Goal: Communication & Community: Participate in discussion

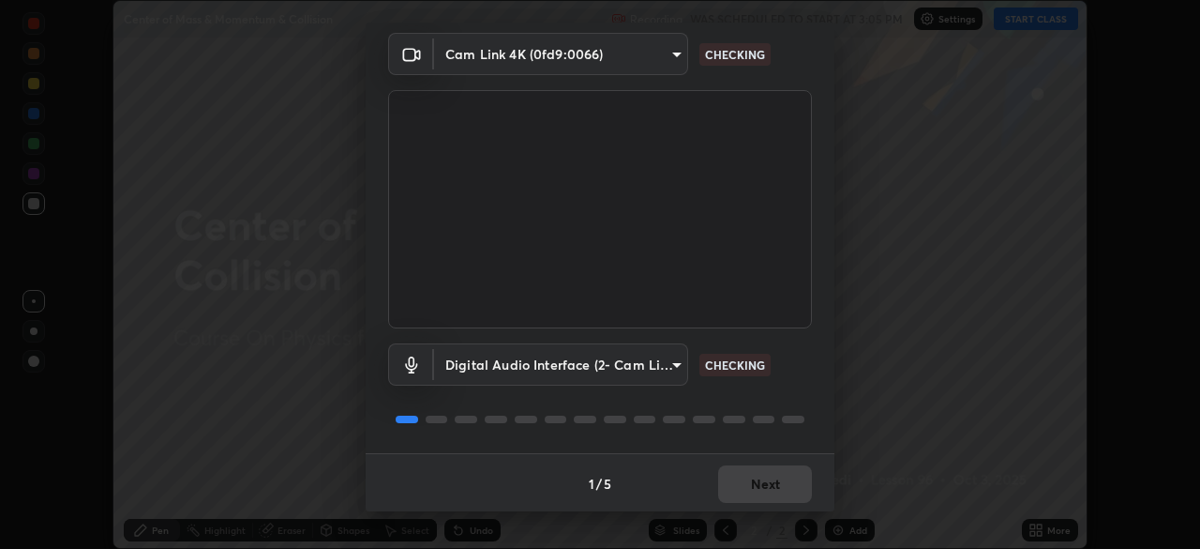
scroll to position [67, 0]
click at [746, 489] on div "1 / 5 Next" at bounding box center [600, 481] width 469 height 60
click at [740, 486] on div "1 / 5 Next" at bounding box center [600, 481] width 469 height 60
click at [737, 485] on div "1 / 5 Next" at bounding box center [600, 481] width 469 height 60
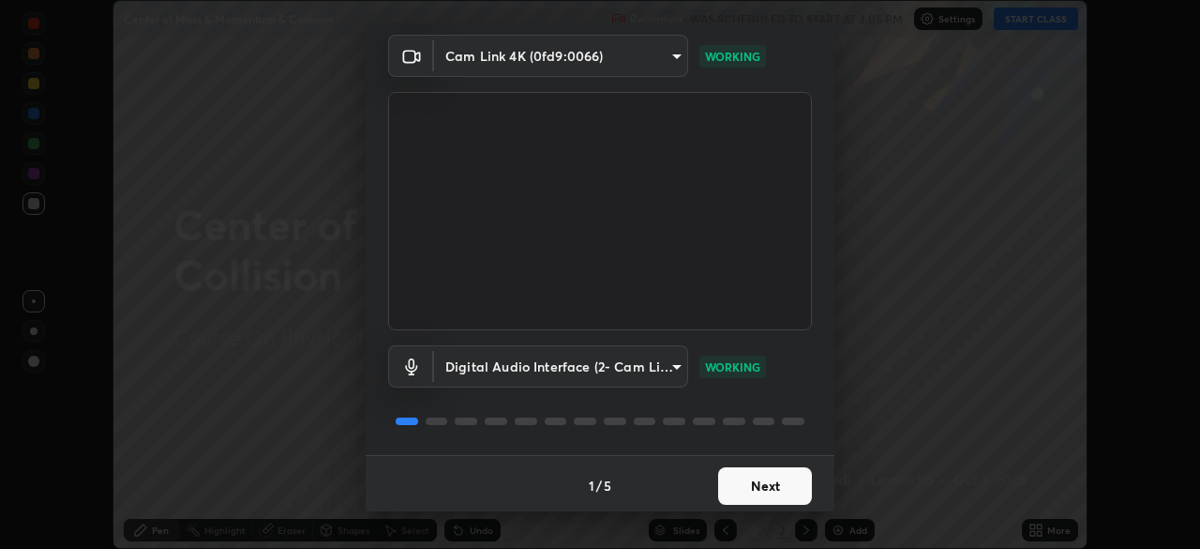
click at [735, 486] on button "Next" at bounding box center [765, 486] width 94 height 38
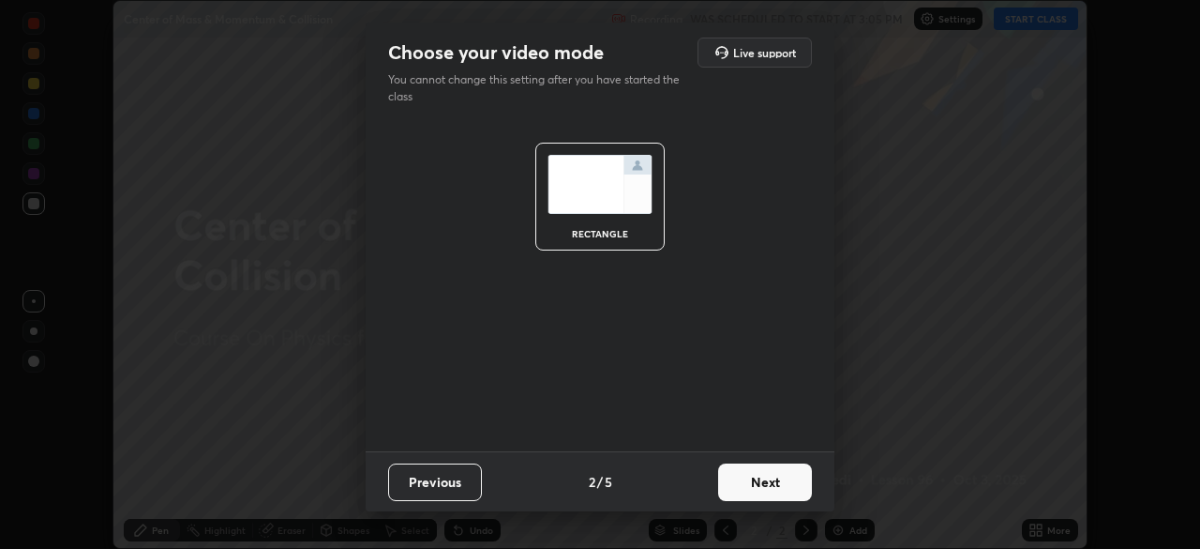
scroll to position [0, 0]
click at [736, 477] on button "Next" at bounding box center [765, 482] width 94 height 38
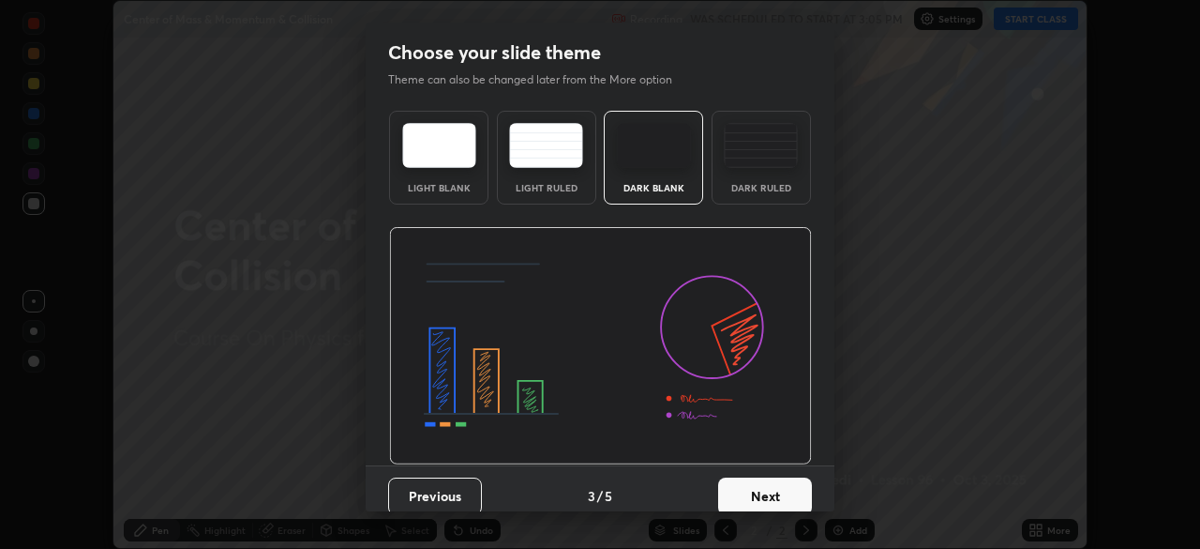
click at [737, 479] on button "Next" at bounding box center [765, 496] width 94 height 38
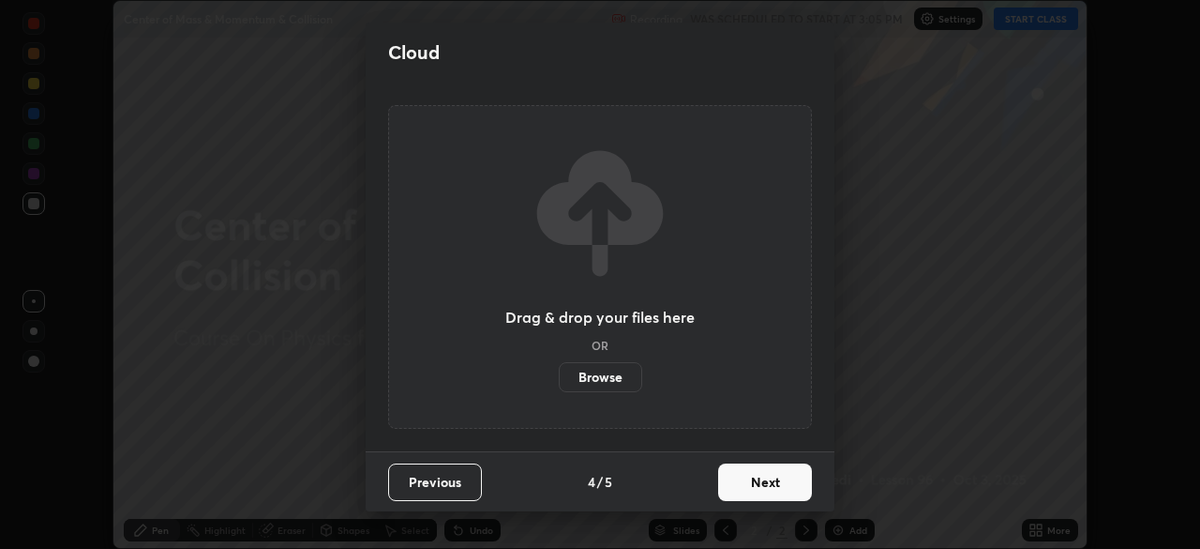
click at [741, 490] on button "Next" at bounding box center [765, 482] width 94 height 38
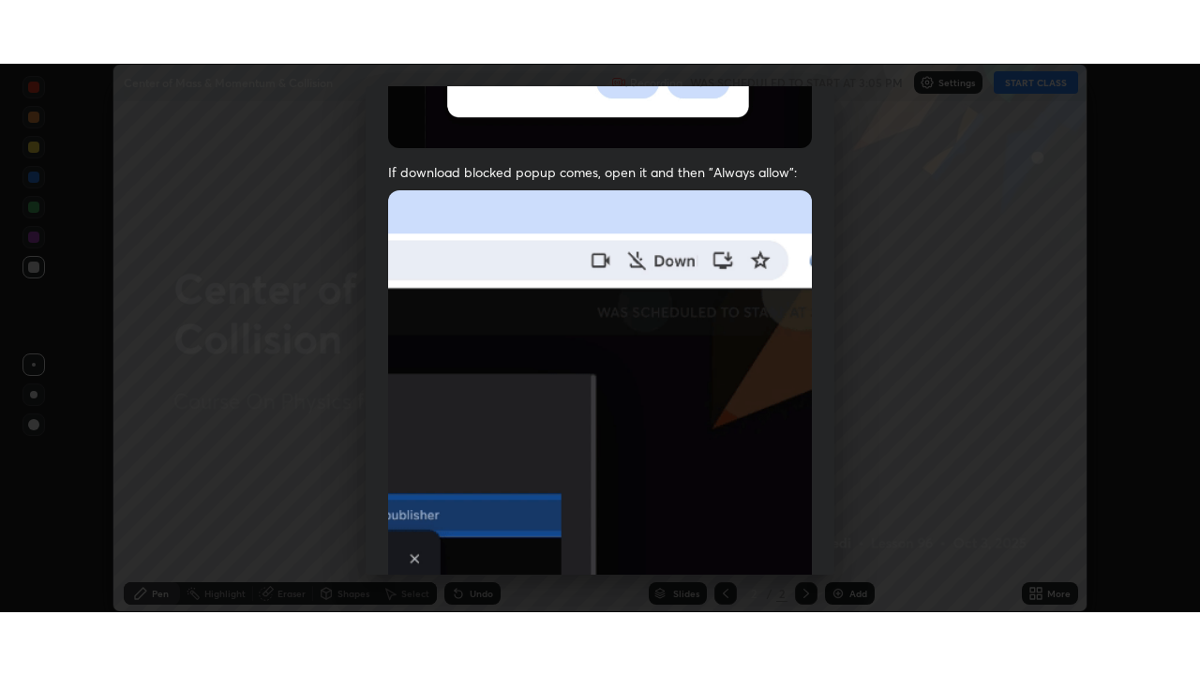
scroll to position [449, 0]
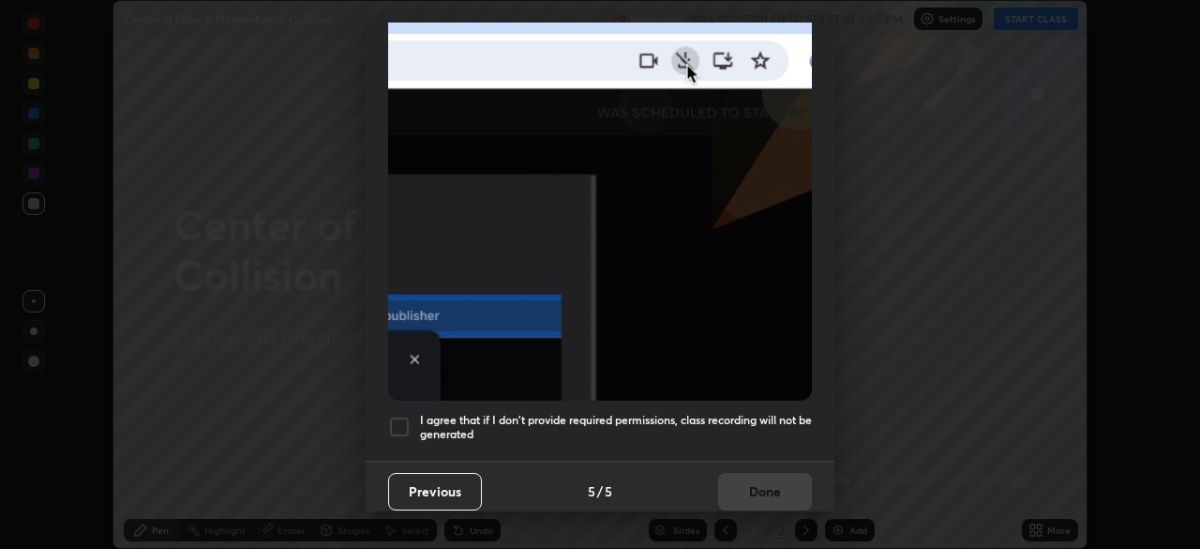
click at [712, 391] on div "Allow "Download multiple files" if prompted: If download blocked popup comes, o…" at bounding box center [600, 66] width 469 height 790
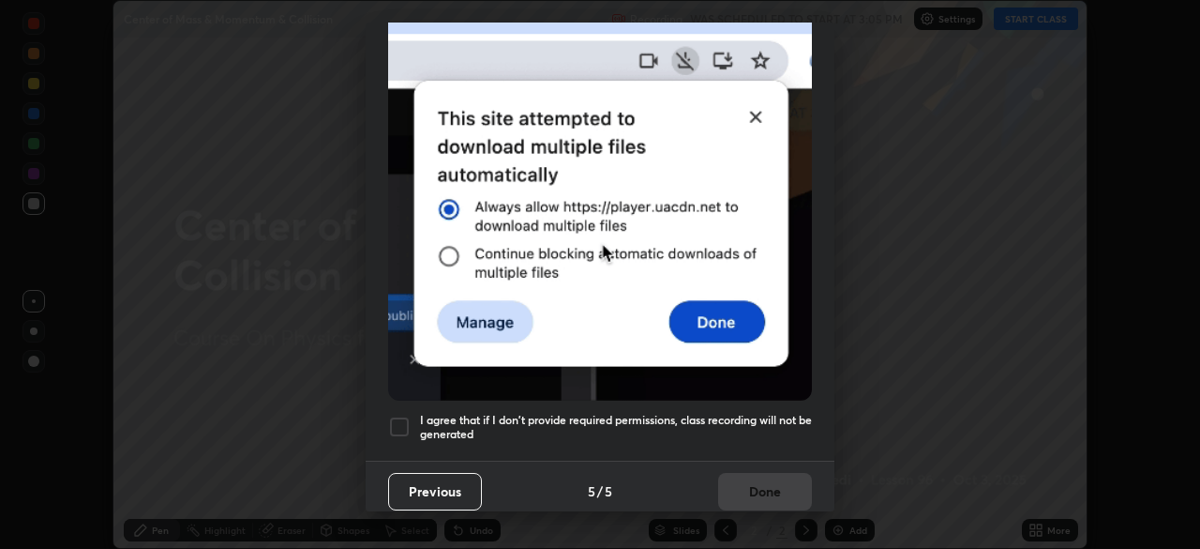
click at [755, 482] on div "Previous 5 / 5 Done" at bounding box center [600, 490] width 469 height 60
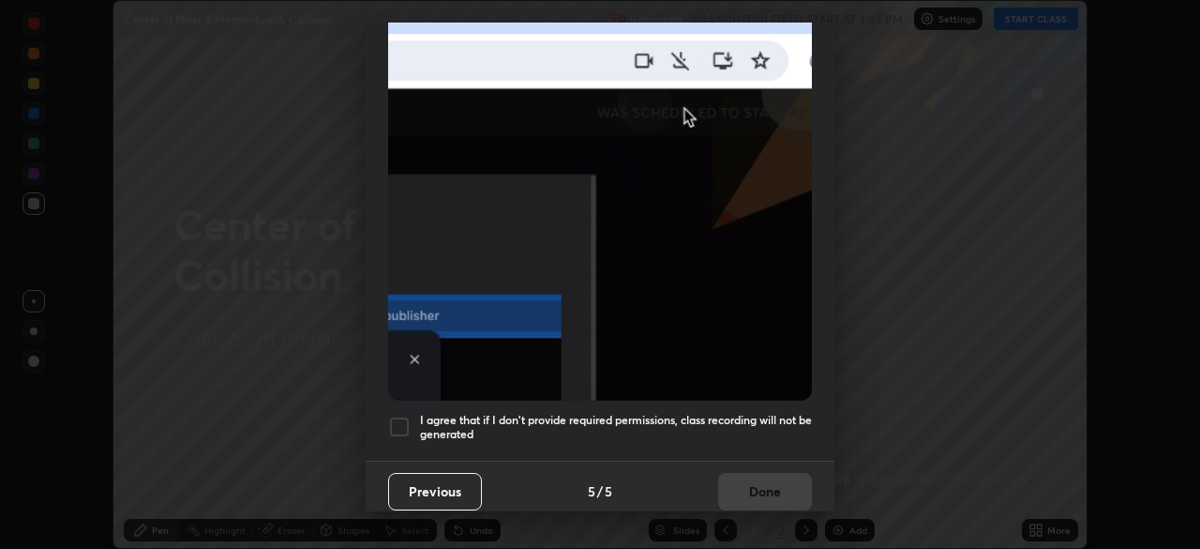
click at [747, 413] on h5 "I agree that if I don't provide required permissions, class recording will not …" at bounding box center [616, 427] width 392 height 29
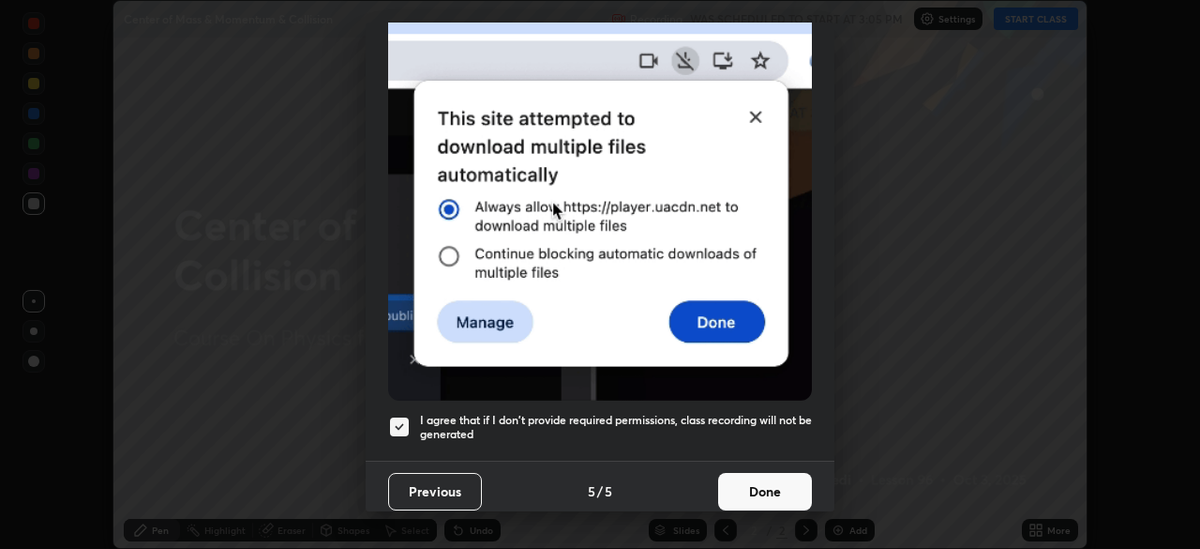
click at [754, 483] on button "Done" at bounding box center [765, 492] width 94 height 38
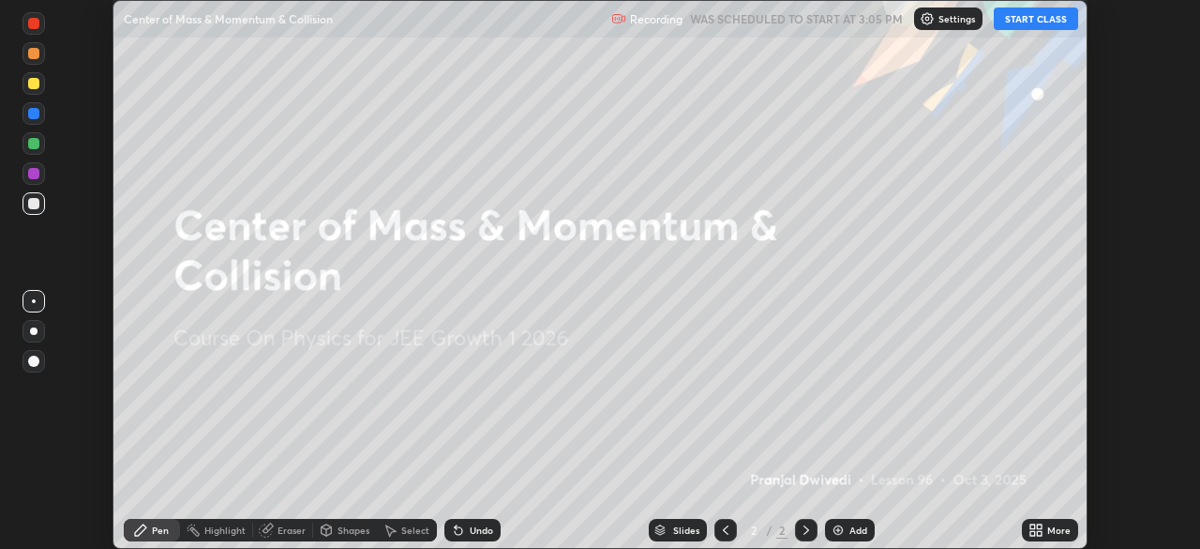
click at [1051, 525] on div "More" at bounding box center [1059, 529] width 23 height 9
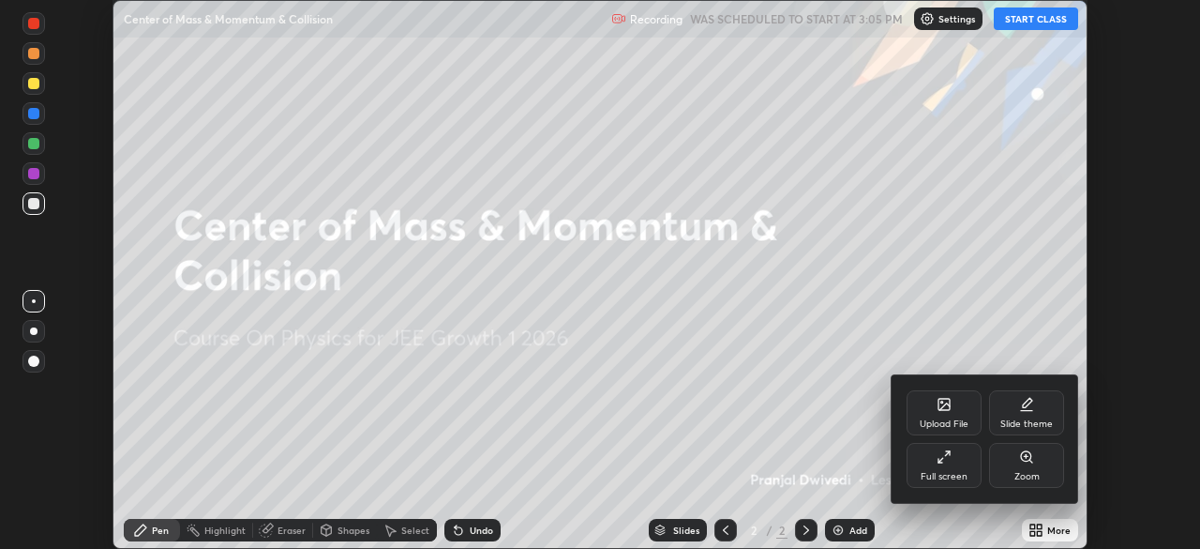
click at [924, 473] on div "Full screen" at bounding box center [944, 476] width 47 height 9
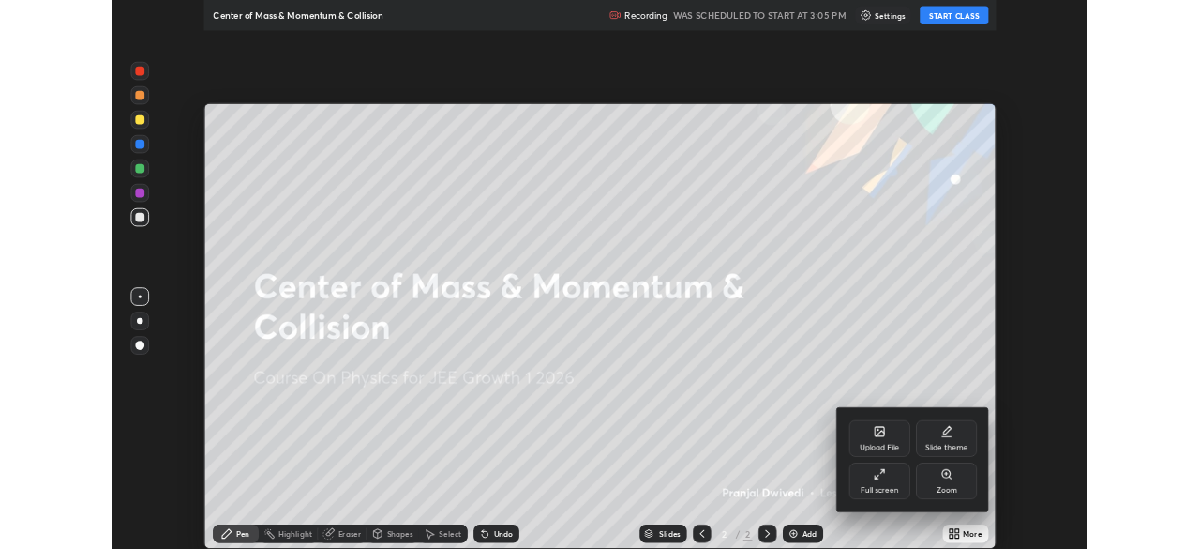
scroll to position [675, 1200]
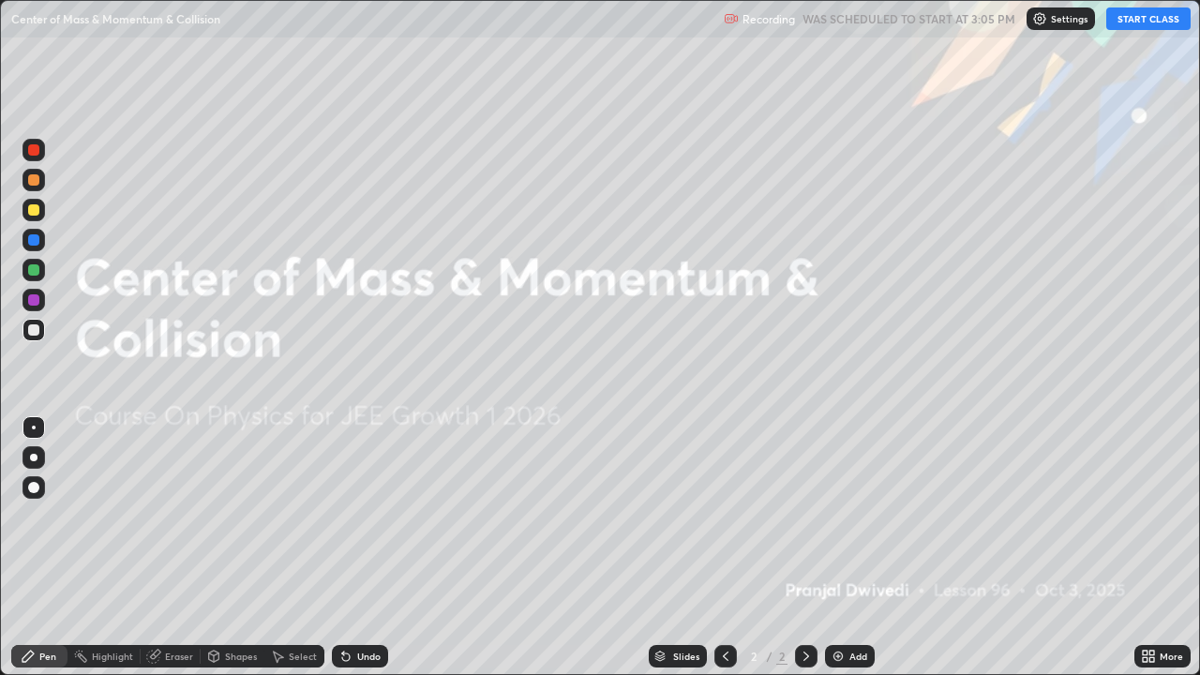
click at [1162, 11] on button "START CLASS" at bounding box center [1149, 19] width 84 height 23
click at [856, 548] on div "Add" at bounding box center [850, 656] width 50 height 23
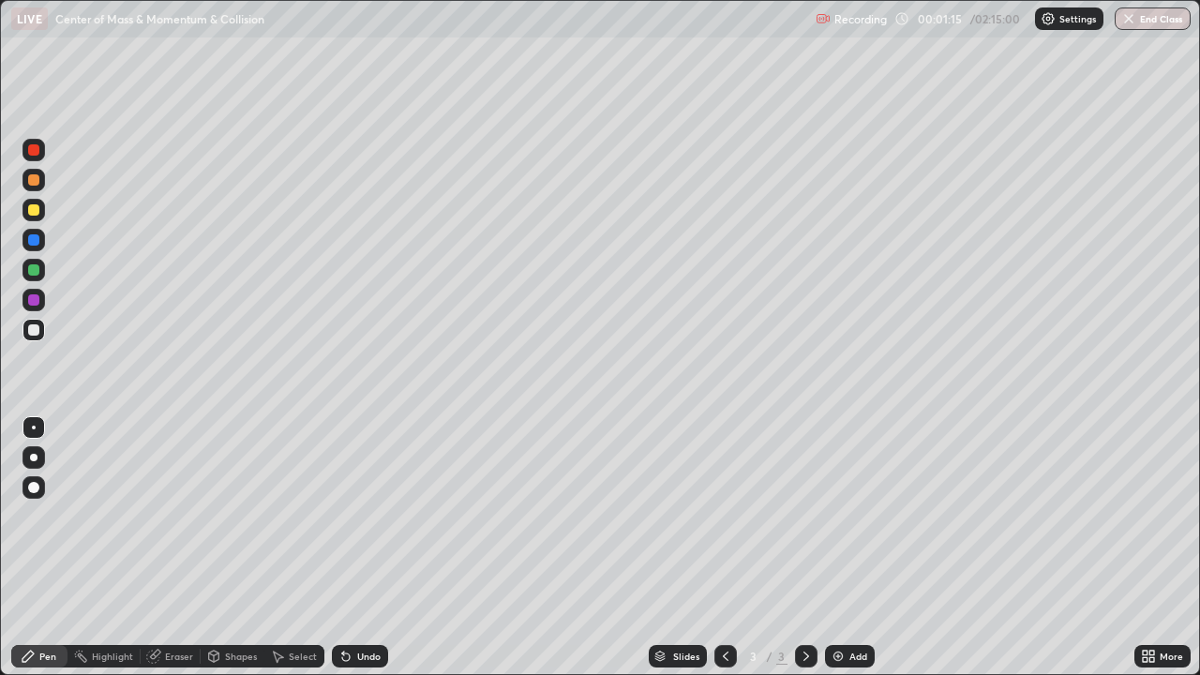
click at [226, 548] on div "Shapes" at bounding box center [241, 656] width 32 height 9
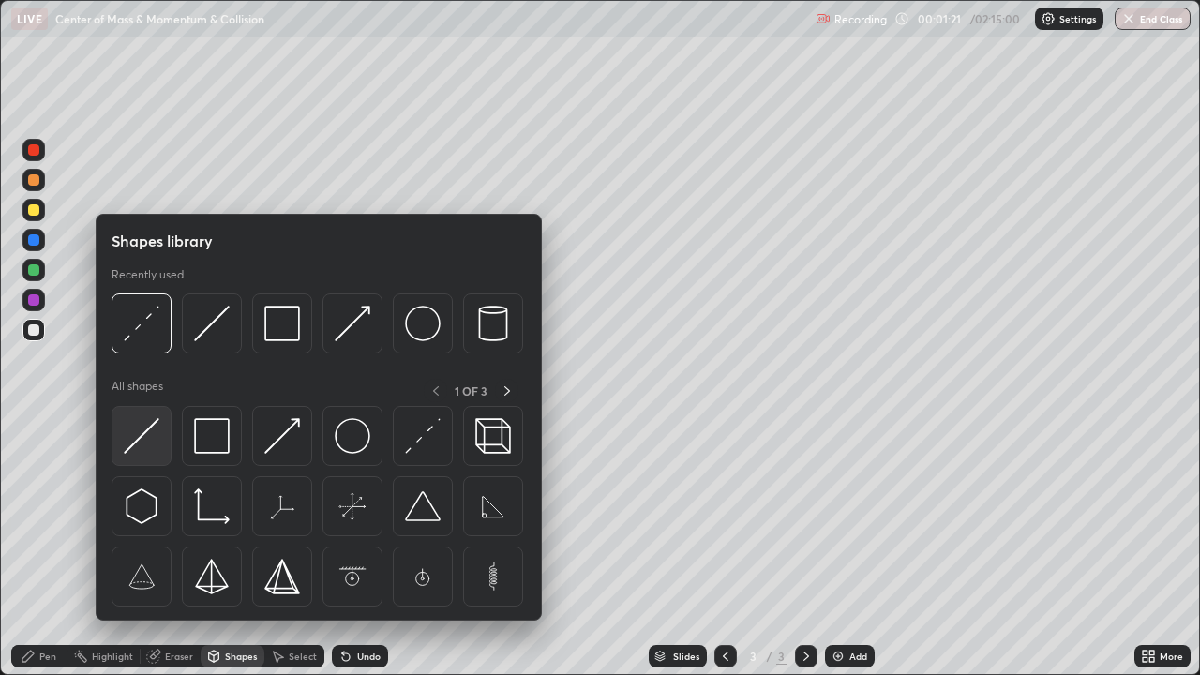
click at [150, 435] on img at bounding box center [142, 436] width 36 height 36
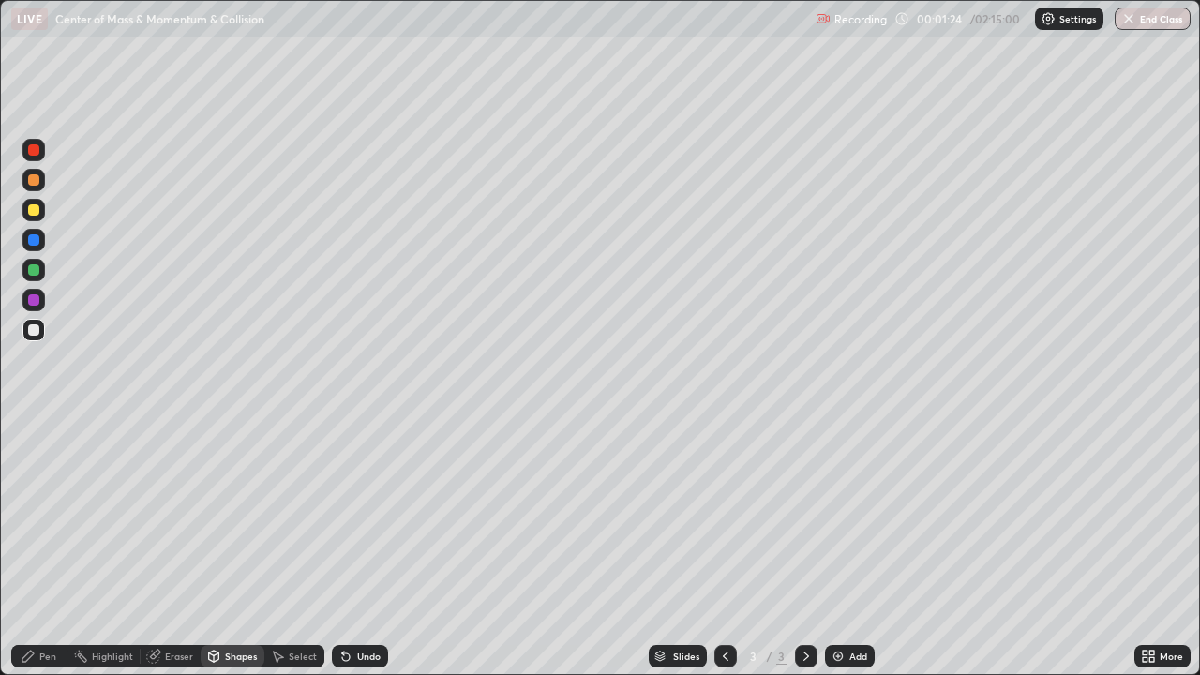
click at [363, 548] on div "Undo" at bounding box center [368, 656] width 23 height 9
click at [368, 548] on div "Undo" at bounding box center [360, 656] width 56 height 23
click at [354, 548] on div "Undo" at bounding box center [360, 656] width 56 height 23
click at [358, 548] on div "Undo" at bounding box center [368, 656] width 23 height 9
click at [45, 548] on div "Pen" at bounding box center [47, 656] width 17 height 9
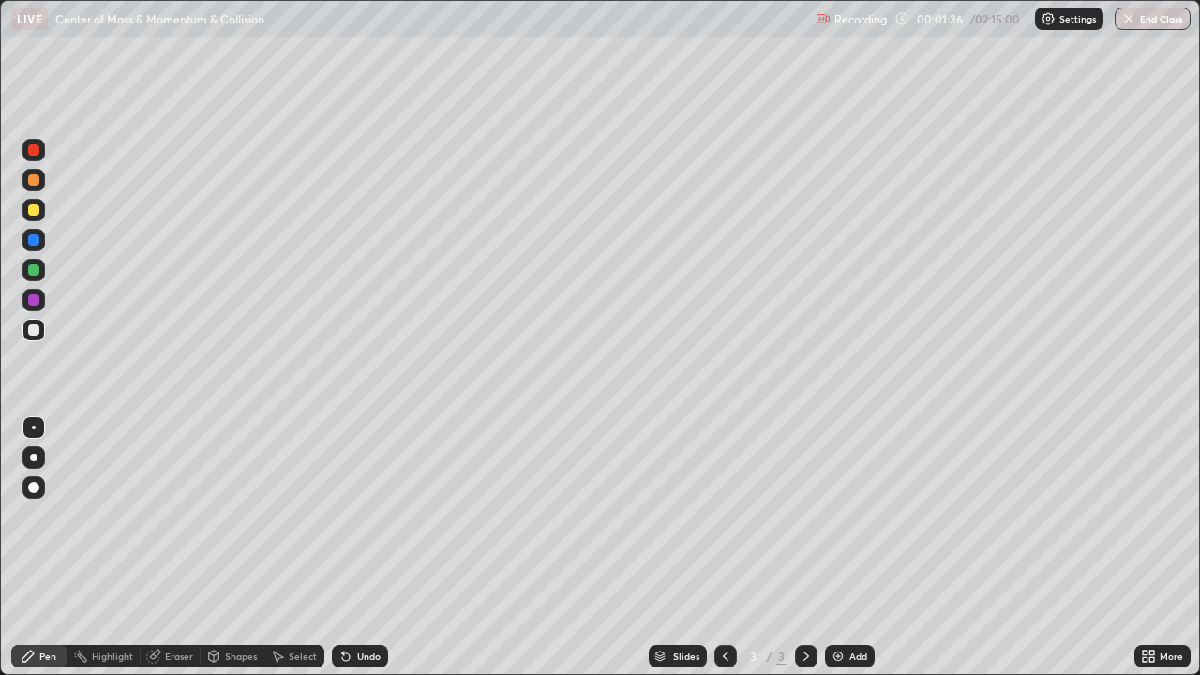
click at [36, 209] on div at bounding box center [33, 209] width 11 height 11
click at [284, 548] on div "Select" at bounding box center [294, 656] width 60 height 23
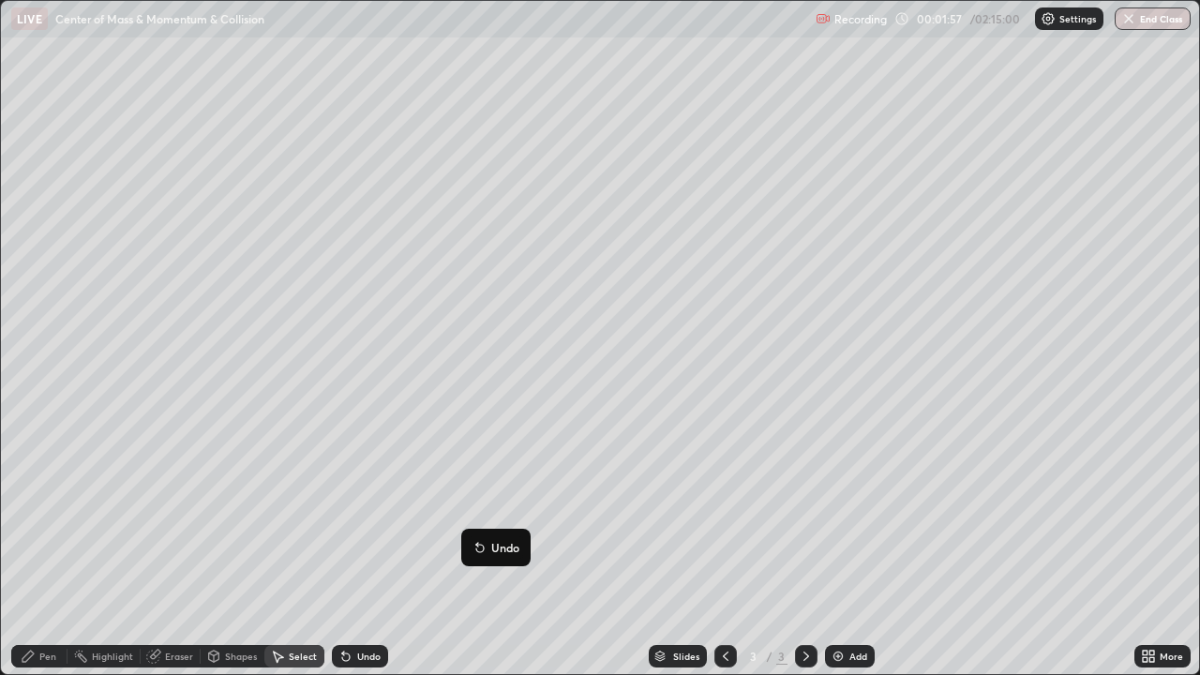
click at [260, 548] on div "0 ° Undo Copy Duplicate Duplicate to new slide Delete" at bounding box center [600, 337] width 1198 height 673
click at [40, 548] on div "Pen" at bounding box center [47, 656] width 17 height 9
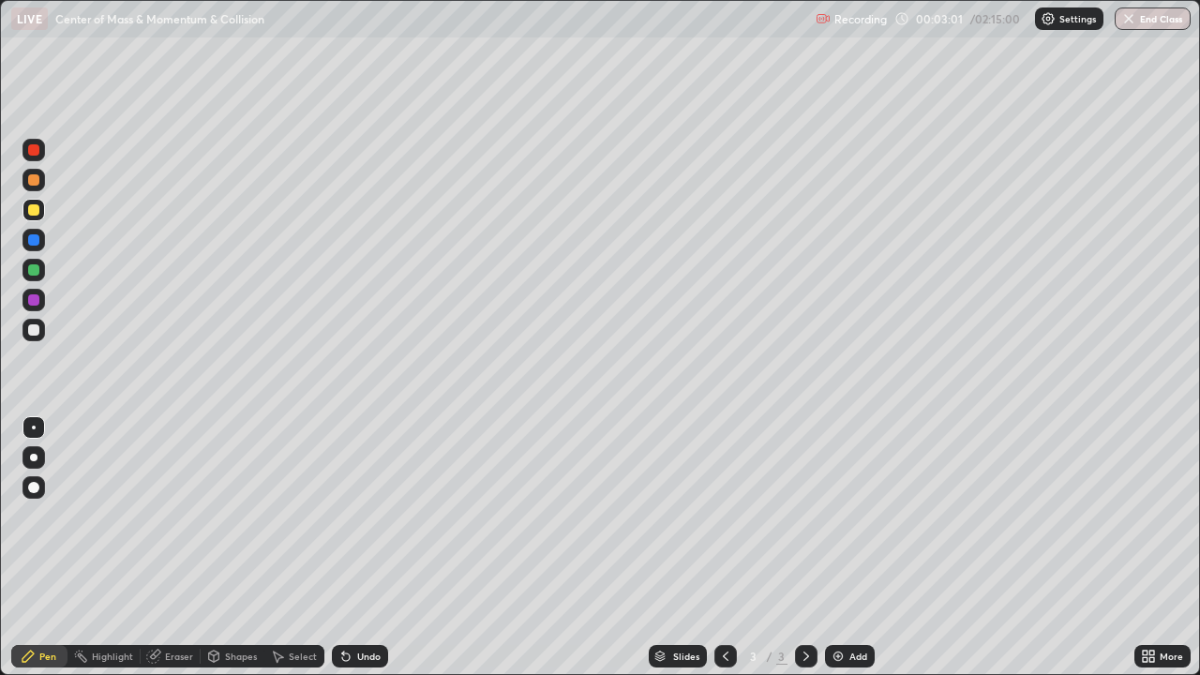
click at [308, 548] on div "Select" at bounding box center [294, 656] width 60 height 23
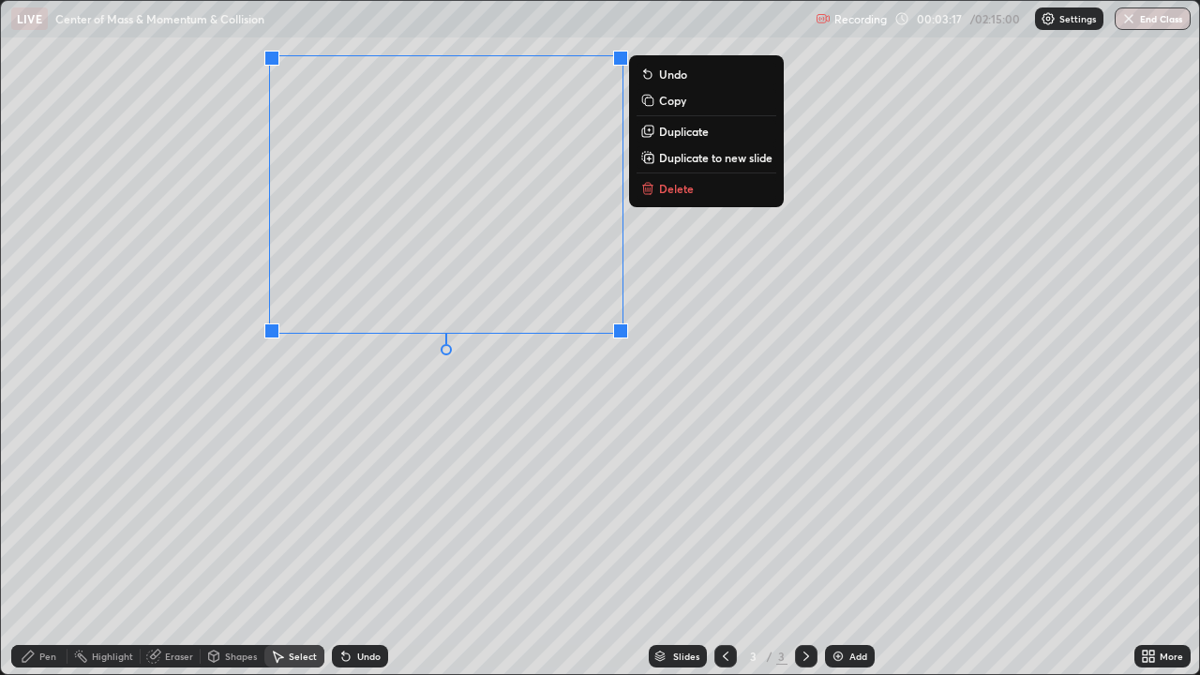
click at [676, 130] on p "Duplicate" at bounding box center [684, 131] width 50 height 15
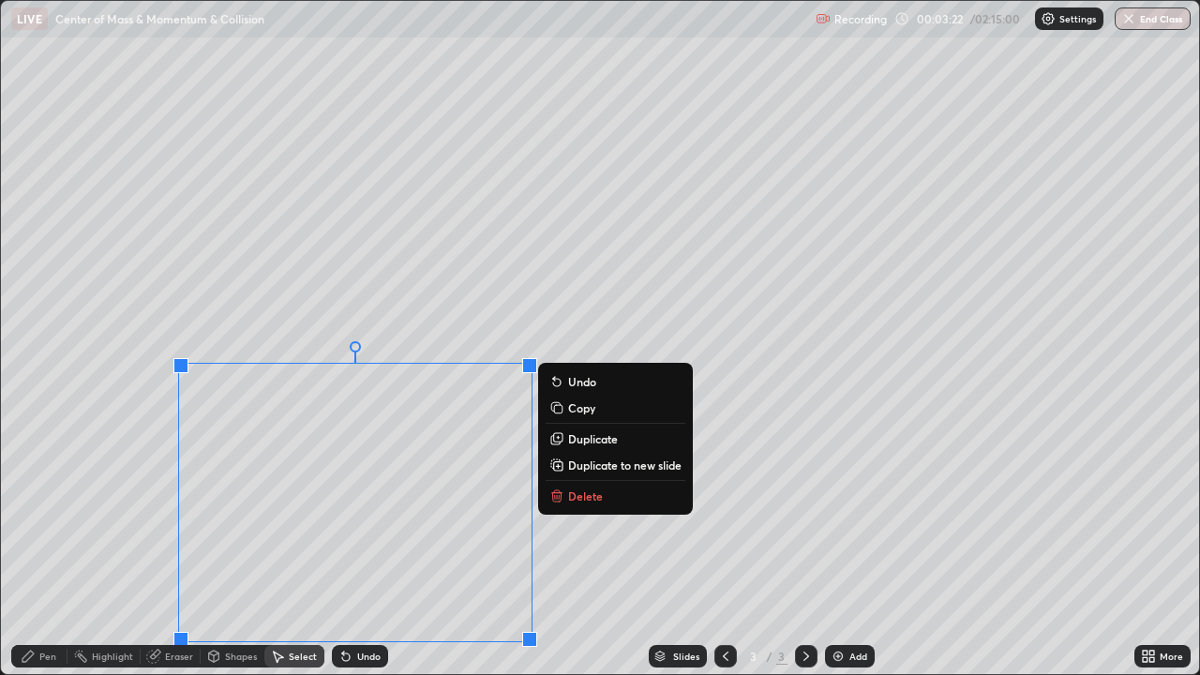
click at [116, 546] on div "0 ° Undo Copy Duplicate Duplicate to new slide Delete" at bounding box center [600, 337] width 1198 height 673
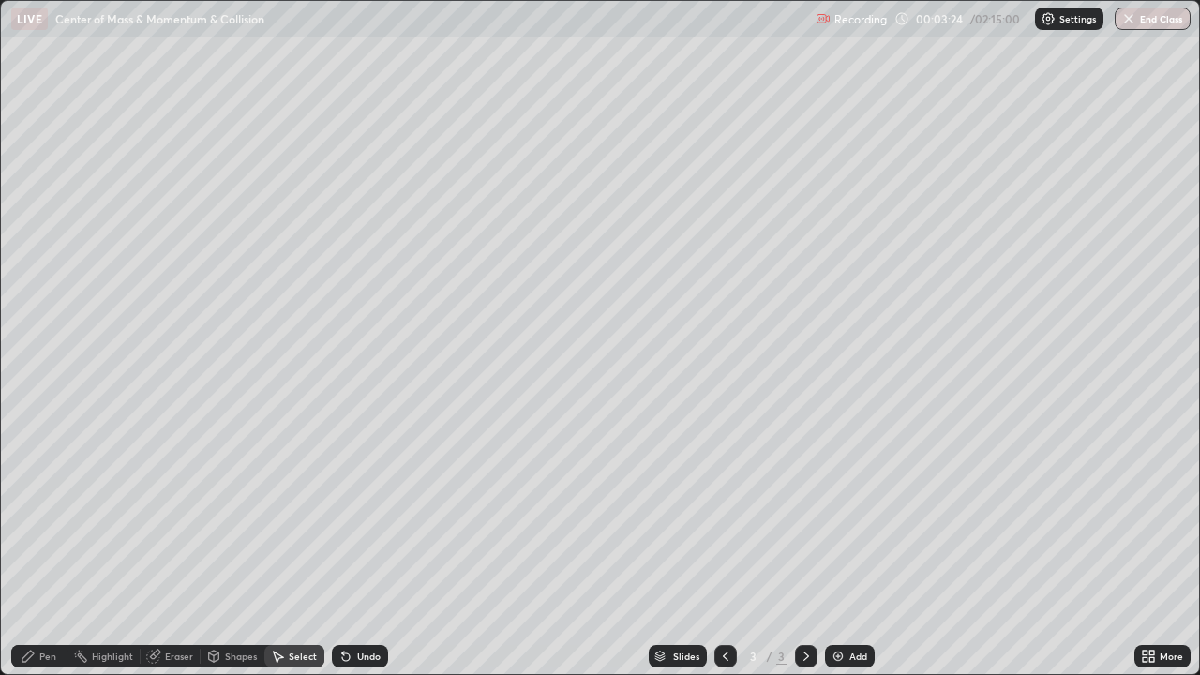
click at [226, 548] on div "Shapes" at bounding box center [233, 656] width 64 height 23
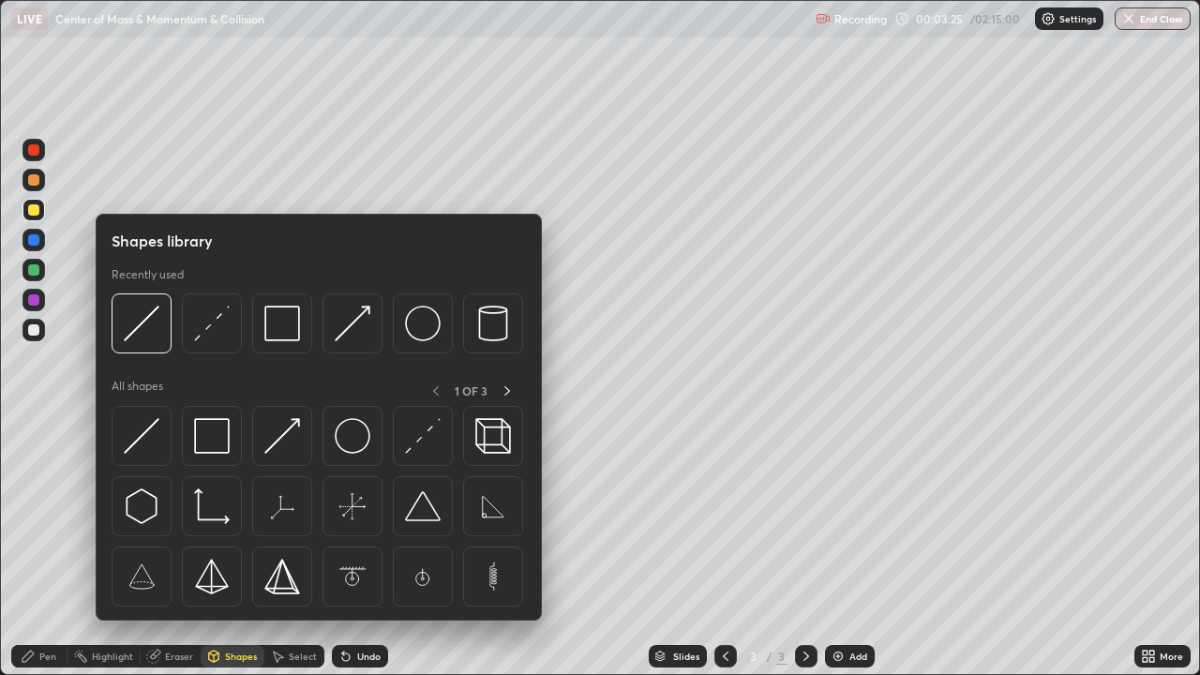
click at [174, 548] on div "Eraser" at bounding box center [179, 656] width 28 height 9
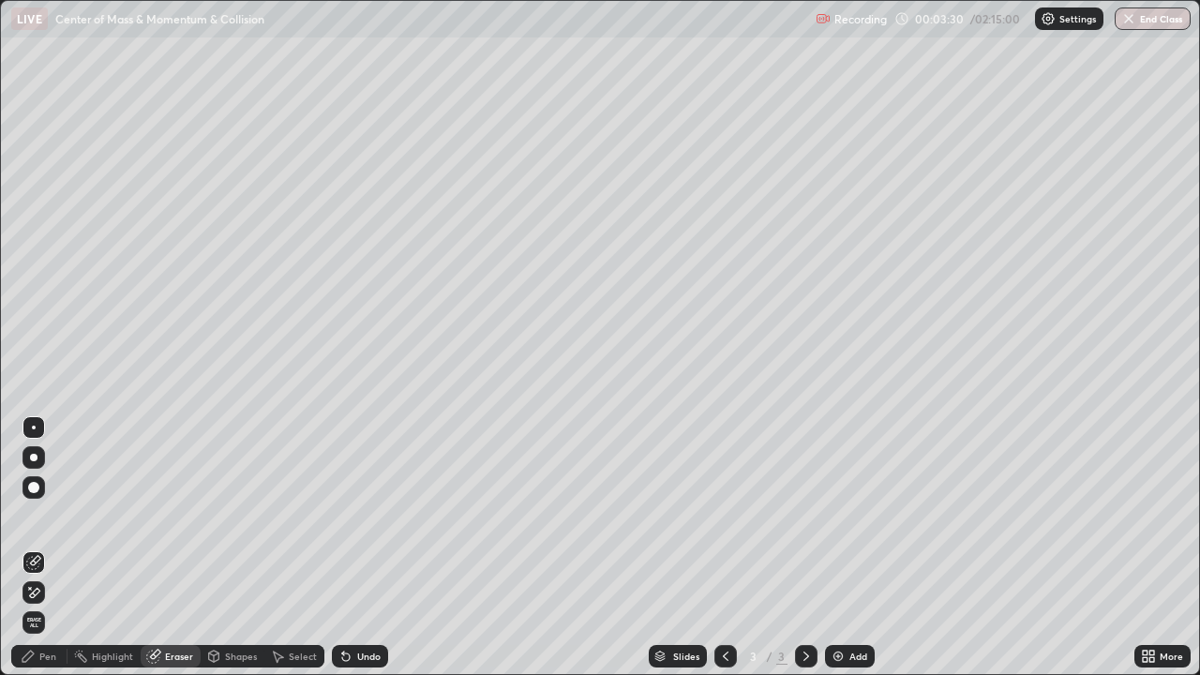
click at [281, 548] on icon at bounding box center [277, 656] width 15 height 15
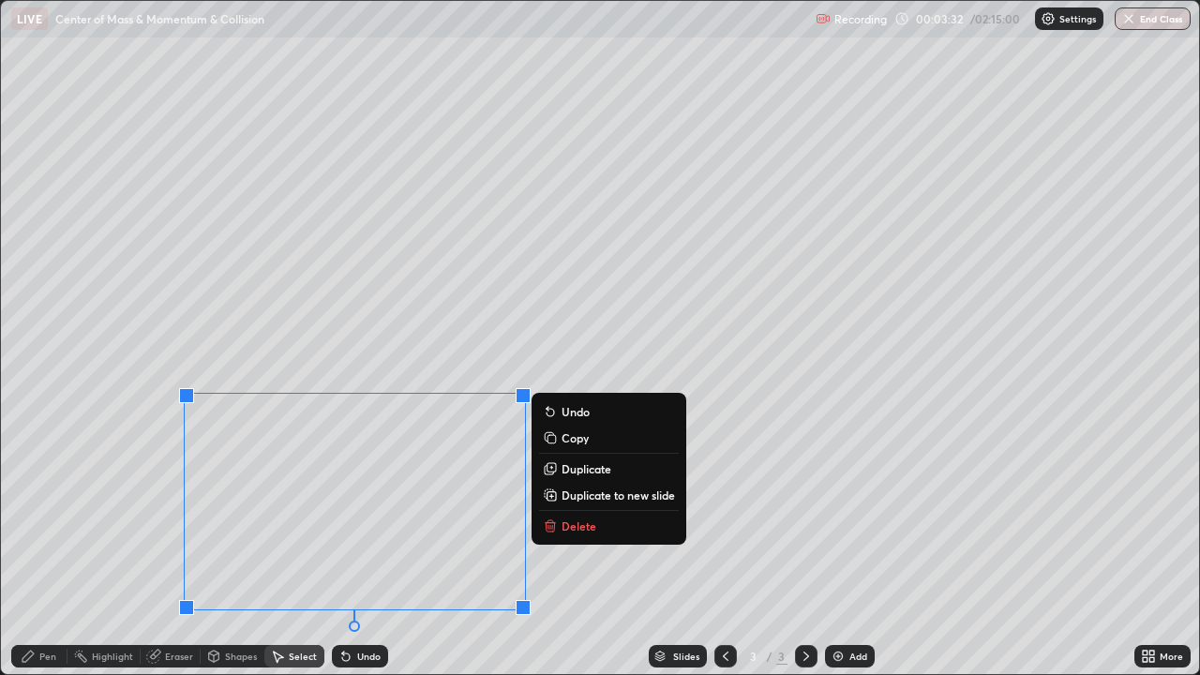
click at [165, 353] on div "0 ° Undo Copy Duplicate Duplicate to new slide Delete" at bounding box center [600, 337] width 1198 height 673
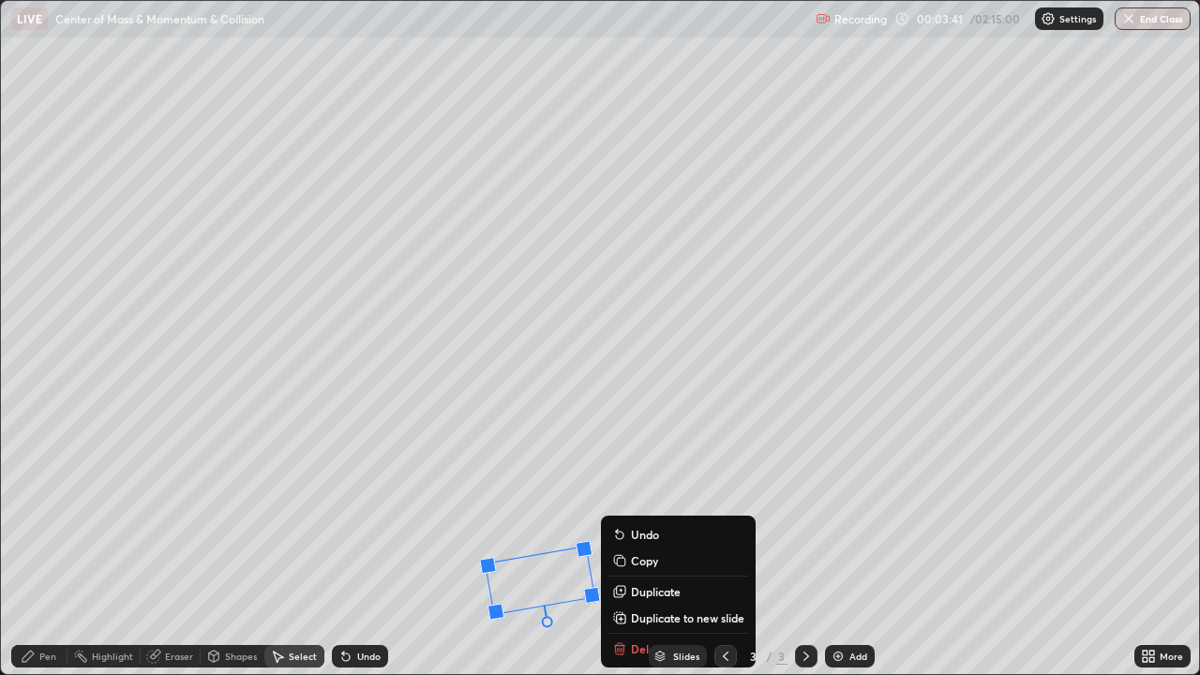
click at [169, 548] on div "Eraser" at bounding box center [179, 656] width 28 height 9
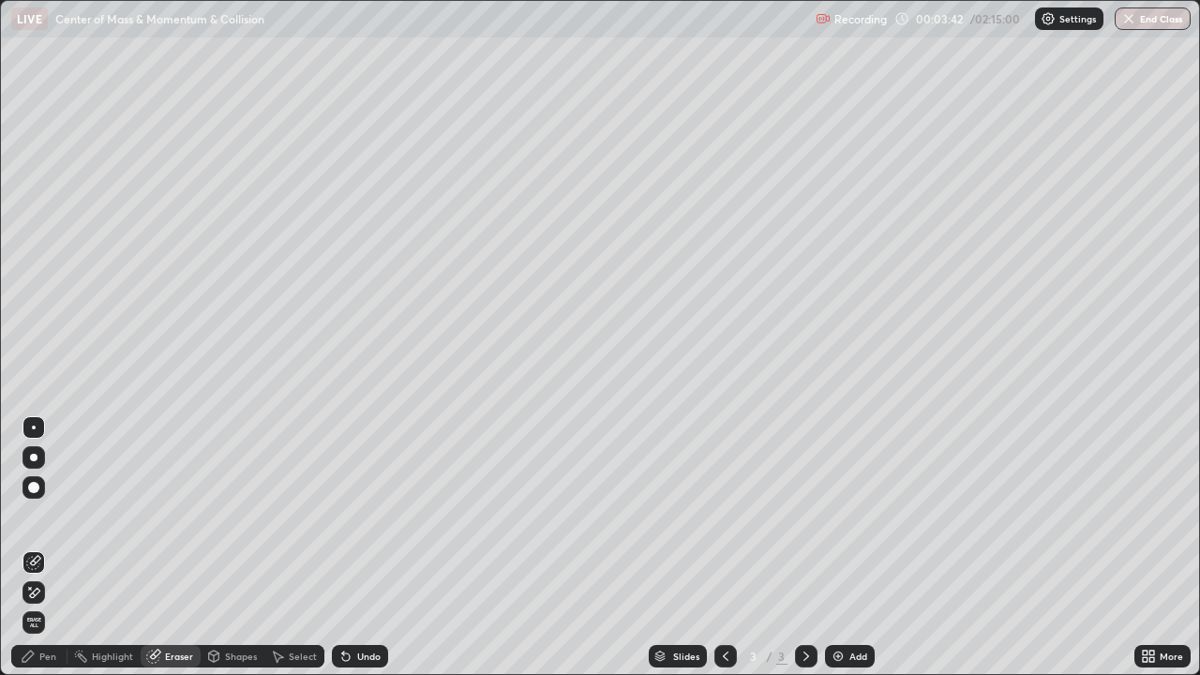
click at [49, 548] on div "Pen" at bounding box center [39, 656] width 56 height 23
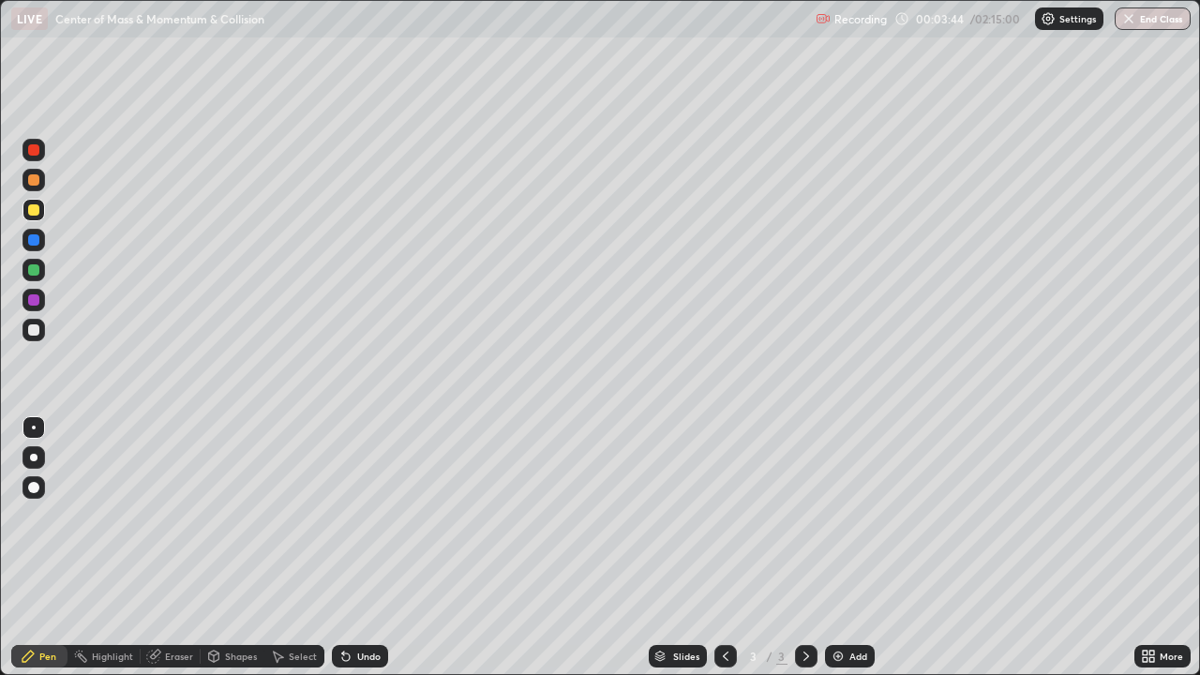
click at [252, 548] on div "Shapes" at bounding box center [241, 656] width 32 height 9
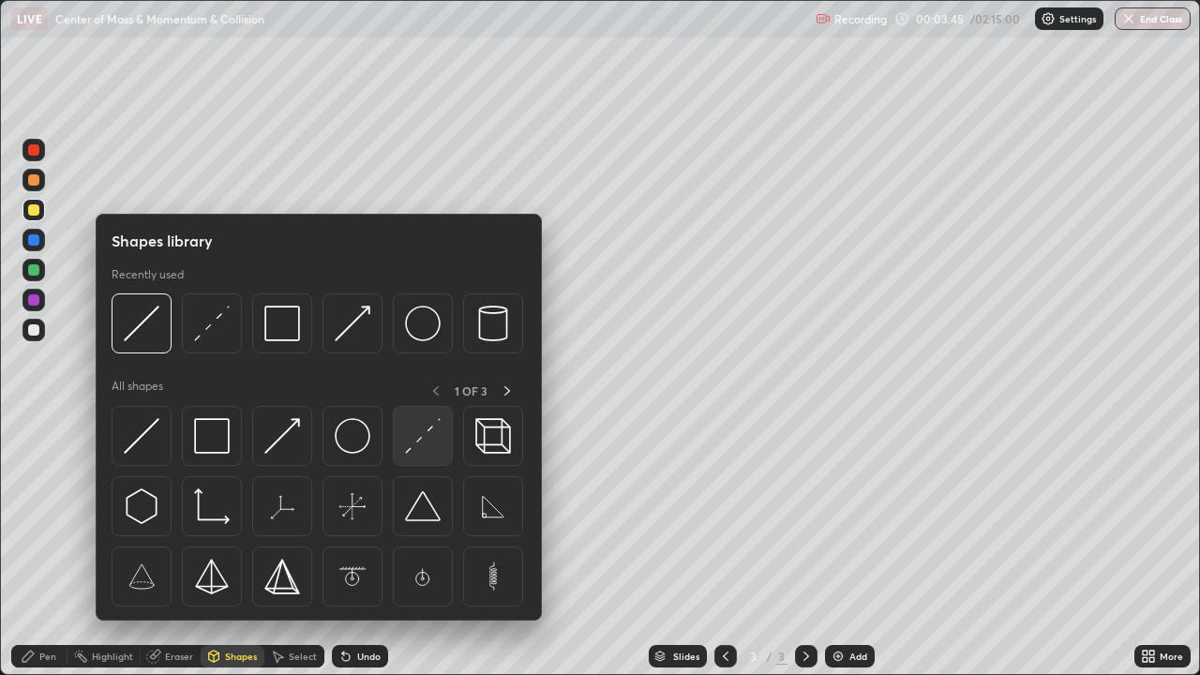
click at [415, 445] on img at bounding box center [423, 436] width 36 height 36
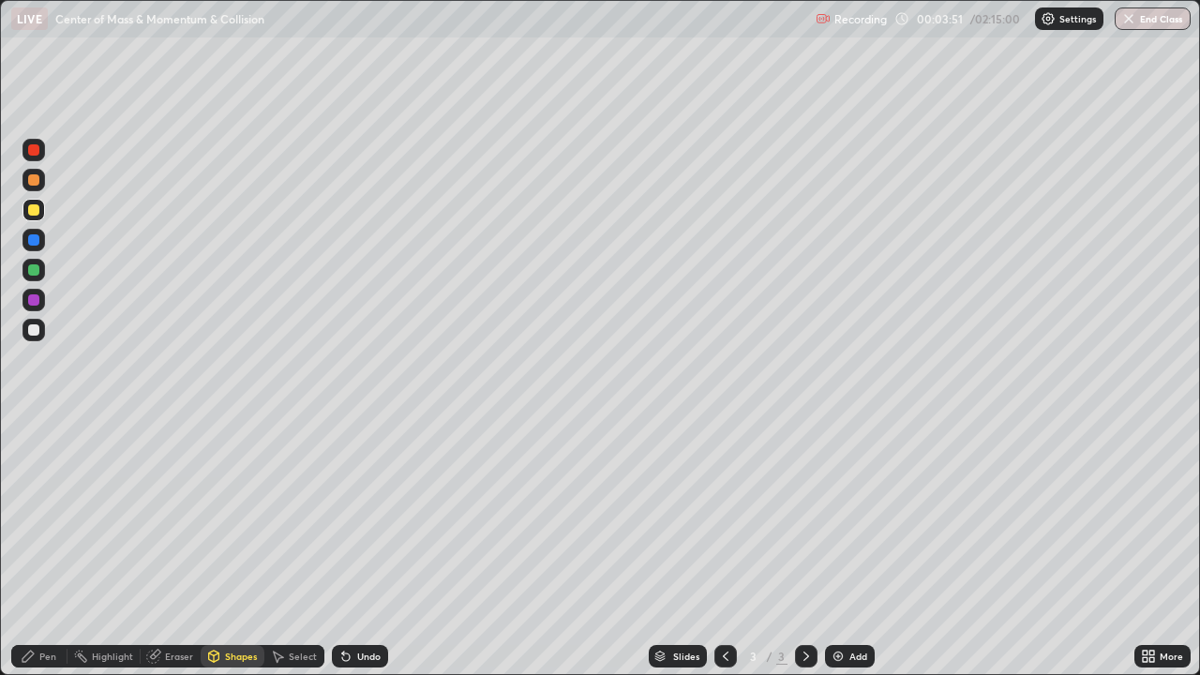
click at [35, 548] on div "Pen" at bounding box center [39, 656] width 56 height 23
click at [37, 548] on div "Pen" at bounding box center [39, 656] width 56 height 23
click at [28, 324] on div at bounding box center [34, 330] width 23 height 23
click at [30, 217] on div at bounding box center [34, 210] width 23 height 23
click at [368, 548] on div "Undo" at bounding box center [368, 656] width 23 height 9
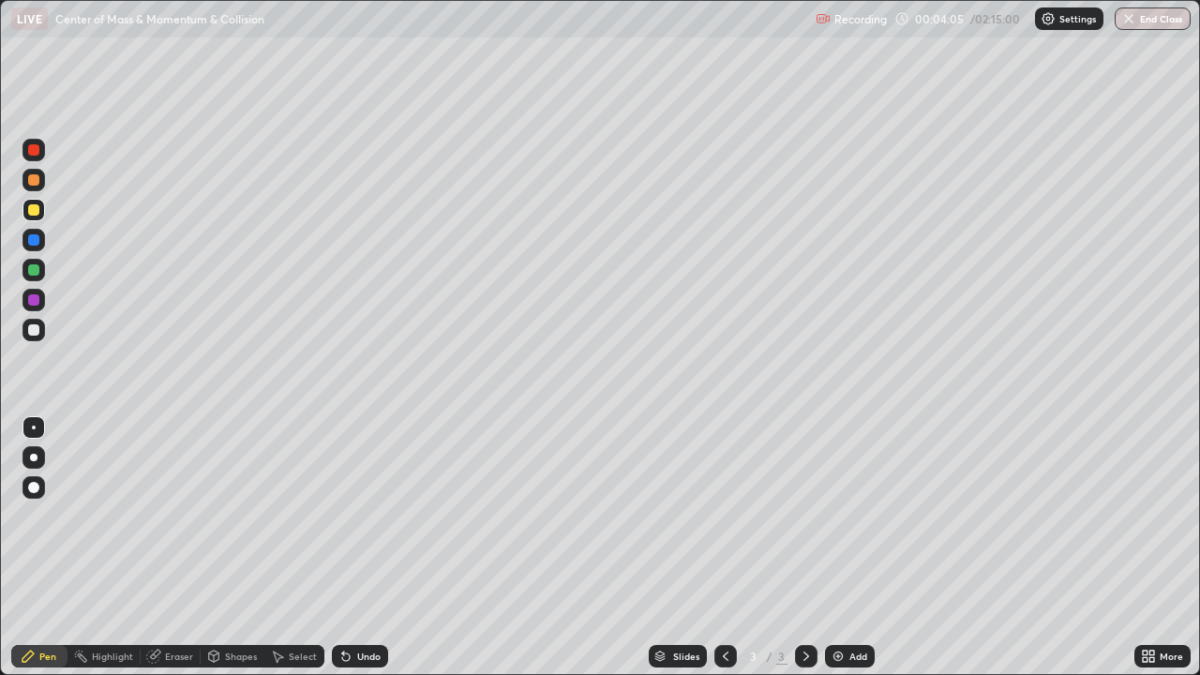
click at [367, 548] on div "Undo" at bounding box center [360, 656] width 56 height 23
click at [1151, 548] on icon at bounding box center [1148, 656] width 15 height 15
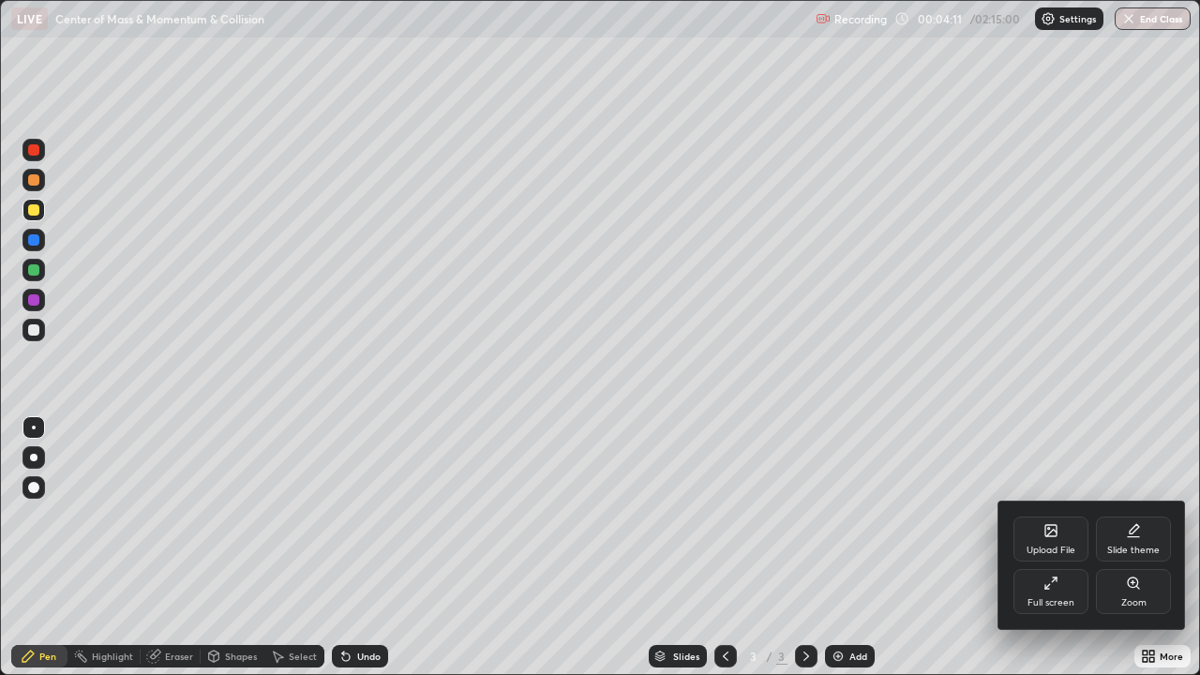
click at [1049, 548] on div "Full screen" at bounding box center [1051, 602] width 47 height 9
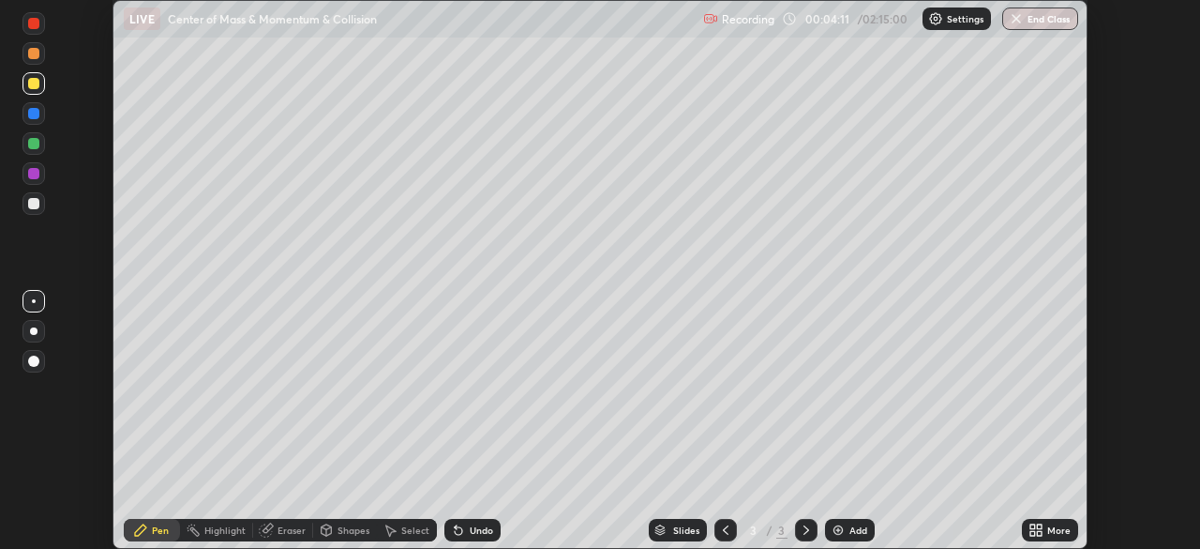
scroll to position [93230, 92579]
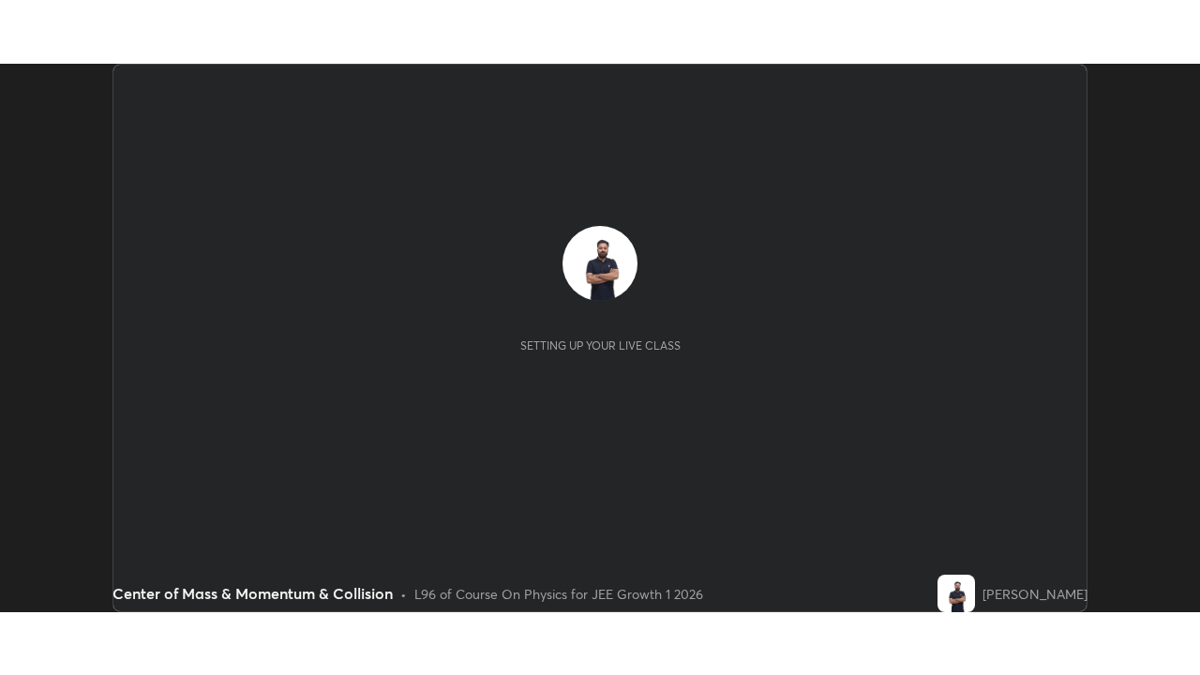
scroll to position [549, 1200]
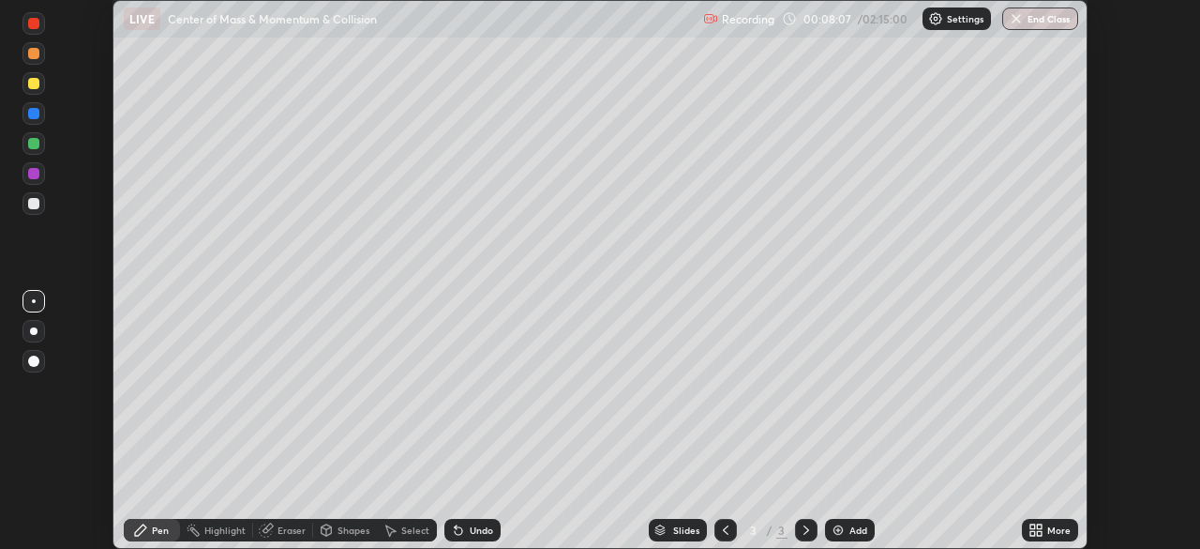
click at [1048, 530] on div "More" at bounding box center [1059, 529] width 23 height 9
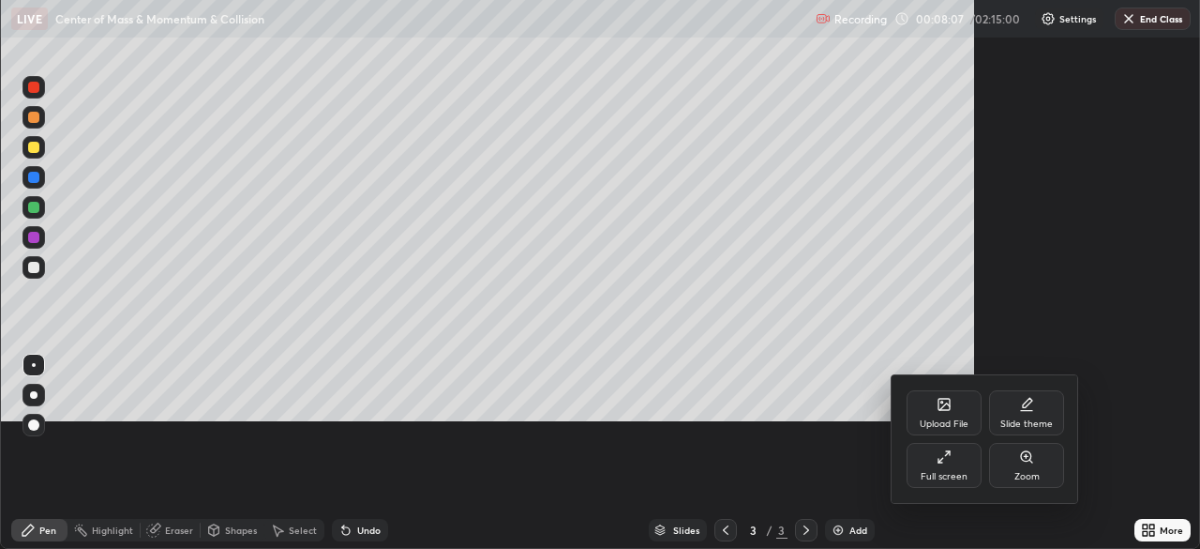
scroll to position [675, 1200]
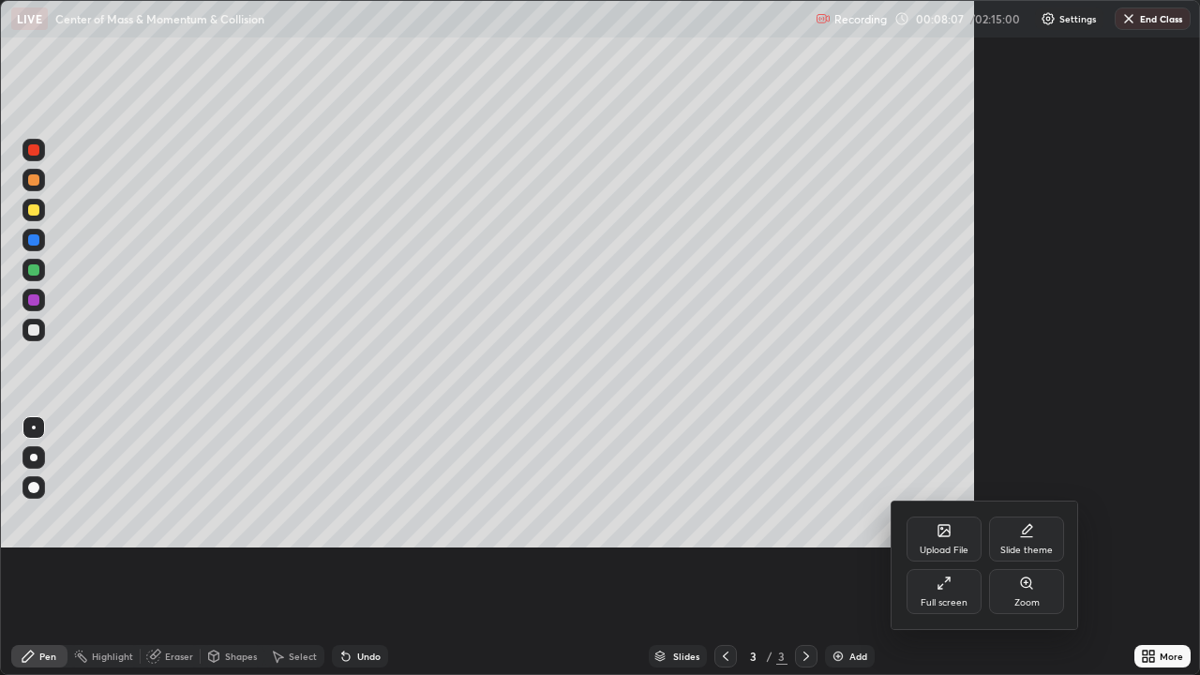
click at [960, 548] on div at bounding box center [600, 337] width 1200 height 675
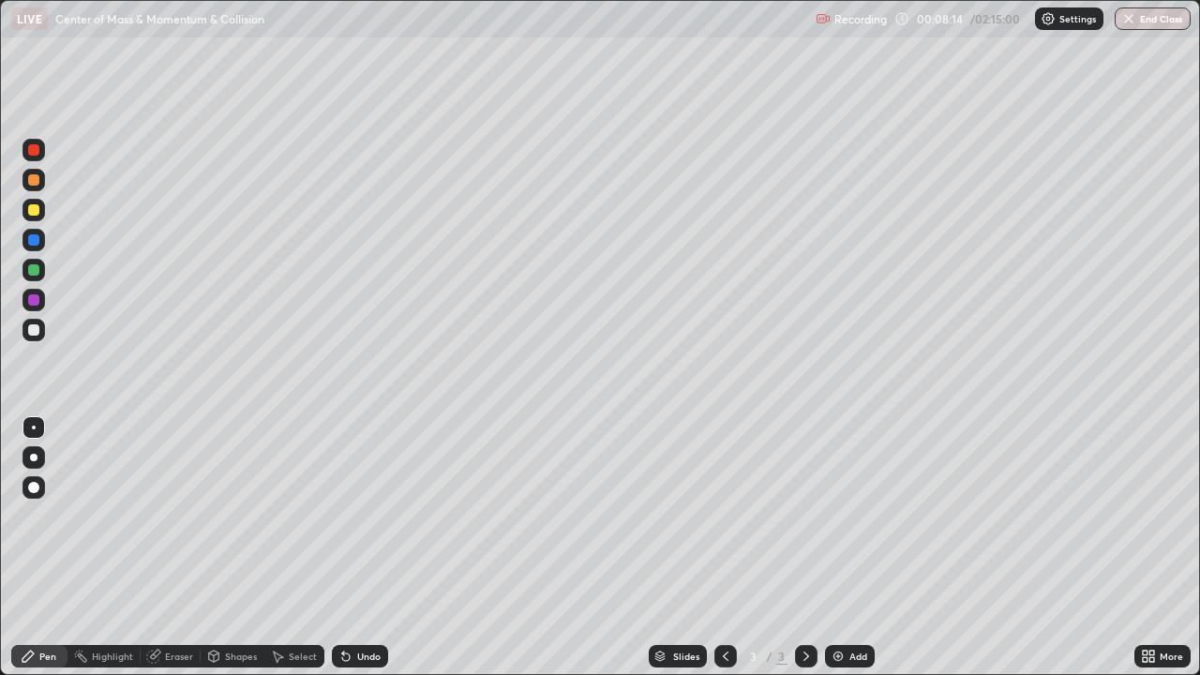
click at [34, 331] on div at bounding box center [33, 329] width 11 height 11
click at [852, 548] on div "Add" at bounding box center [850, 656] width 50 height 23
click at [238, 548] on div "Shapes" at bounding box center [241, 656] width 32 height 9
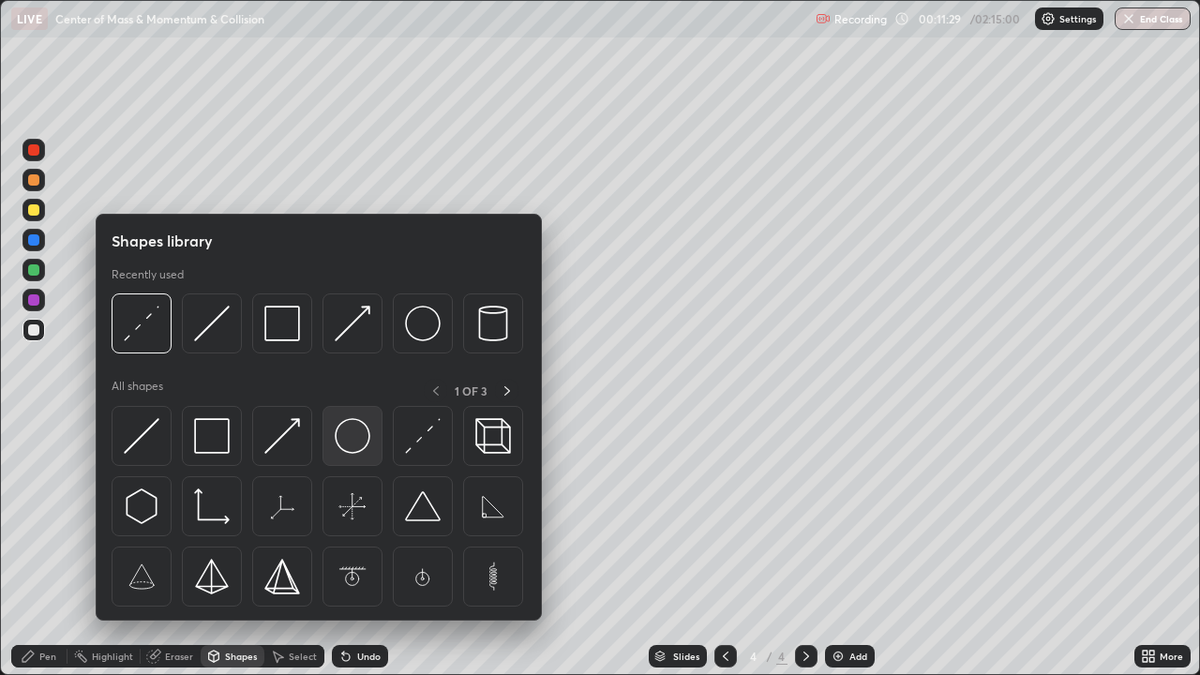
click at [356, 439] on img at bounding box center [353, 436] width 36 height 36
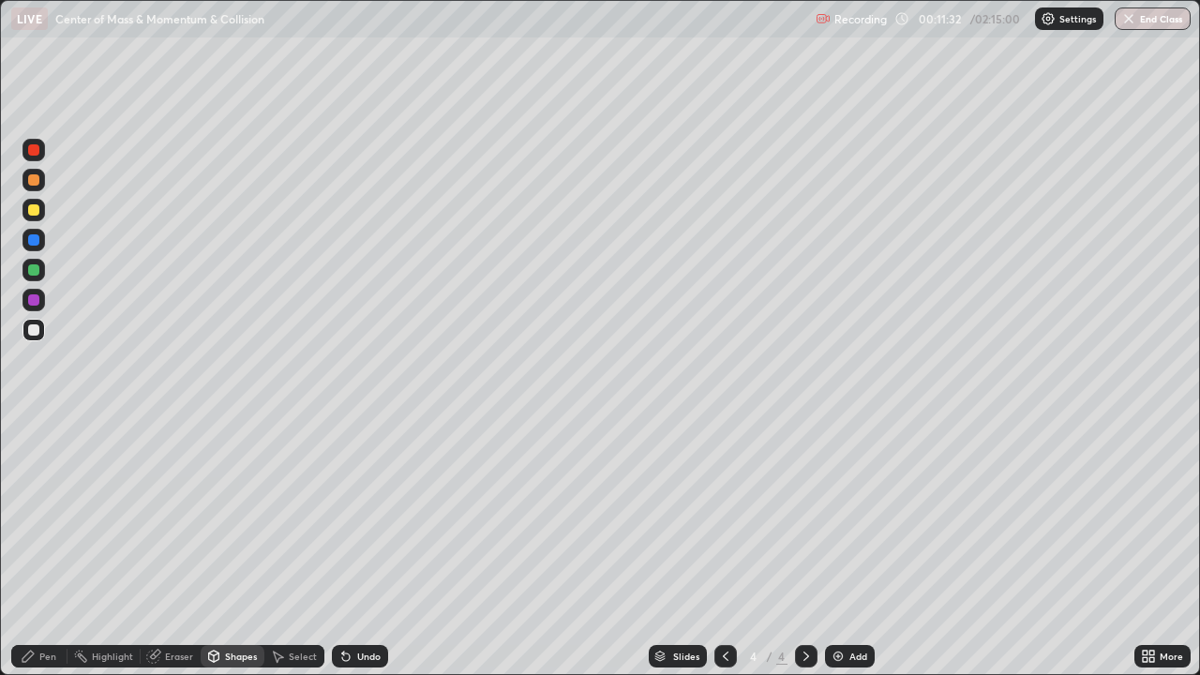
click at [45, 548] on div "Pen" at bounding box center [47, 656] width 17 height 9
click at [34, 219] on div at bounding box center [34, 210] width 23 height 23
click at [32, 271] on div at bounding box center [33, 269] width 11 height 11
click at [33, 185] on div at bounding box center [33, 179] width 11 height 11
click at [298, 548] on div "Select" at bounding box center [303, 656] width 28 height 9
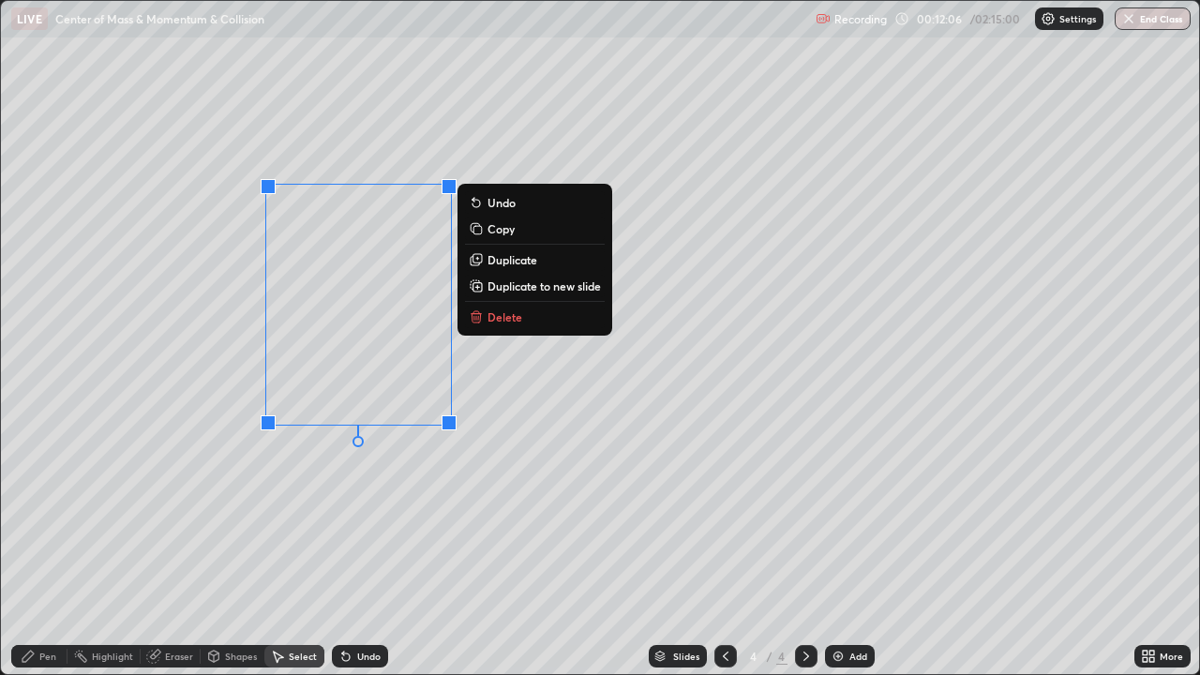
click at [535, 263] on p "Duplicate" at bounding box center [513, 259] width 50 height 15
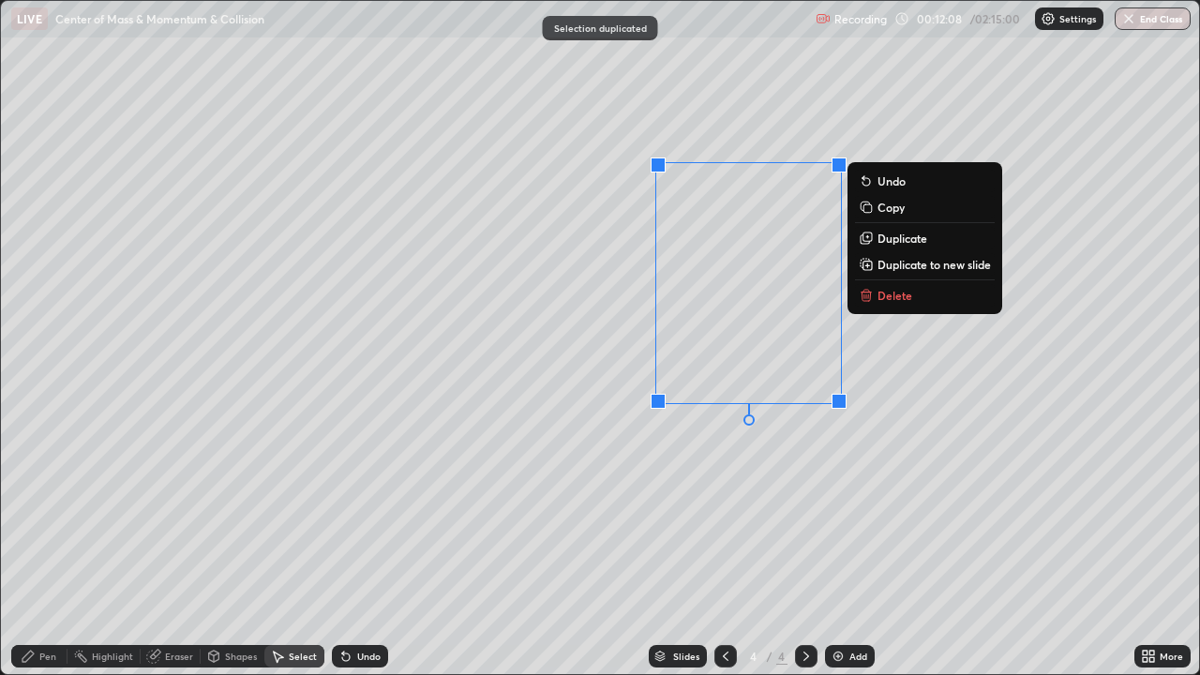
click at [221, 548] on div "Shapes" at bounding box center [233, 656] width 64 height 23
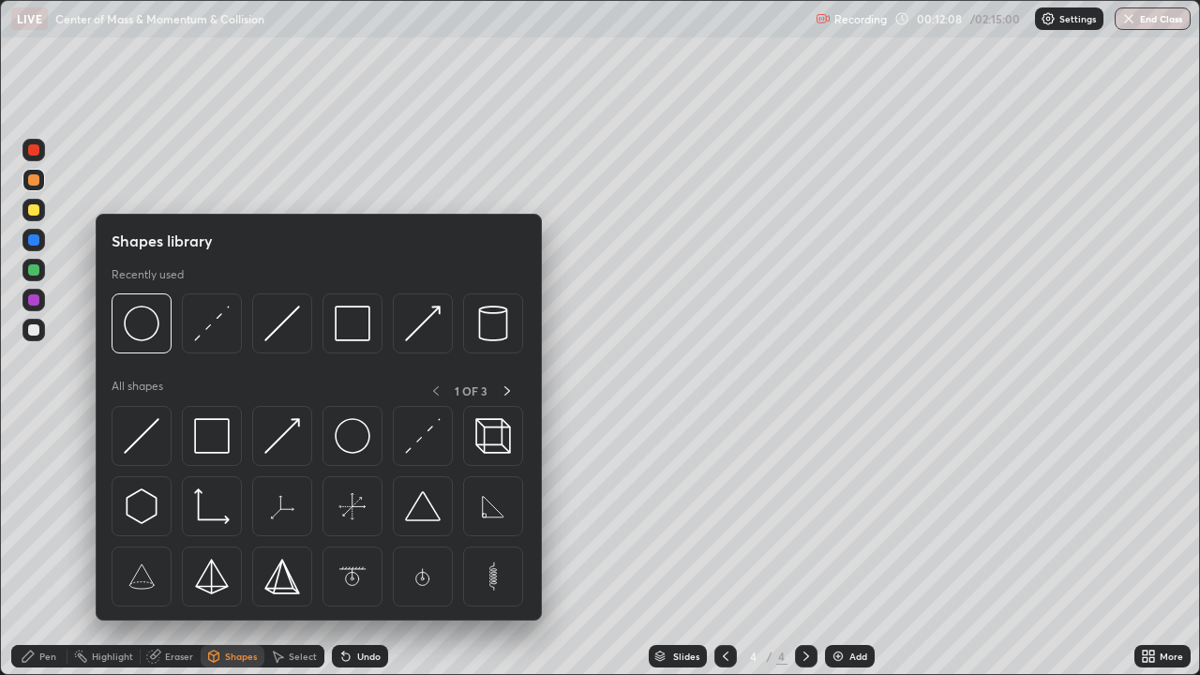
click at [166, 548] on div "Eraser" at bounding box center [179, 656] width 28 height 9
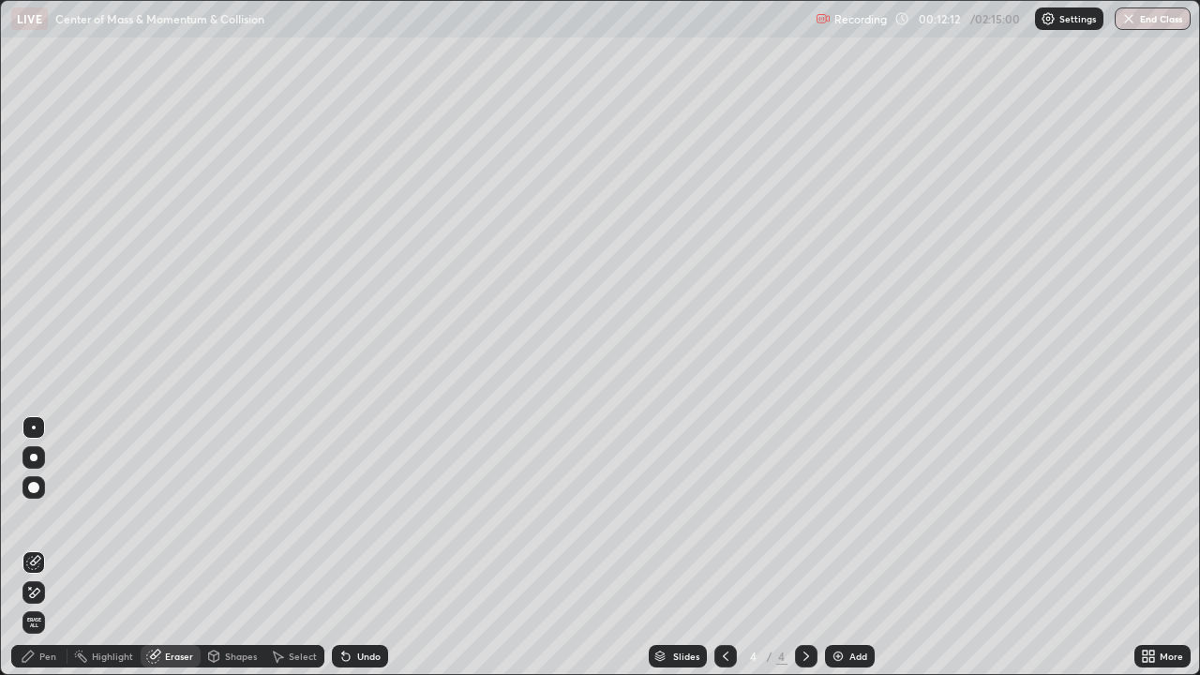
click at [41, 548] on div "Pen" at bounding box center [47, 656] width 17 height 9
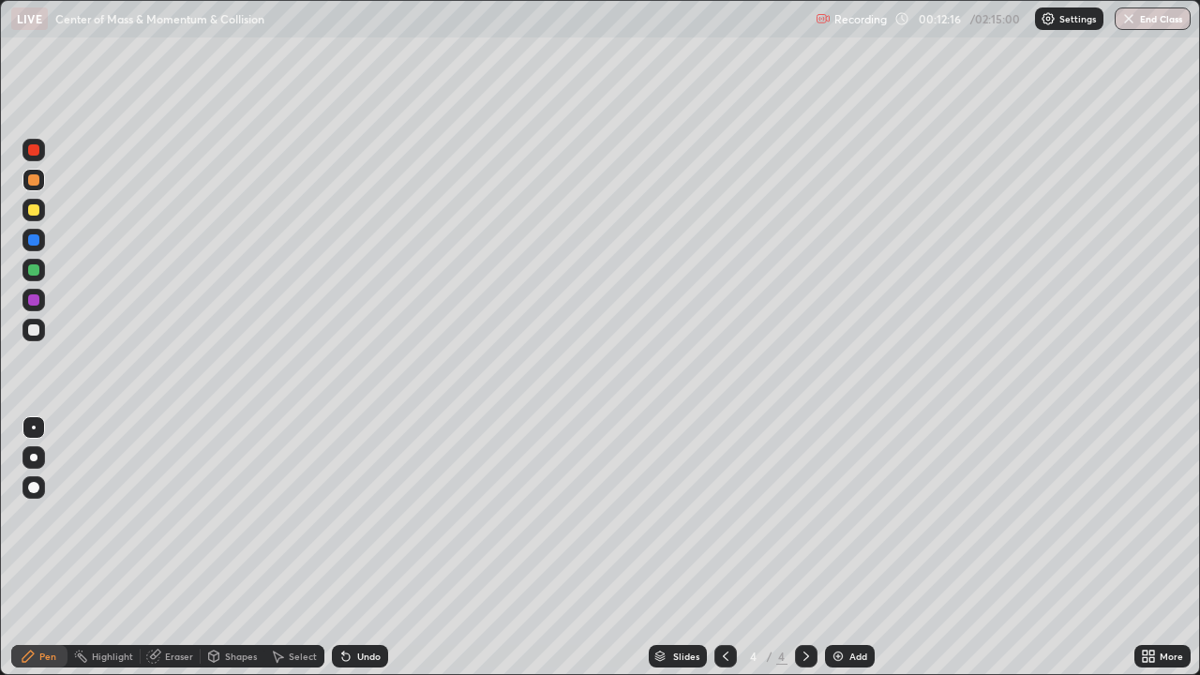
click at [31, 299] on div at bounding box center [33, 299] width 11 height 11
click at [32, 240] on div at bounding box center [33, 239] width 11 height 11
click at [42, 301] on div at bounding box center [34, 300] width 23 height 23
click at [34, 176] on div at bounding box center [33, 179] width 11 height 11
click at [1152, 548] on icon at bounding box center [1148, 656] width 15 height 15
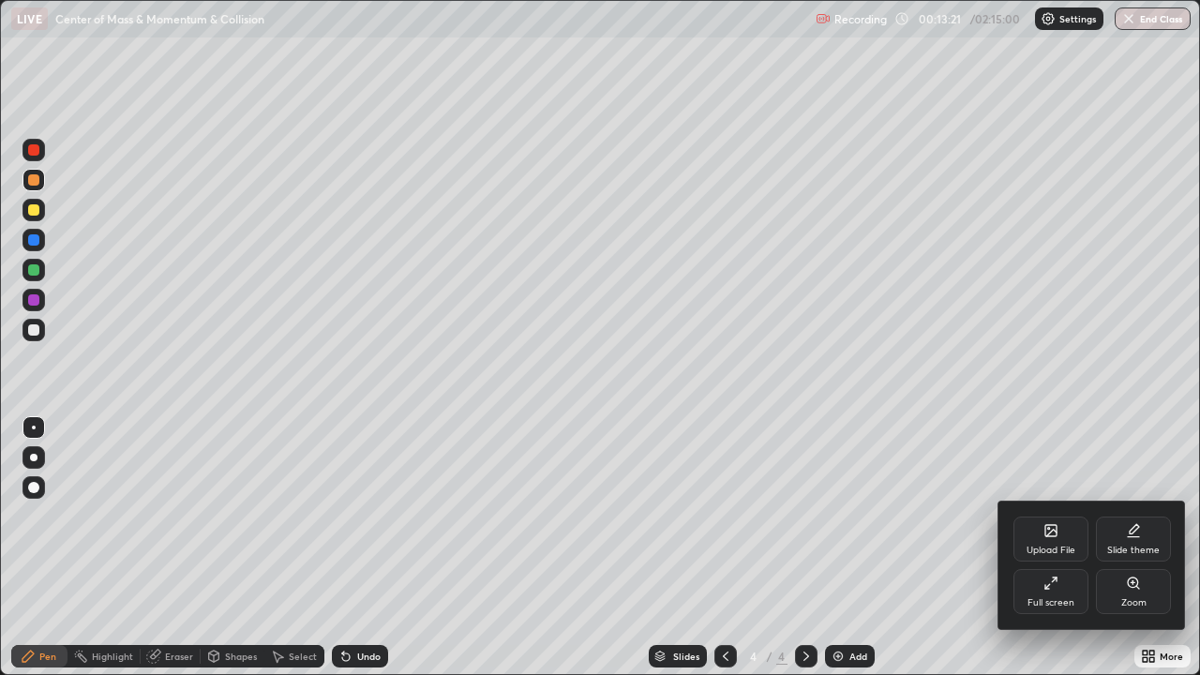
click at [1044, 548] on div "Full screen" at bounding box center [1051, 602] width 47 height 9
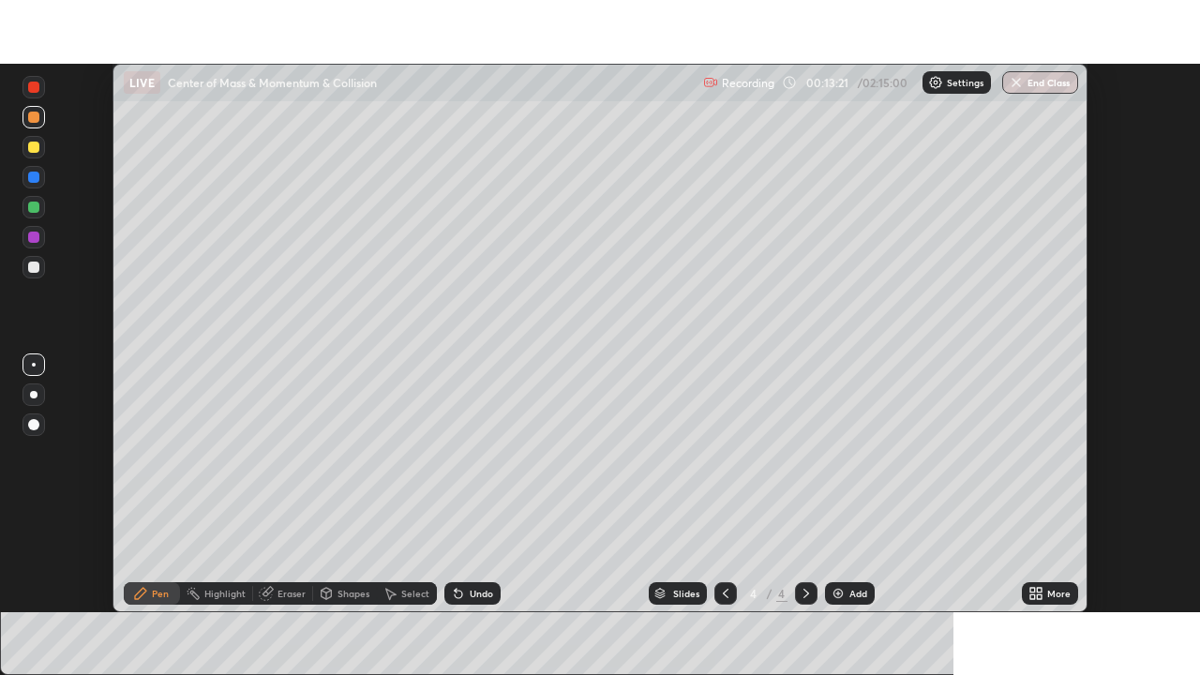
scroll to position [93230, 92579]
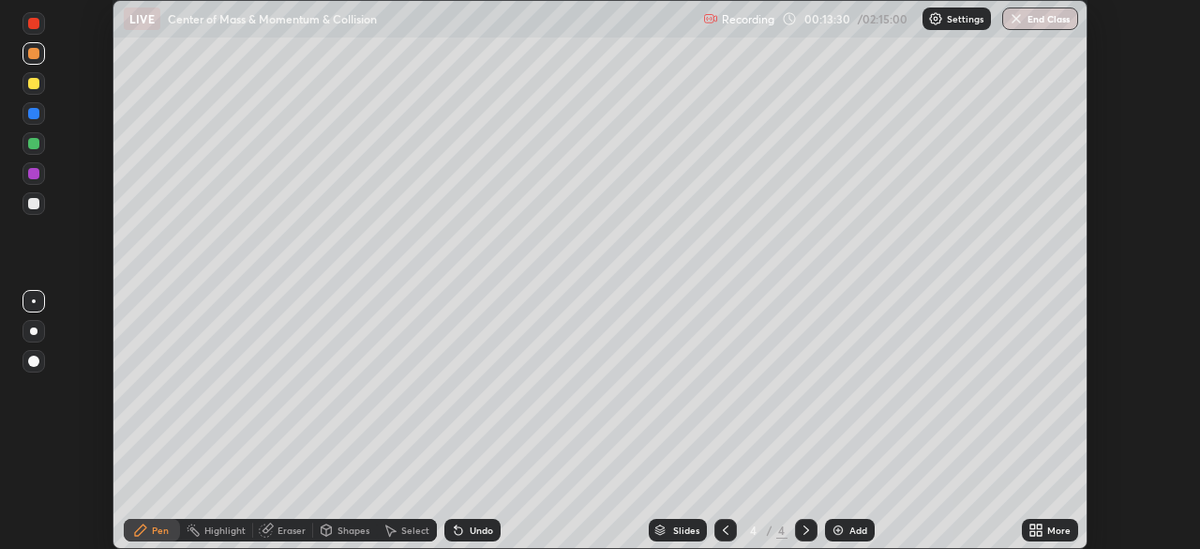
click at [34, 173] on div at bounding box center [33, 173] width 11 height 11
click at [849, 536] on div "Add" at bounding box center [850, 530] width 50 height 23
click at [724, 530] on icon at bounding box center [725, 529] width 15 height 15
click at [802, 539] on div at bounding box center [806, 530] width 23 height 23
click at [852, 537] on div "Add" at bounding box center [850, 530] width 50 height 23
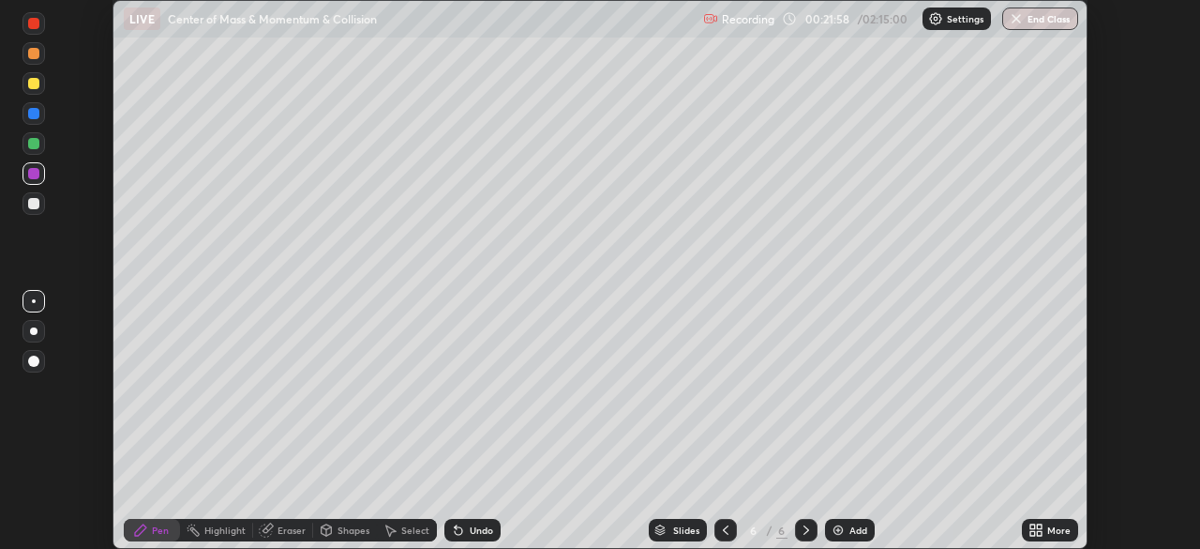
click at [470, 533] on div "Undo" at bounding box center [481, 529] width 23 height 9
click at [470, 532] on div "Undo" at bounding box center [481, 529] width 23 height 9
click at [462, 527] on icon at bounding box center [458, 529] width 15 height 15
click at [460, 536] on icon at bounding box center [458, 529] width 15 height 15
click at [33, 88] on div at bounding box center [33, 83] width 11 height 11
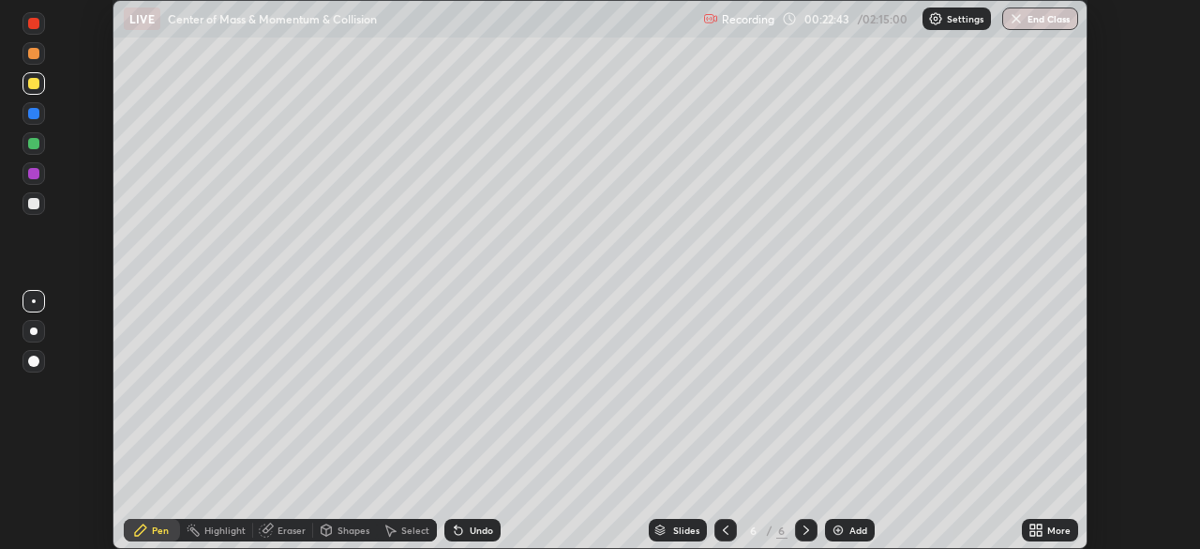
click at [287, 530] on div "Eraser" at bounding box center [292, 529] width 28 height 9
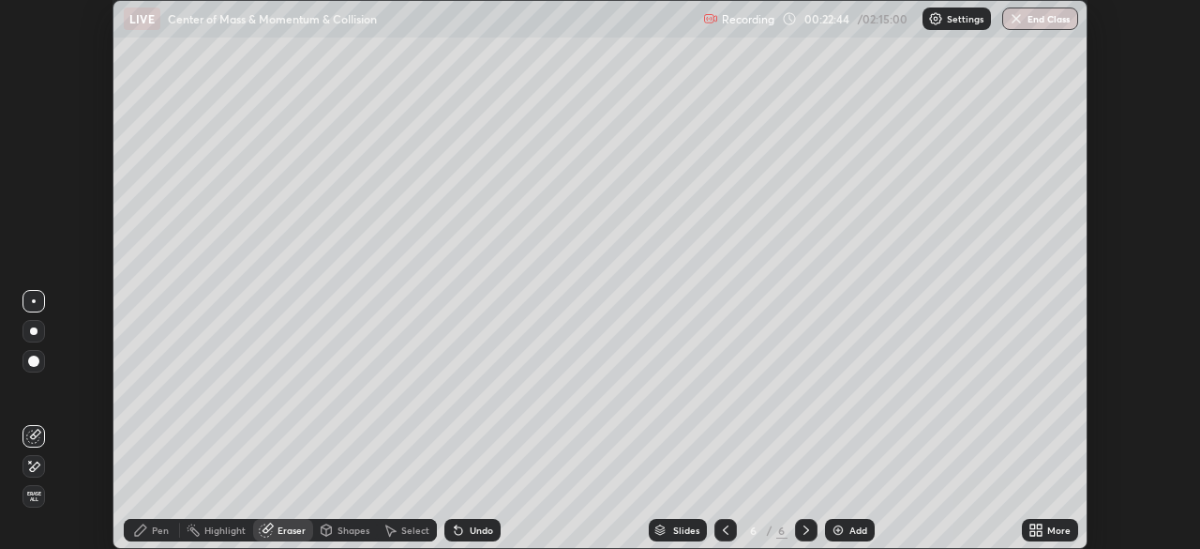
click at [160, 527] on div "Pen" at bounding box center [160, 529] width 17 height 9
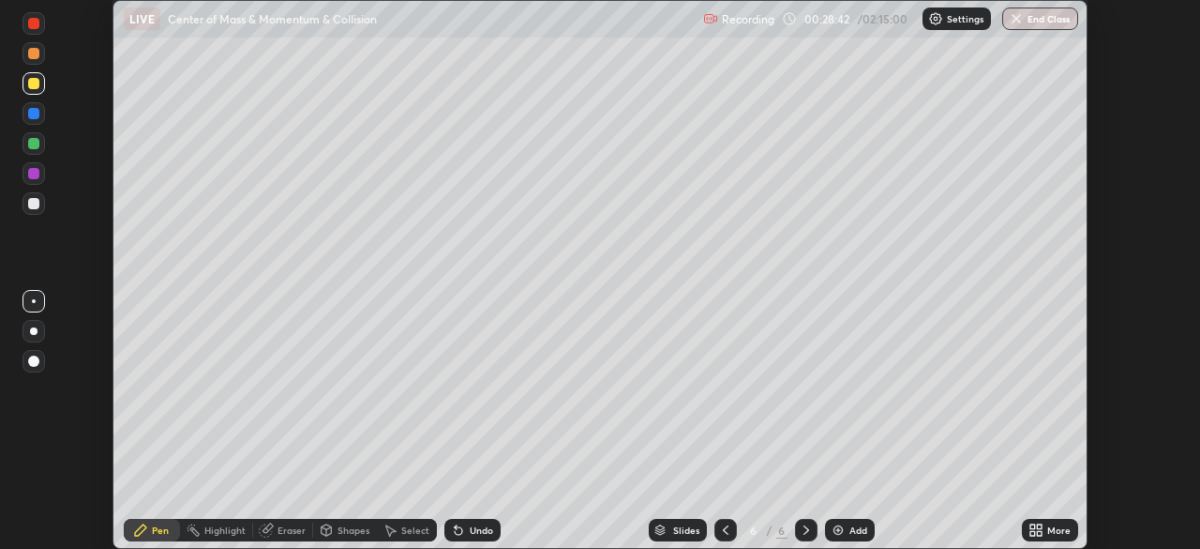
click at [857, 529] on div "Add" at bounding box center [859, 529] width 18 height 9
click at [1033, 534] on icon at bounding box center [1033, 533] width 5 height 5
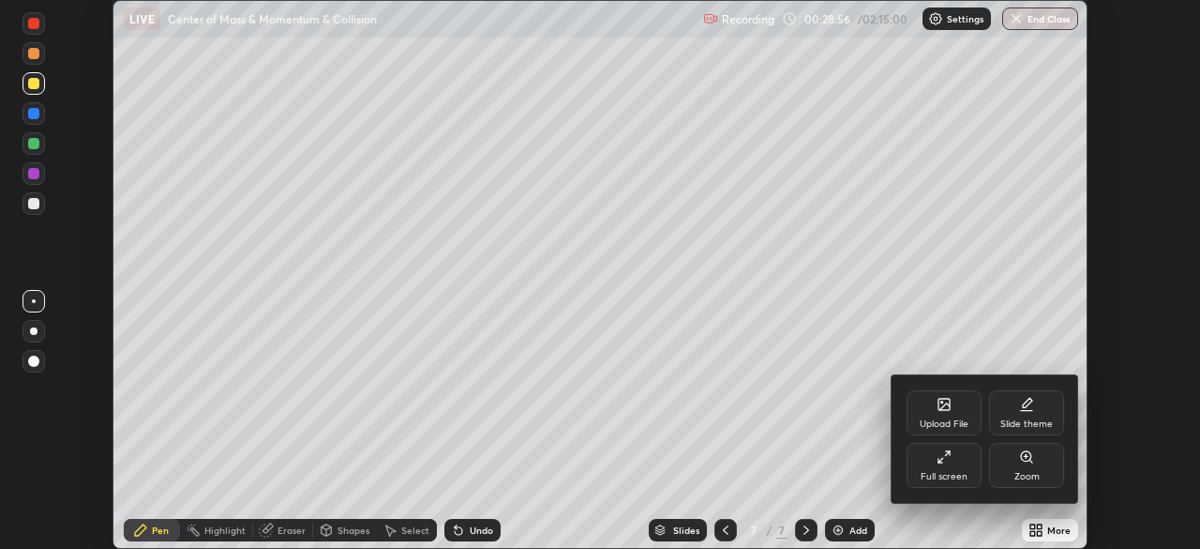
click at [952, 479] on div "Full screen" at bounding box center [944, 476] width 47 height 9
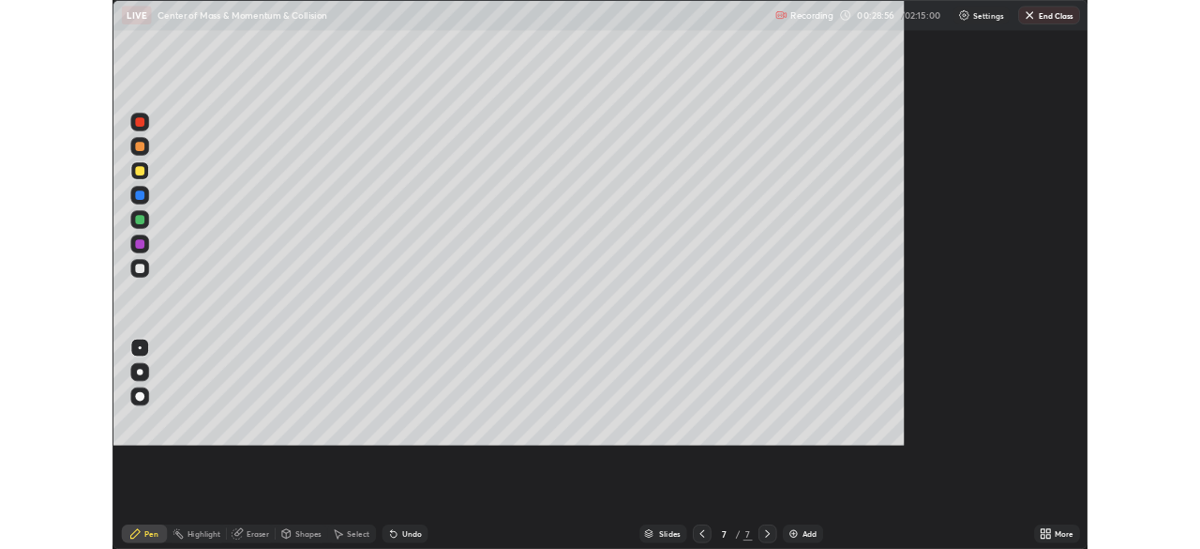
scroll to position [675, 1200]
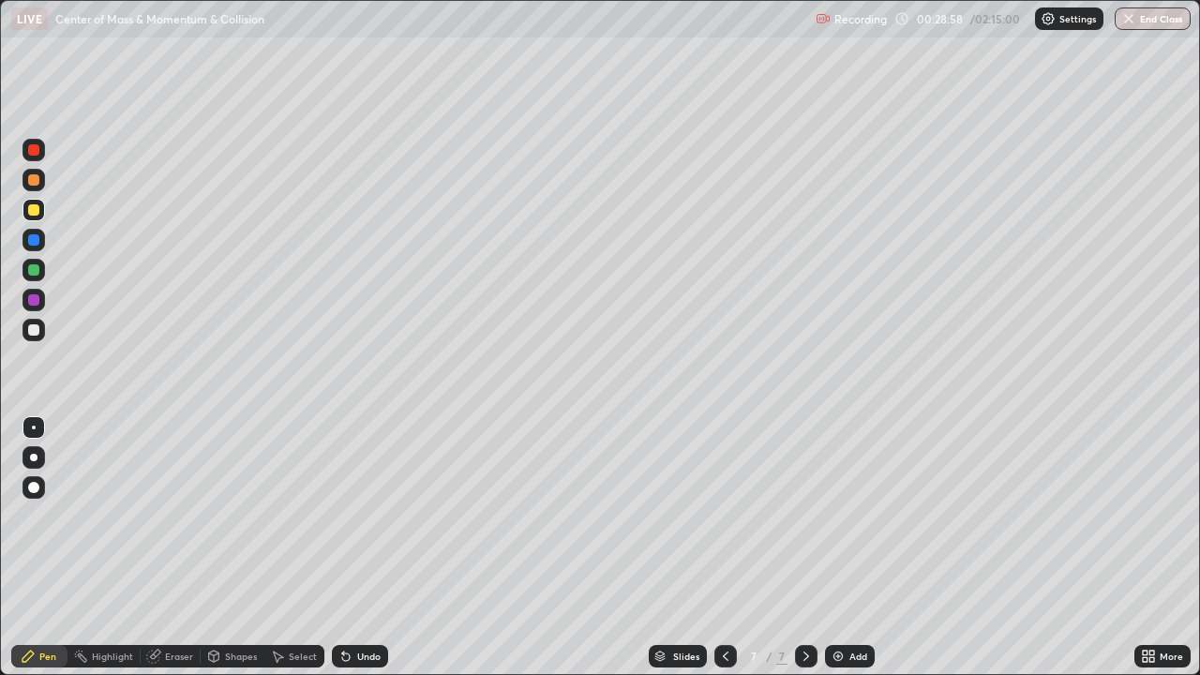
click at [302, 548] on div "Select" at bounding box center [303, 656] width 28 height 9
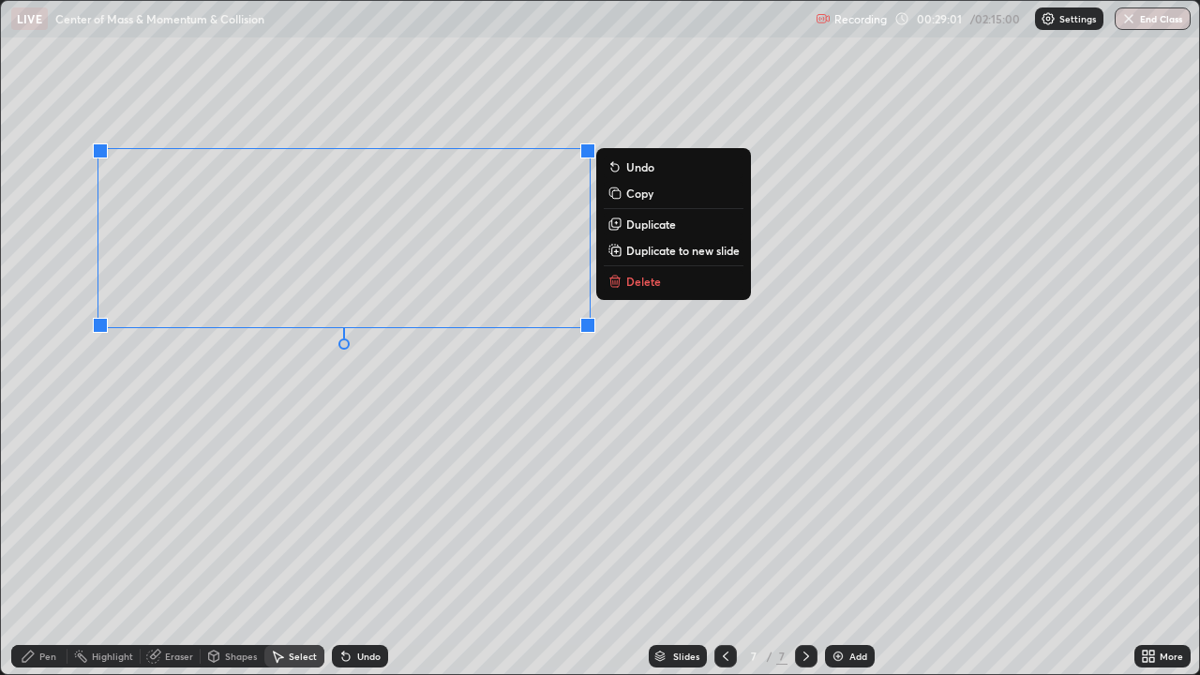
click at [52, 548] on div "Pen" at bounding box center [39, 656] width 56 height 23
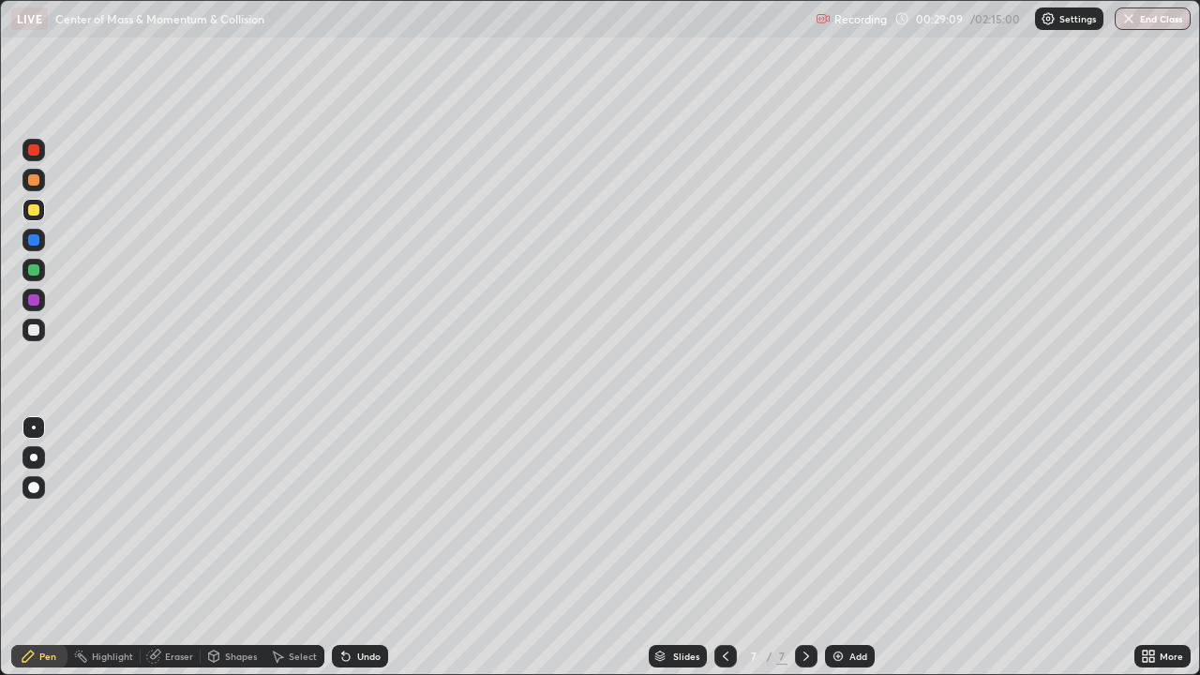
click at [214, 548] on icon at bounding box center [214, 659] width 0 height 7
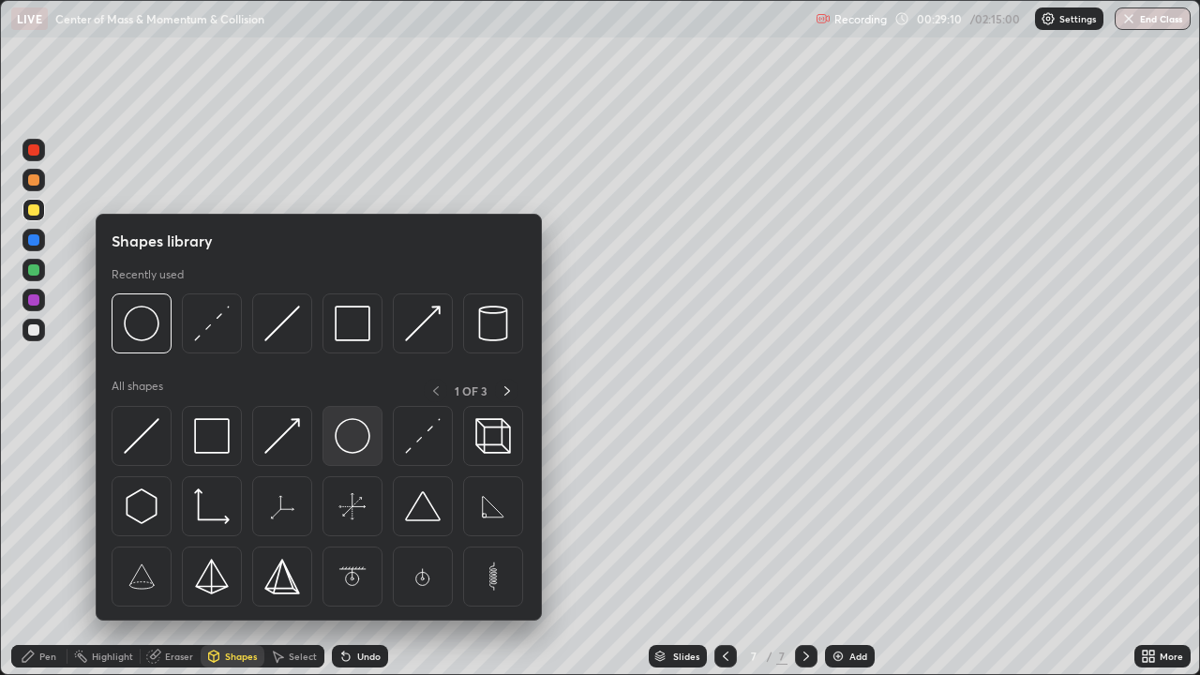
click at [347, 439] on img at bounding box center [353, 436] width 36 height 36
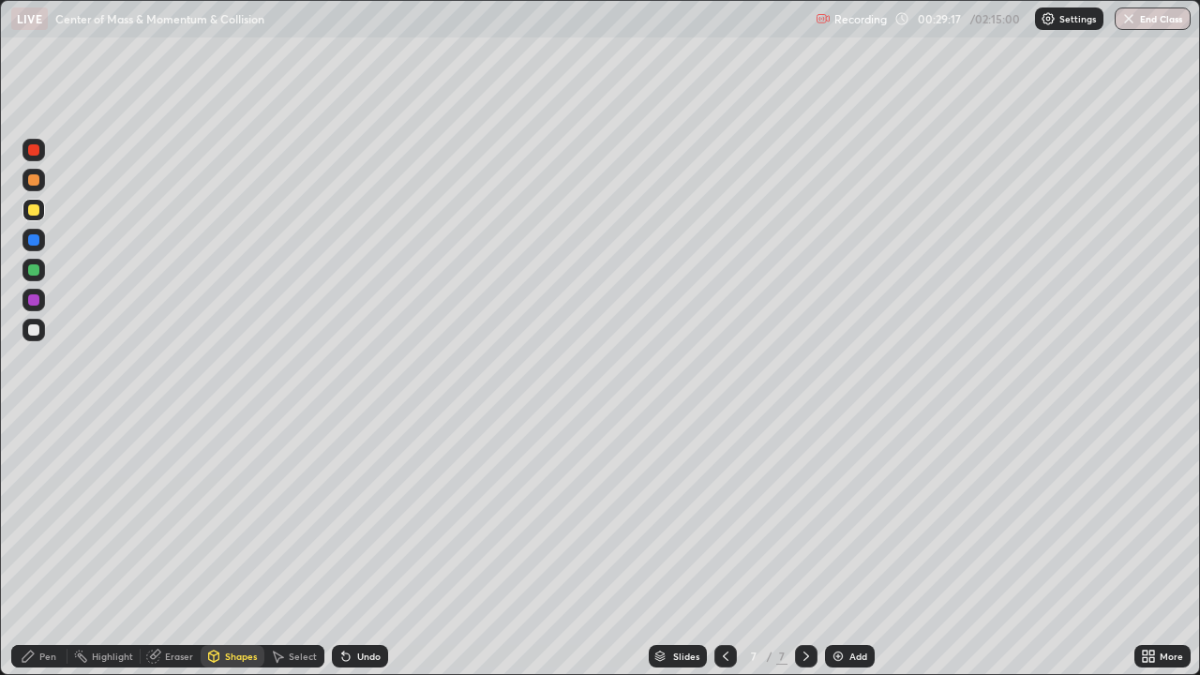
click at [359, 548] on div "Undo" at bounding box center [368, 656] width 23 height 9
click at [47, 548] on div "Pen" at bounding box center [39, 656] width 56 height 23
click at [358, 548] on div "Undo" at bounding box center [360, 656] width 56 height 23
click at [46, 548] on div "Pen" at bounding box center [47, 656] width 17 height 9
click at [36, 239] on div at bounding box center [33, 239] width 11 height 11
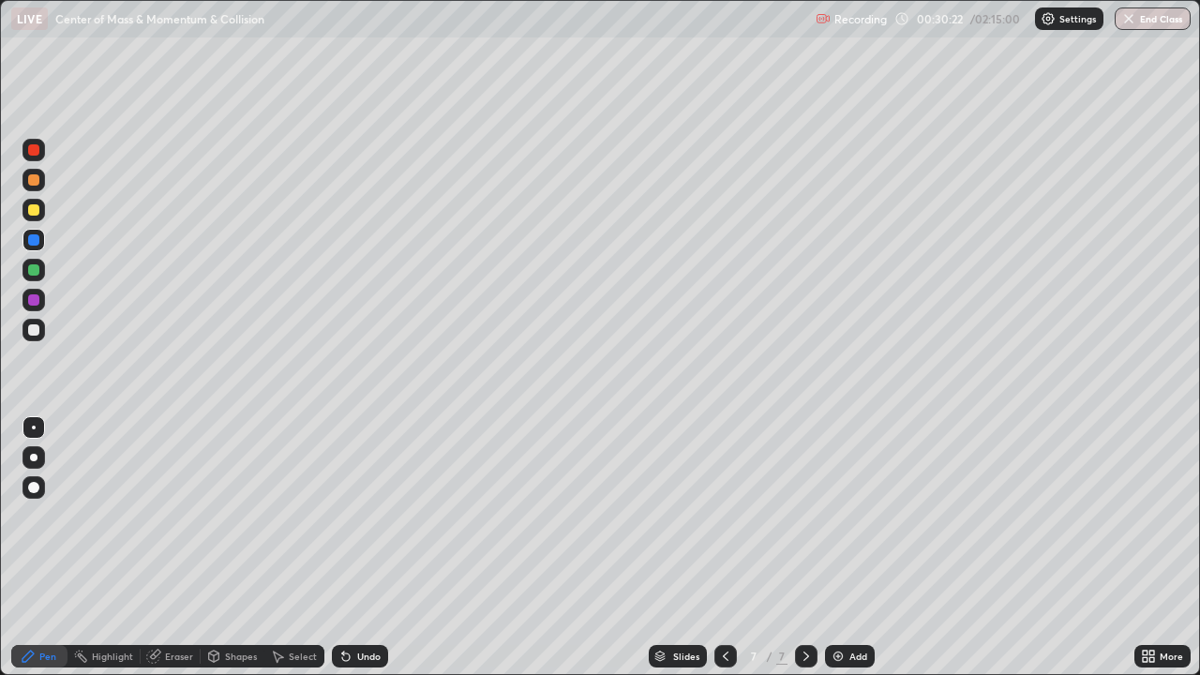
click at [37, 263] on div at bounding box center [34, 270] width 23 height 23
click at [31, 202] on div at bounding box center [34, 210] width 23 height 23
click at [36, 213] on div at bounding box center [33, 209] width 11 height 11
click at [837, 548] on img at bounding box center [838, 656] width 15 height 15
click at [1147, 548] on icon at bounding box center [1145, 653] width 5 height 5
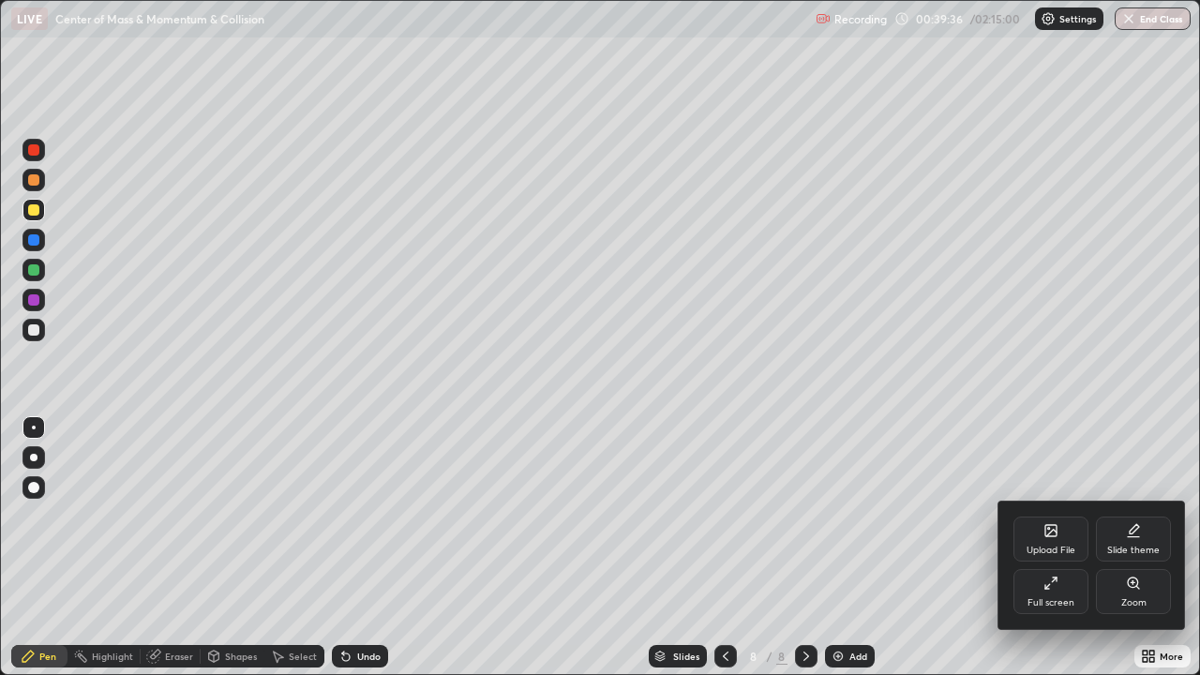
click at [1046, 548] on div "Full screen" at bounding box center [1051, 591] width 75 height 45
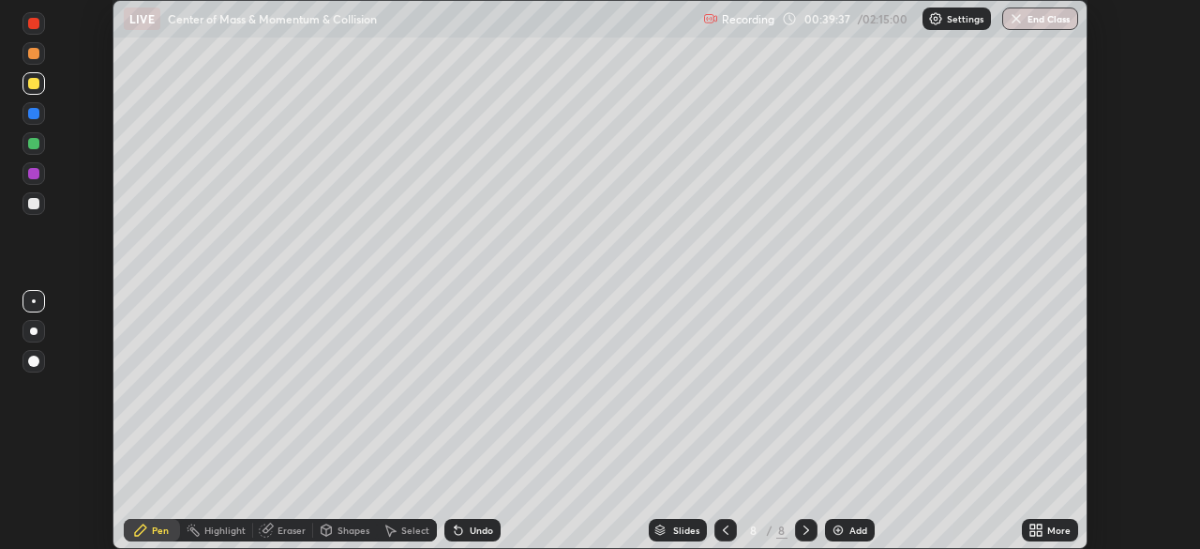
scroll to position [93230, 92579]
click at [35, 53] on div at bounding box center [33, 53] width 11 height 11
click at [470, 535] on div "Undo" at bounding box center [481, 529] width 23 height 9
click at [33, 88] on div at bounding box center [33, 83] width 11 height 11
click at [481, 537] on div "Undo" at bounding box center [473, 530] width 56 height 23
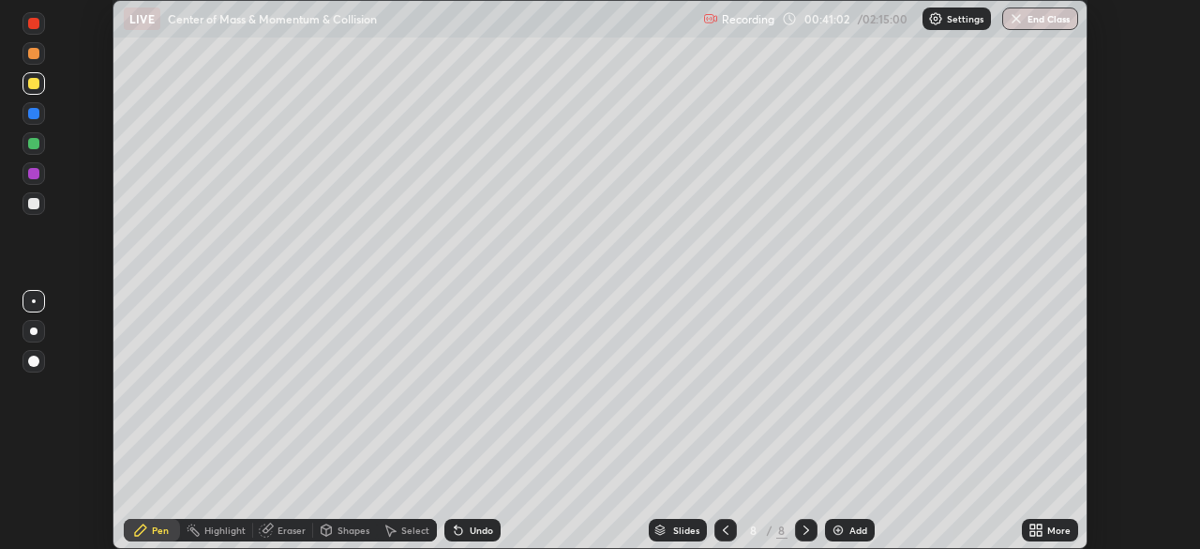
click at [725, 531] on icon at bounding box center [725, 529] width 15 height 15
click at [805, 530] on icon at bounding box center [806, 529] width 15 height 15
click at [855, 534] on div "Add" at bounding box center [859, 529] width 18 height 9
click at [331, 529] on icon at bounding box center [326, 529] width 15 height 15
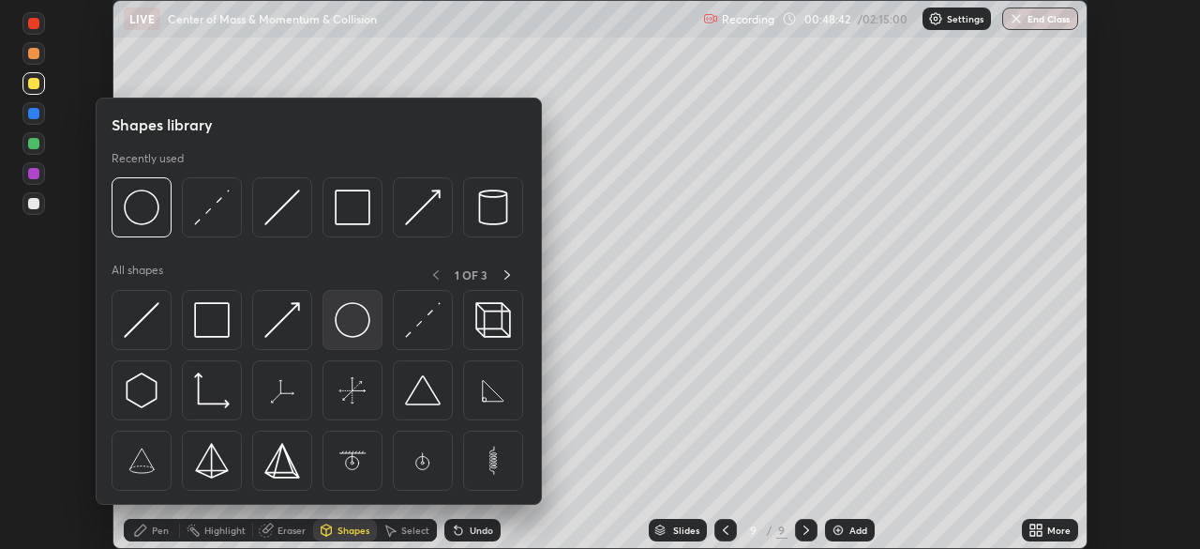
click at [352, 328] on img at bounding box center [353, 320] width 36 height 36
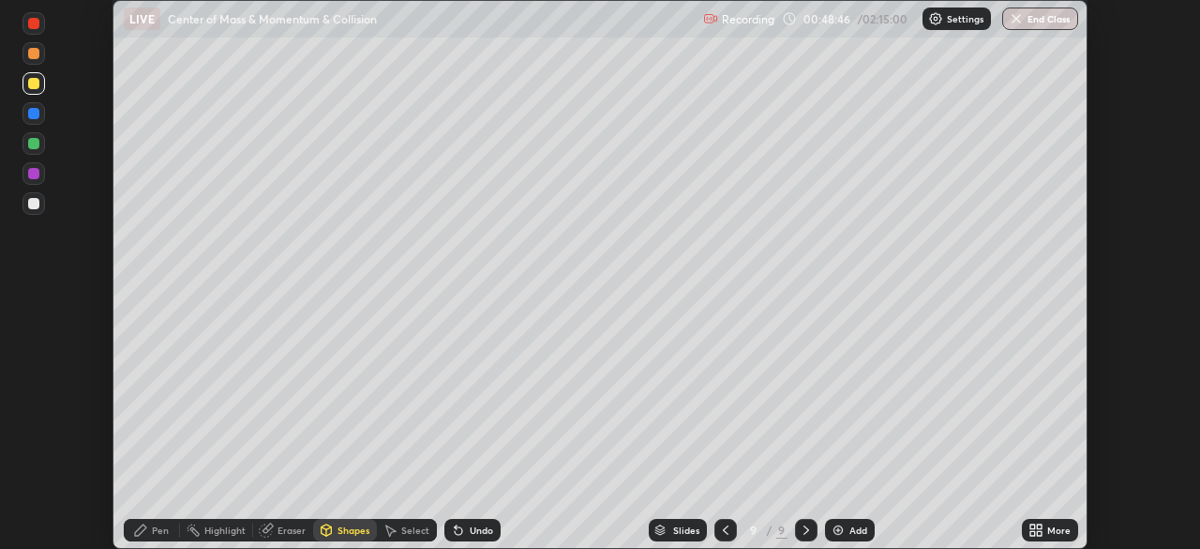
click at [339, 537] on div "Shapes" at bounding box center [345, 530] width 64 height 23
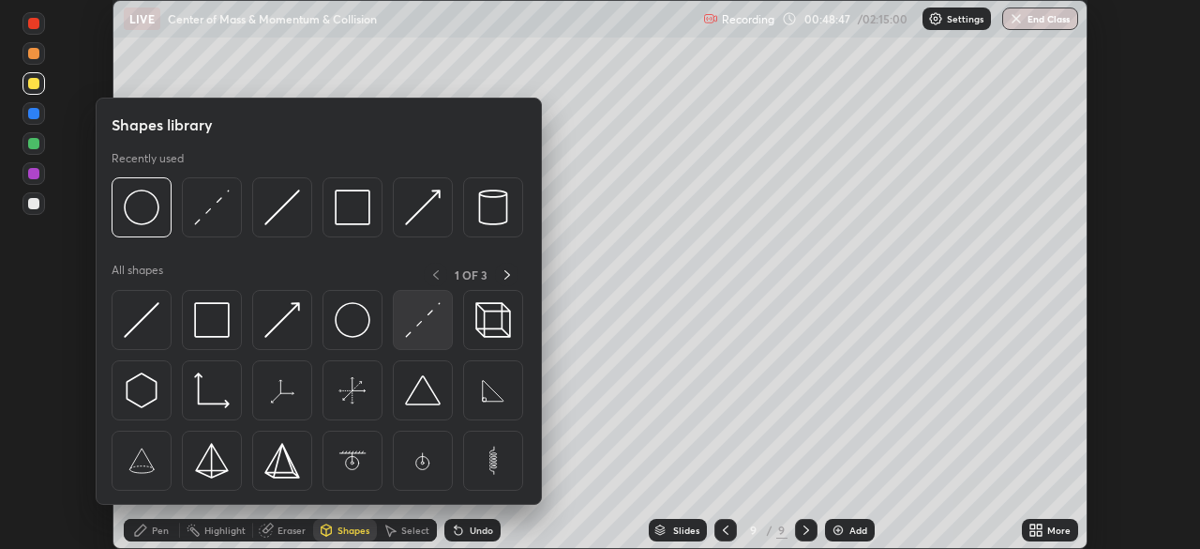
click at [425, 330] on img at bounding box center [423, 320] width 36 height 36
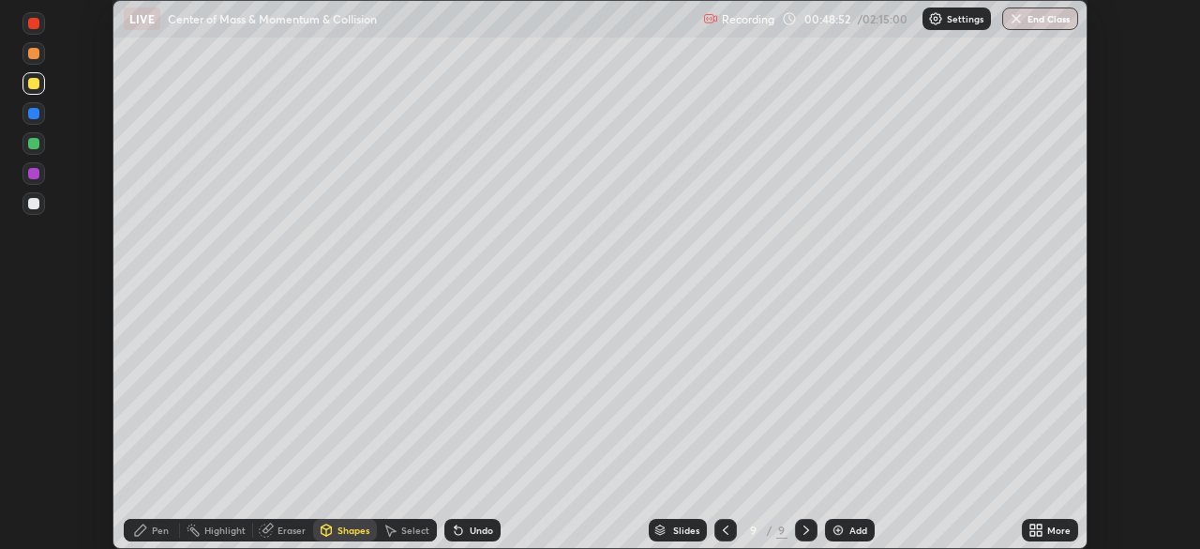
click at [143, 526] on icon at bounding box center [140, 529] width 11 height 11
click at [42, 182] on div at bounding box center [34, 173] width 23 height 23
click at [339, 532] on div "Shapes" at bounding box center [354, 529] width 32 height 9
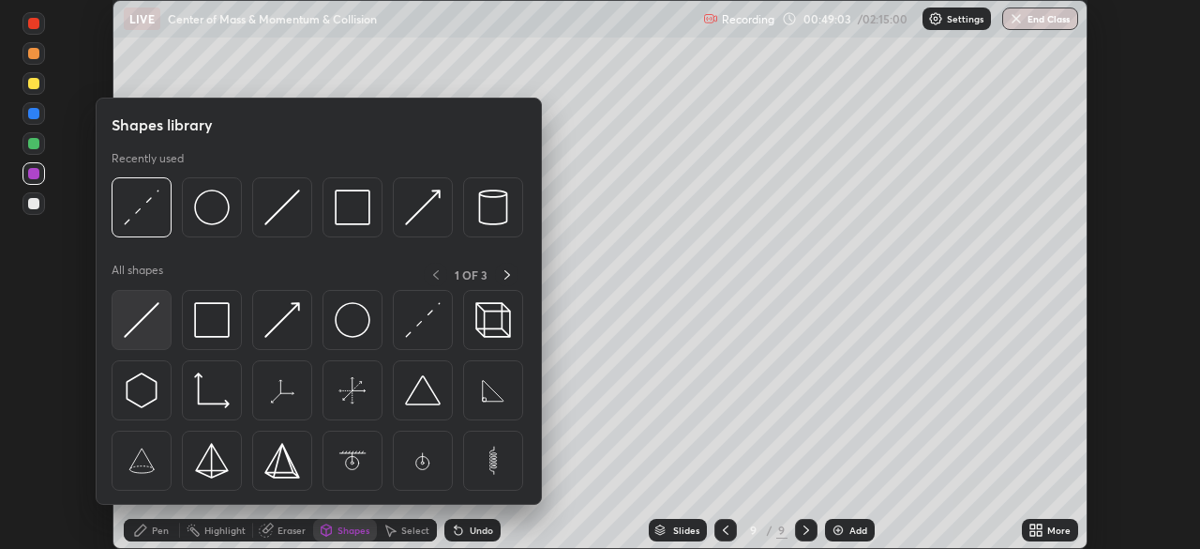
click at [145, 322] on img at bounding box center [142, 320] width 36 height 36
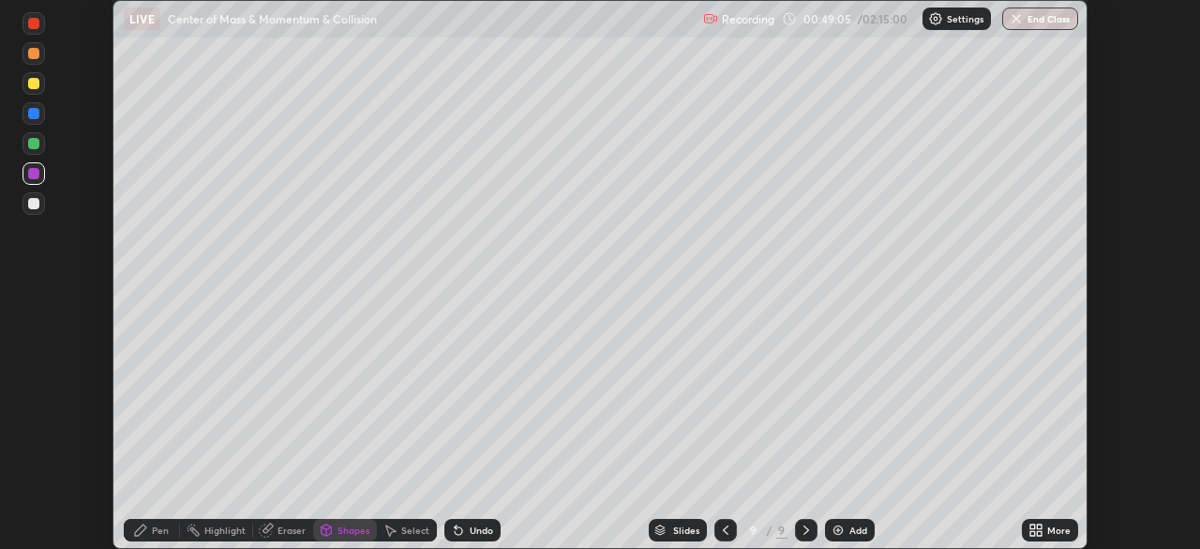
click at [325, 528] on icon at bounding box center [327, 528] width 10 height 3
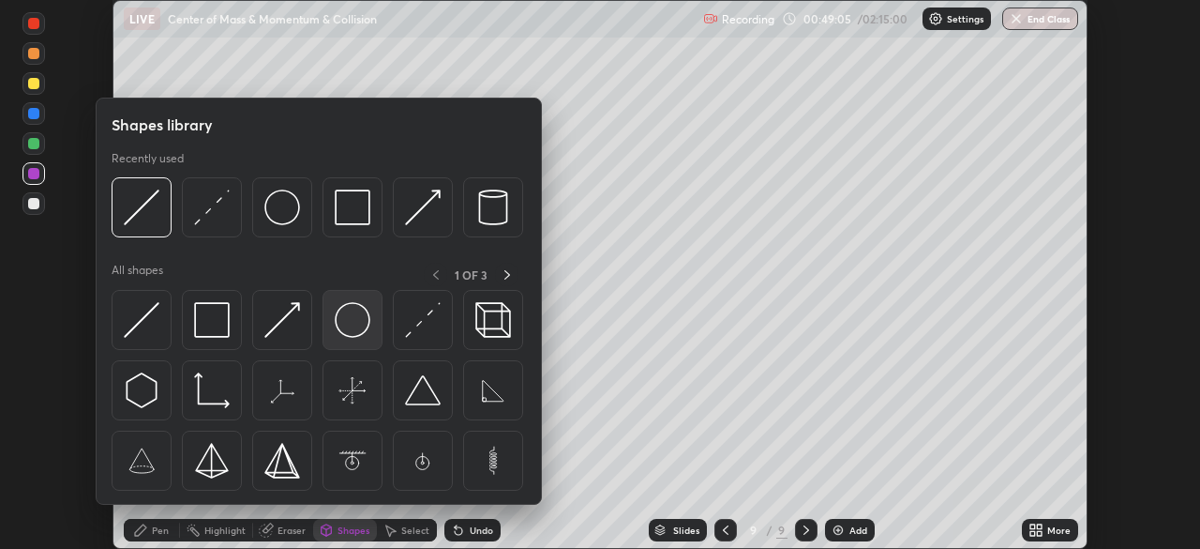
click at [350, 333] on img at bounding box center [353, 320] width 36 height 36
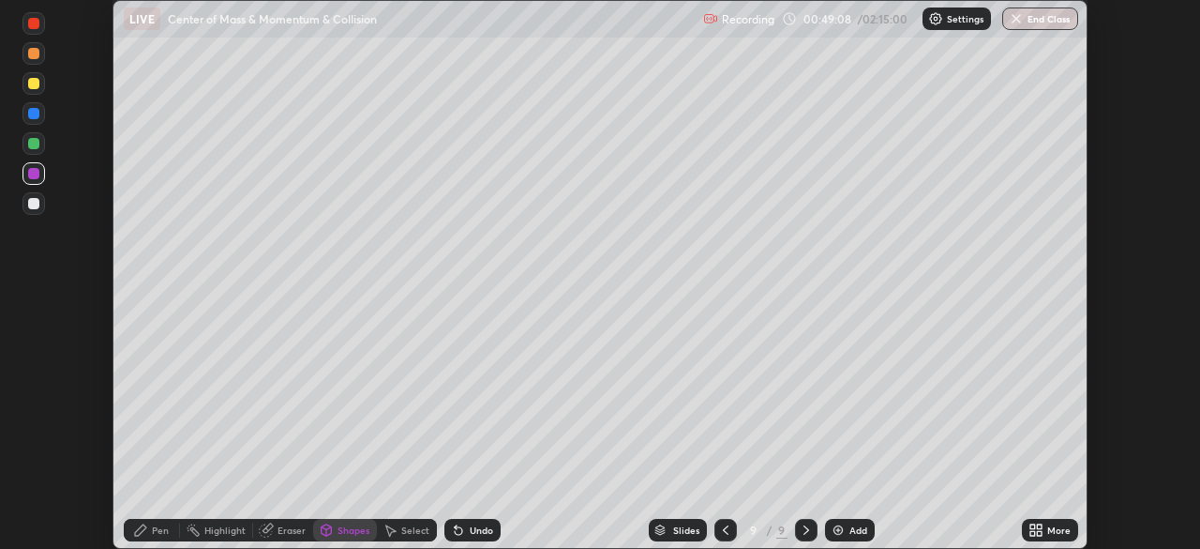
click at [335, 529] on div "Shapes" at bounding box center [345, 530] width 64 height 23
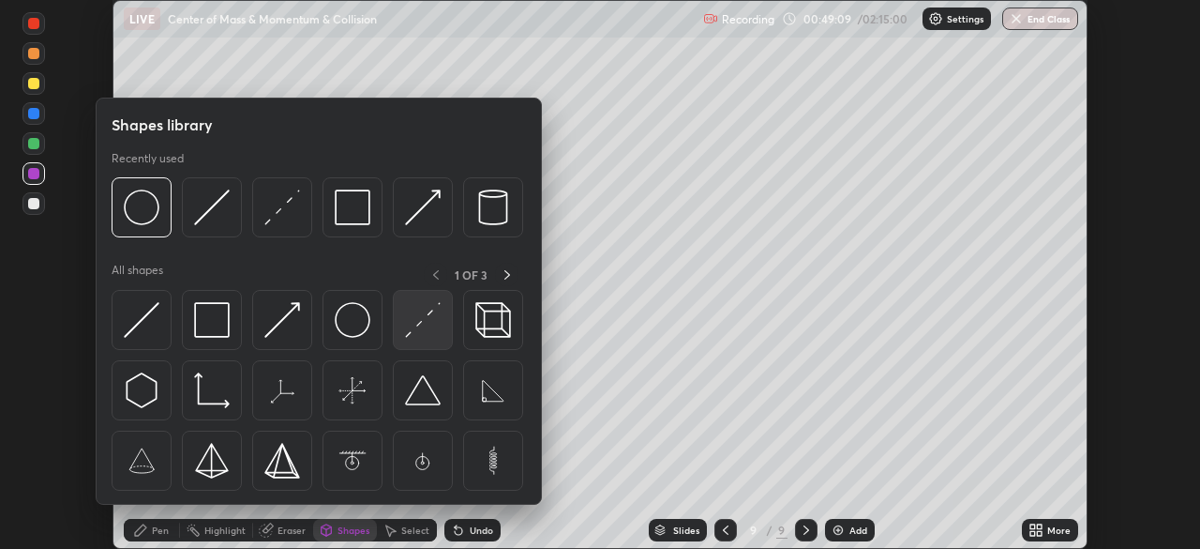
click at [413, 329] on img at bounding box center [423, 320] width 36 height 36
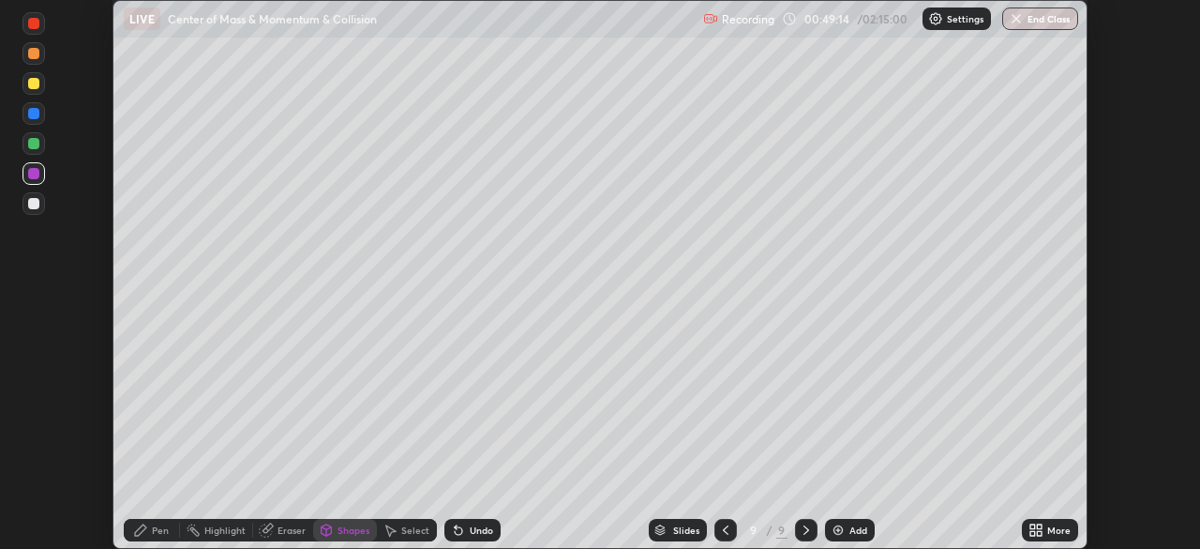
click at [153, 530] on div "Pen" at bounding box center [160, 529] width 17 height 9
click at [457, 529] on icon at bounding box center [459, 531] width 8 height 8
click at [465, 533] on div "Undo" at bounding box center [473, 530] width 56 height 23
click at [335, 540] on div "Shapes" at bounding box center [345, 530] width 64 height 23
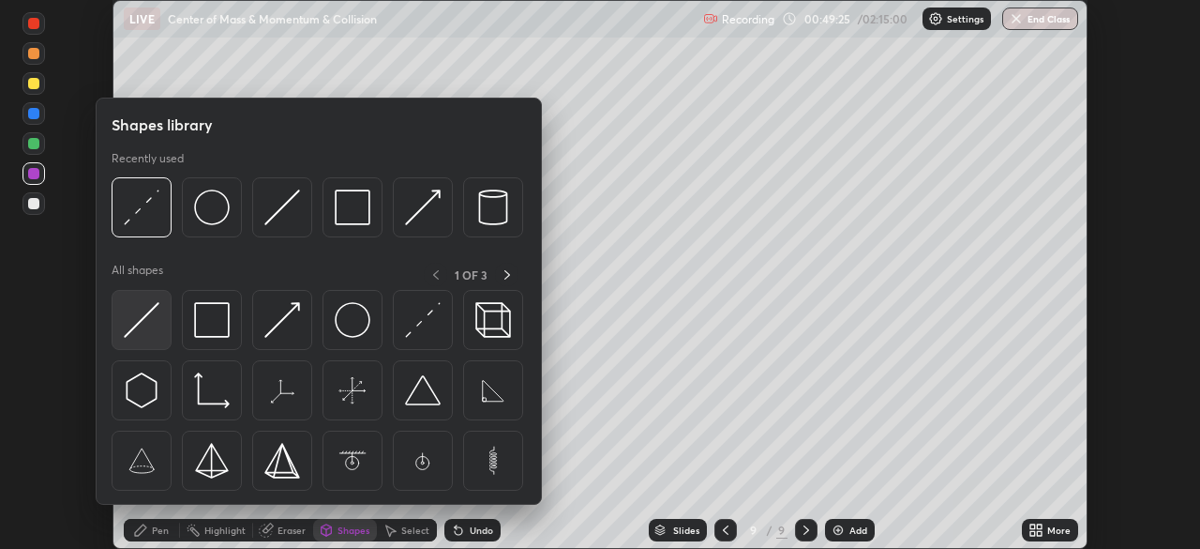
click at [156, 332] on img at bounding box center [142, 320] width 36 height 36
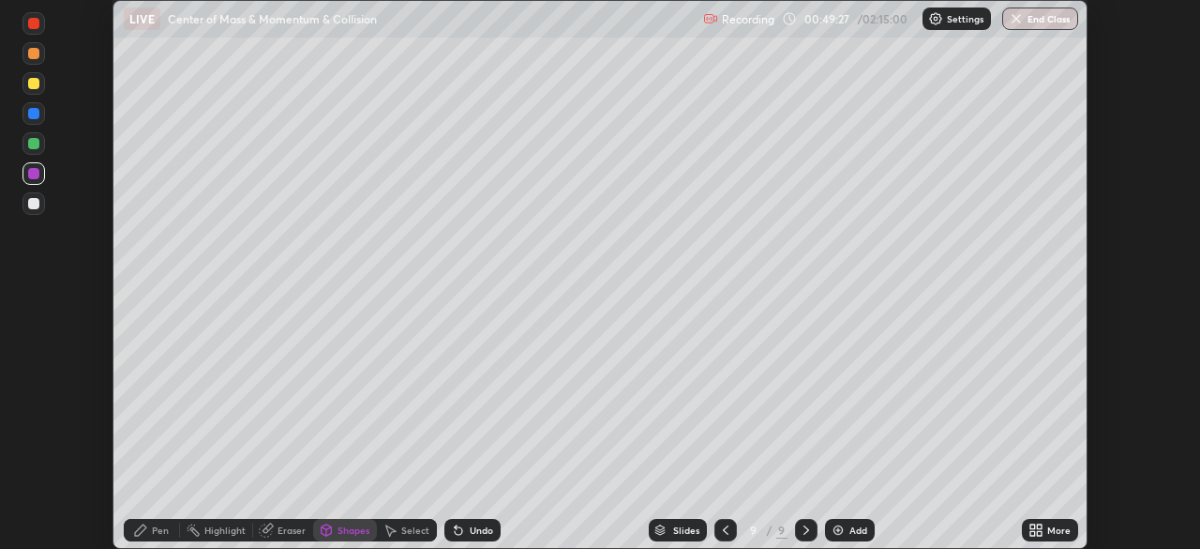
click at [33, 146] on div at bounding box center [33, 143] width 11 height 11
click at [326, 532] on icon at bounding box center [326, 532] width 0 height 7
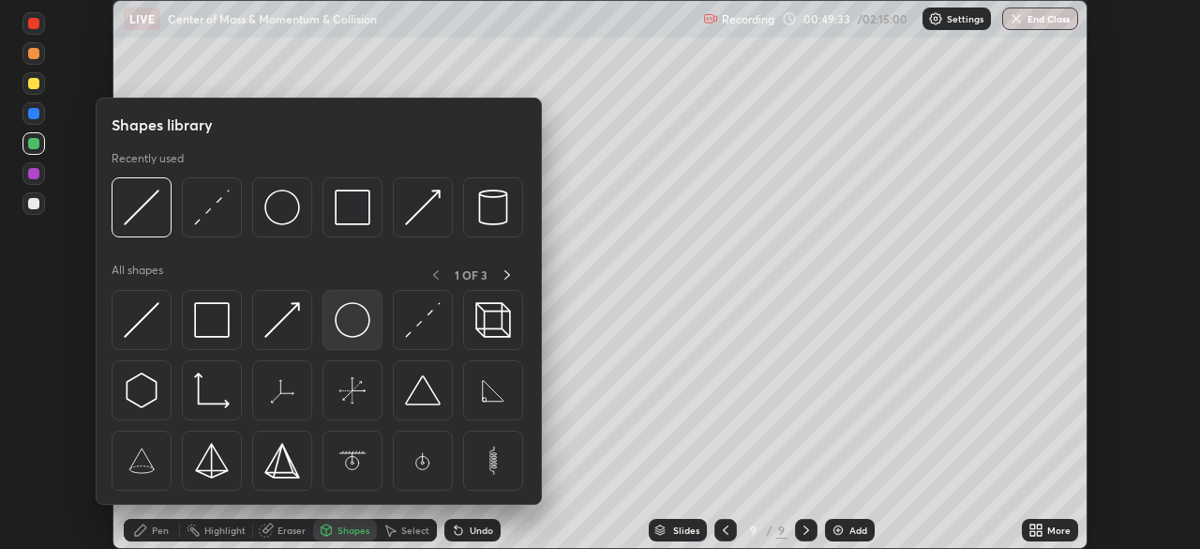
click at [355, 328] on img at bounding box center [353, 320] width 36 height 36
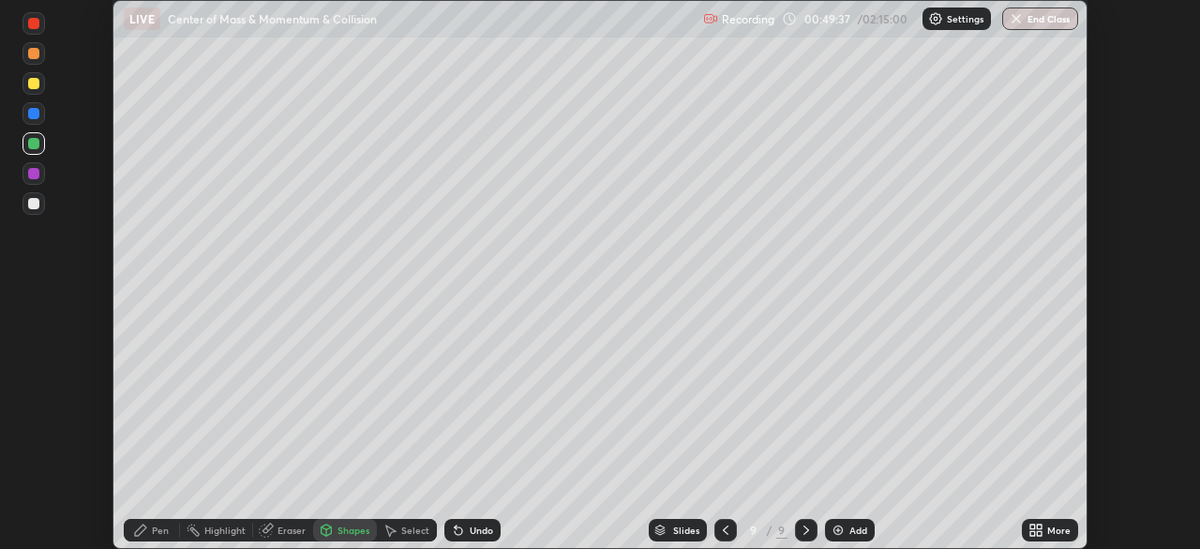
click at [335, 535] on div "Shapes" at bounding box center [345, 530] width 64 height 23
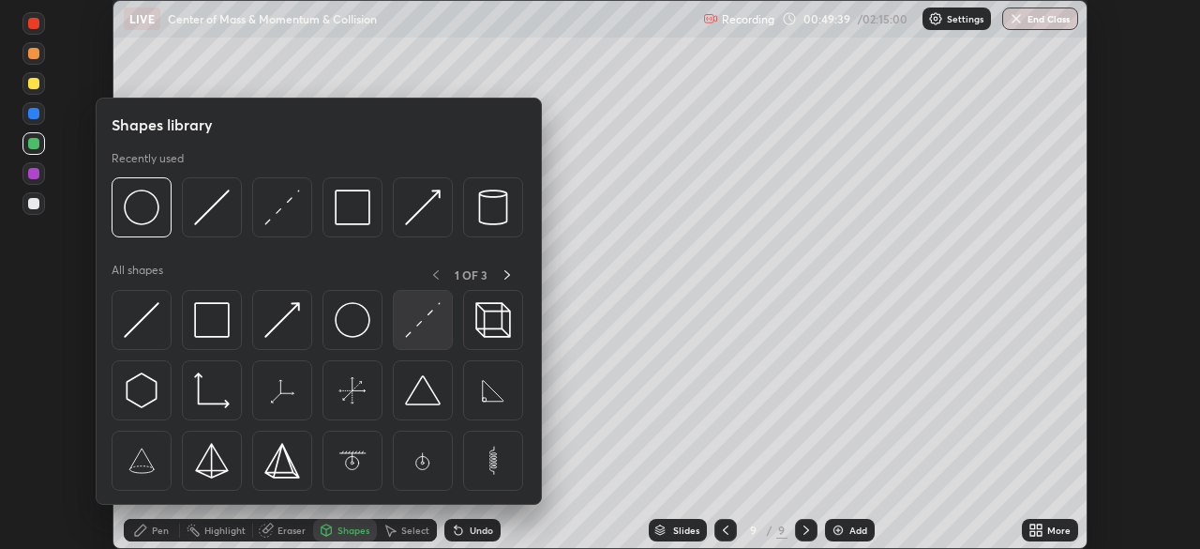
click at [414, 330] on img at bounding box center [423, 320] width 36 height 36
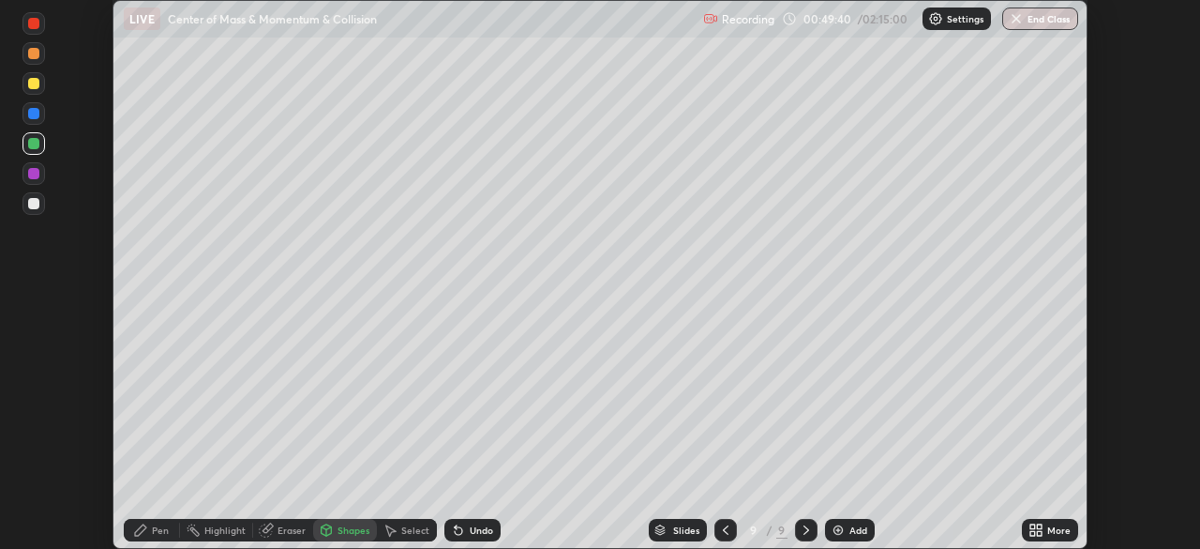
click at [40, 86] on div at bounding box center [34, 83] width 23 height 23
click at [154, 531] on div "Pen" at bounding box center [160, 529] width 17 height 9
click at [840, 531] on img at bounding box center [838, 529] width 15 height 15
click at [850, 529] on div "Add" at bounding box center [859, 529] width 18 height 9
click at [31, 143] on div at bounding box center [33, 143] width 11 height 11
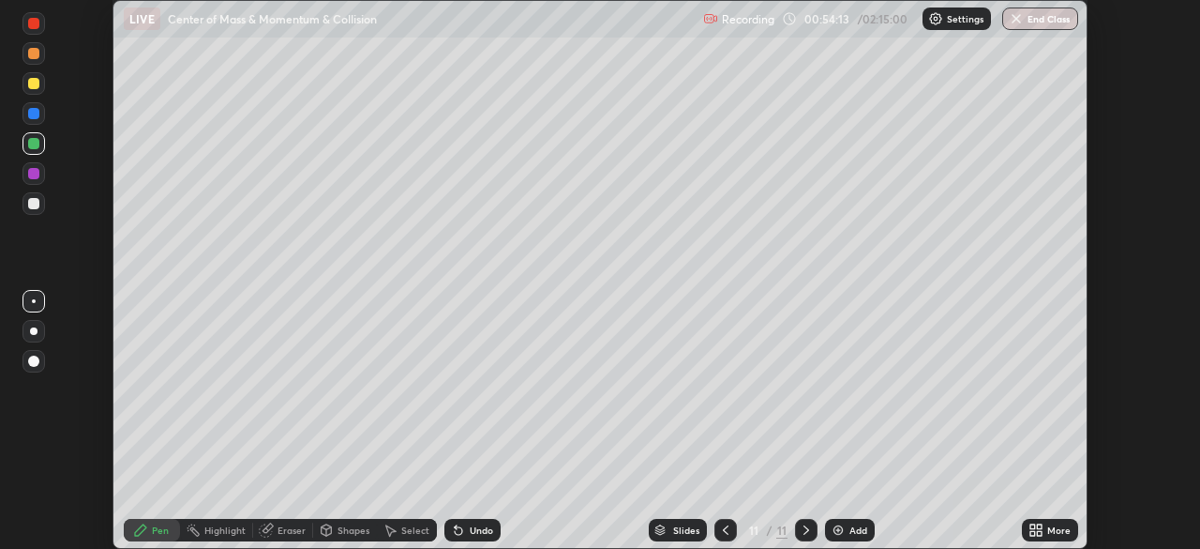
click at [33, 83] on div at bounding box center [33, 83] width 11 height 11
click at [471, 527] on div "Undo" at bounding box center [481, 529] width 23 height 9
click at [32, 145] on div at bounding box center [33, 143] width 11 height 11
click at [34, 84] on div at bounding box center [33, 83] width 11 height 11
click at [462, 524] on icon at bounding box center [458, 529] width 15 height 15
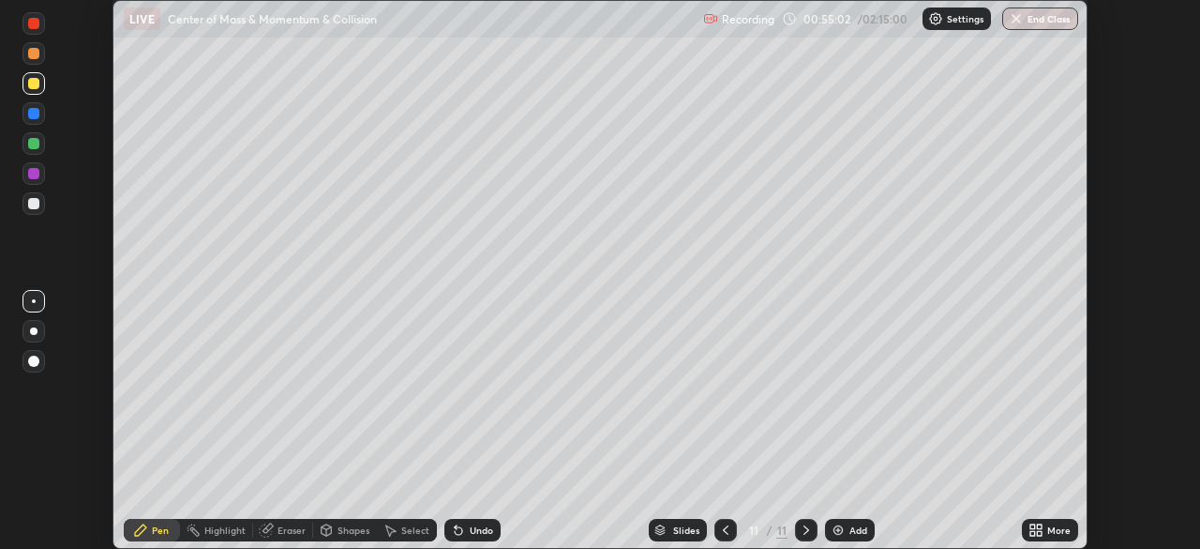
click at [470, 537] on div "Undo" at bounding box center [473, 530] width 56 height 23
click at [354, 525] on div "Shapes" at bounding box center [354, 529] width 32 height 9
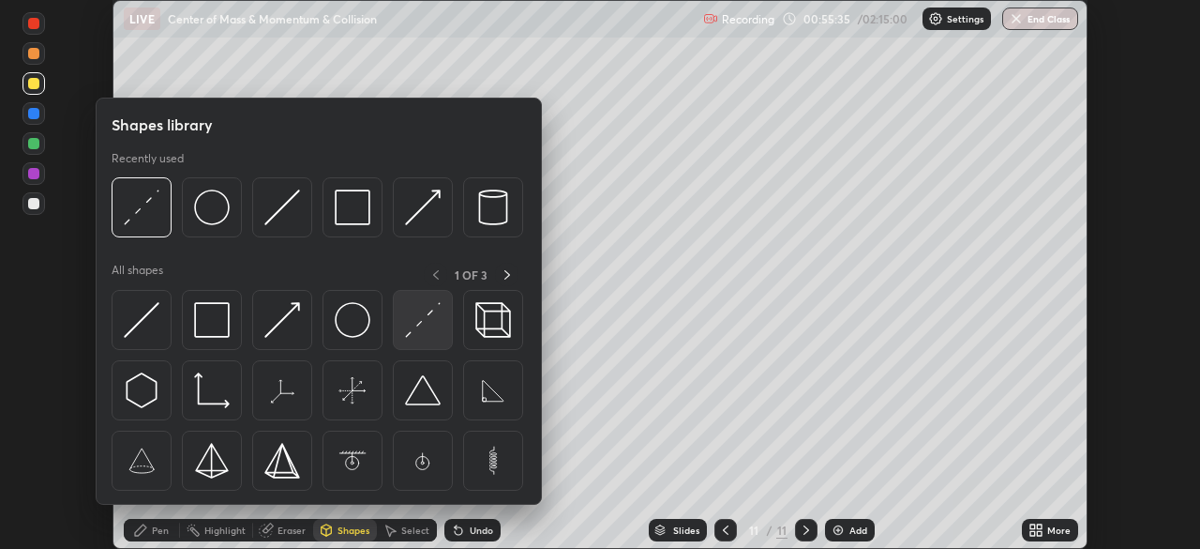
click at [426, 322] on img at bounding box center [423, 320] width 36 height 36
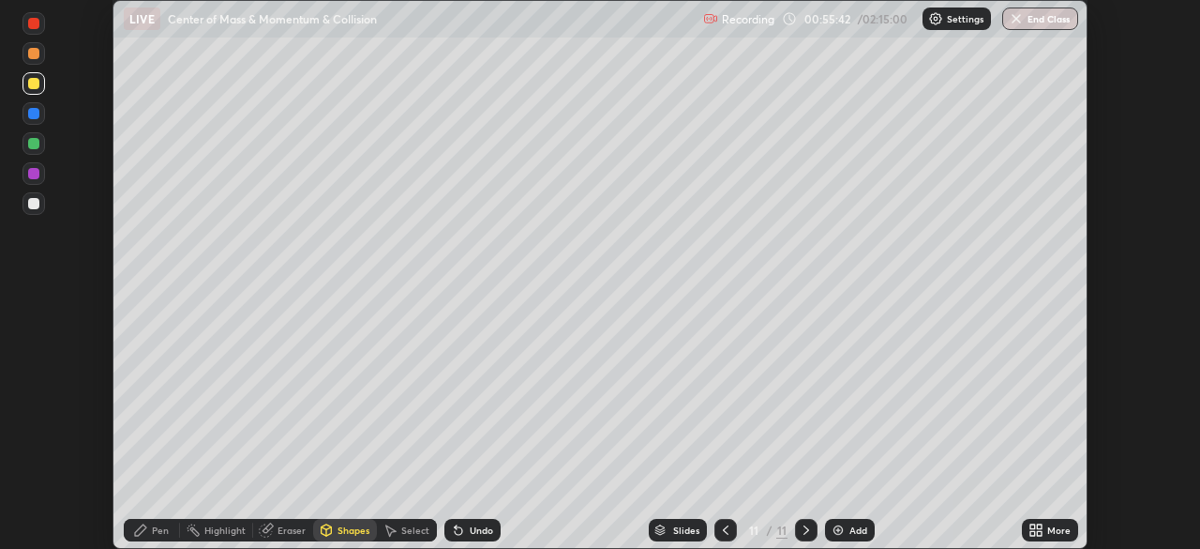
click at [141, 527] on icon at bounding box center [140, 529] width 11 height 11
click at [41, 207] on div at bounding box center [34, 203] width 23 height 23
click at [850, 529] on div "Add" at bounding box center [859, 529] width 18 height 9
click at [855, 530] on div "Add" at bounding box center [859, 529] width 18 height 9
click at [349, 530] on div "Shapes" at bounding box center [354, 529] width 32 height 9
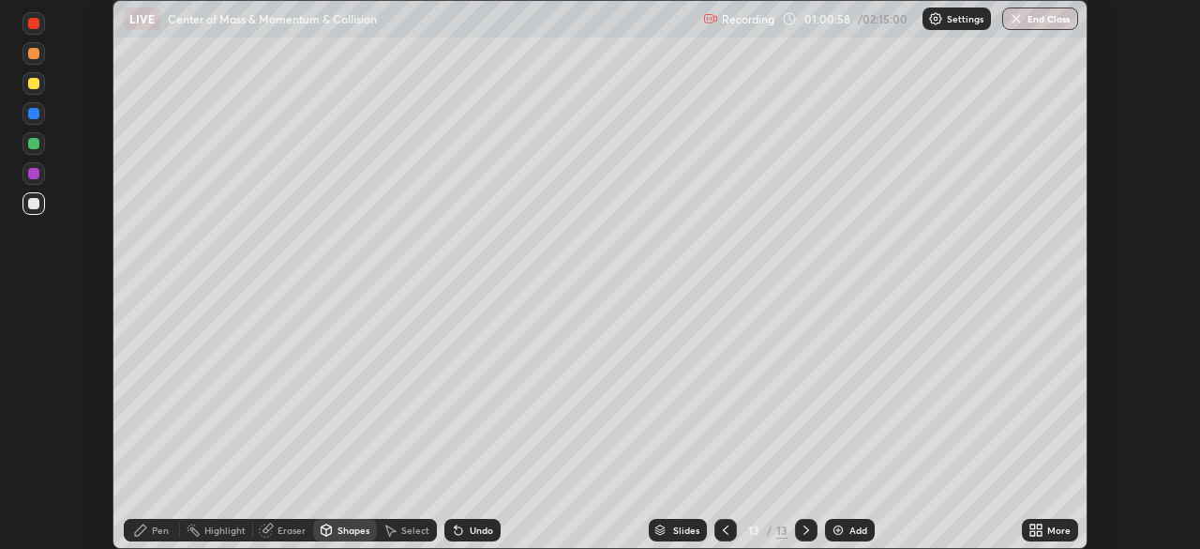
click at [336, 532] on div "Shapes" at bounding box center [345, 530] width 64 height 23
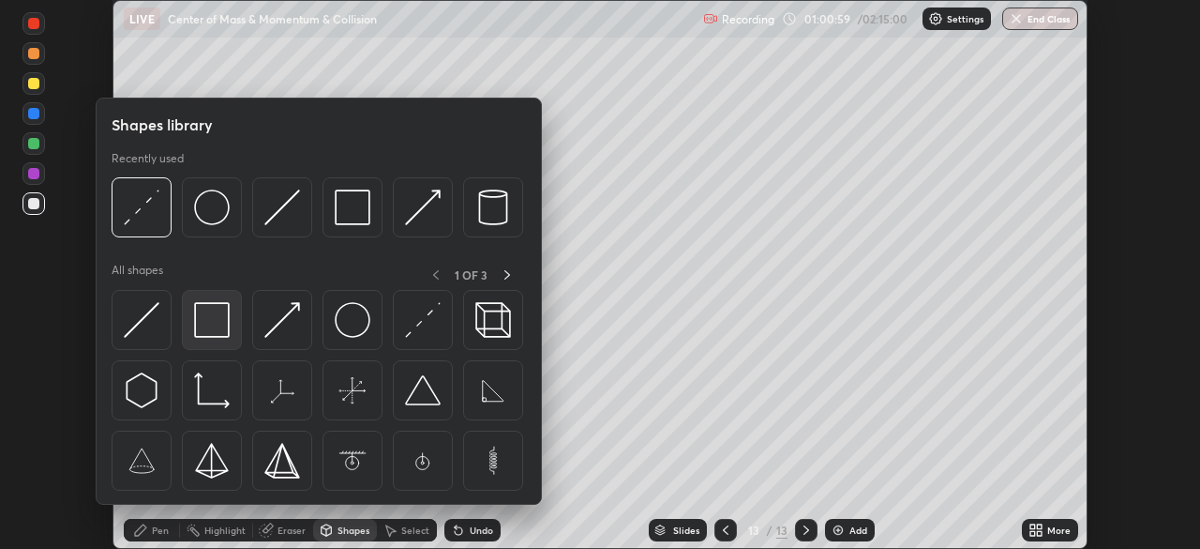
click at [216, 328] on img at bounding box center [212, 320] width 36 height 36
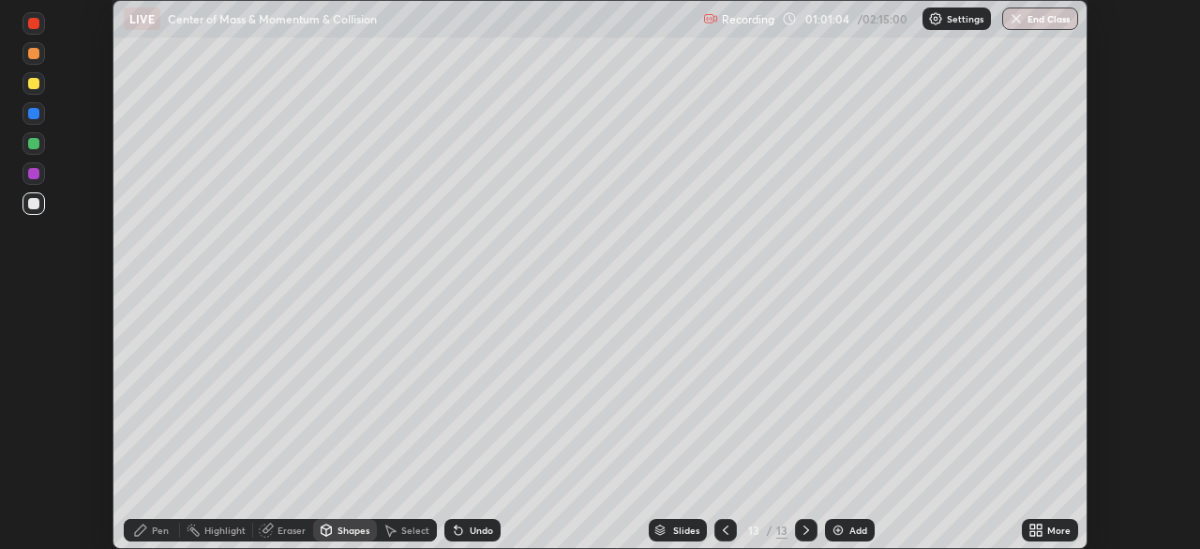
click at [160, 530] on div "Pen" at bounding box center [160, 529] width 17 height 9
click at [407, 532] on div "Select" at bounding box center [415, 529] width 28 height 9
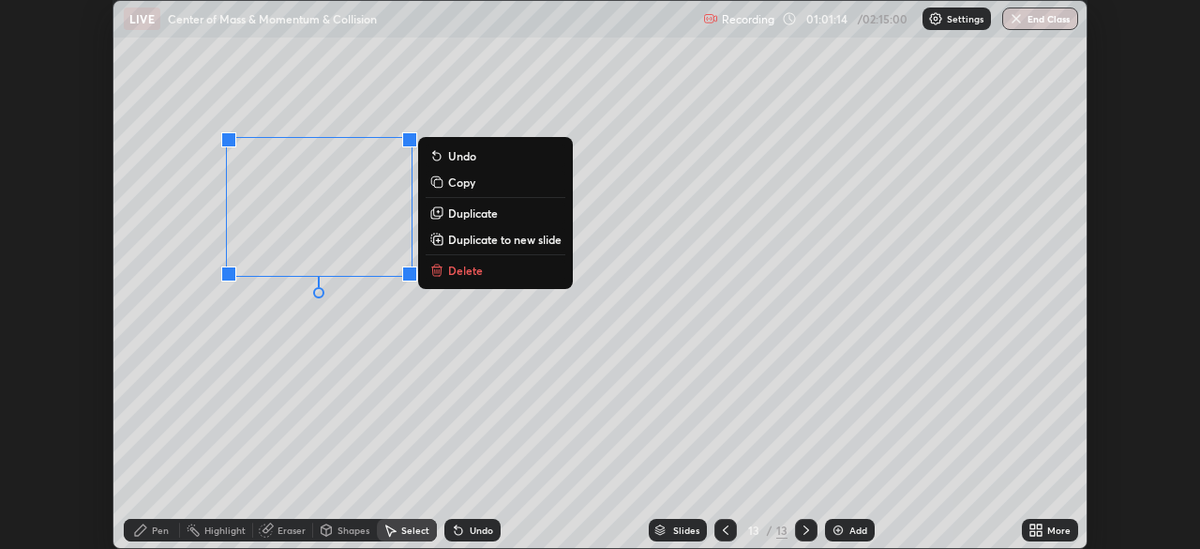
click at [207, 405] on div "0 ° Undo Copy Duplicate Duplicate to new slide Delete" at bounding box center [599, 274] width 973 height 547
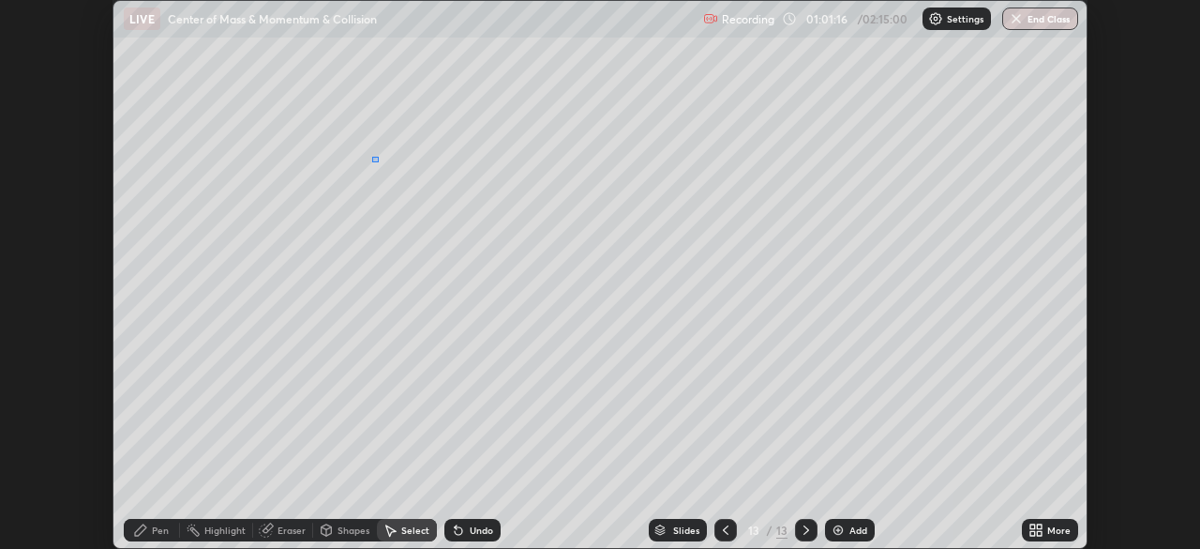
click at [379, 156] on div "0 ° Undo Copy Duplicate Duplicate to new slide Delete" at bounding box center [599, 274] width 973 height 547
click at [155, 525] on div "Pen" at bounding box center [160, 529] width 17 height 9
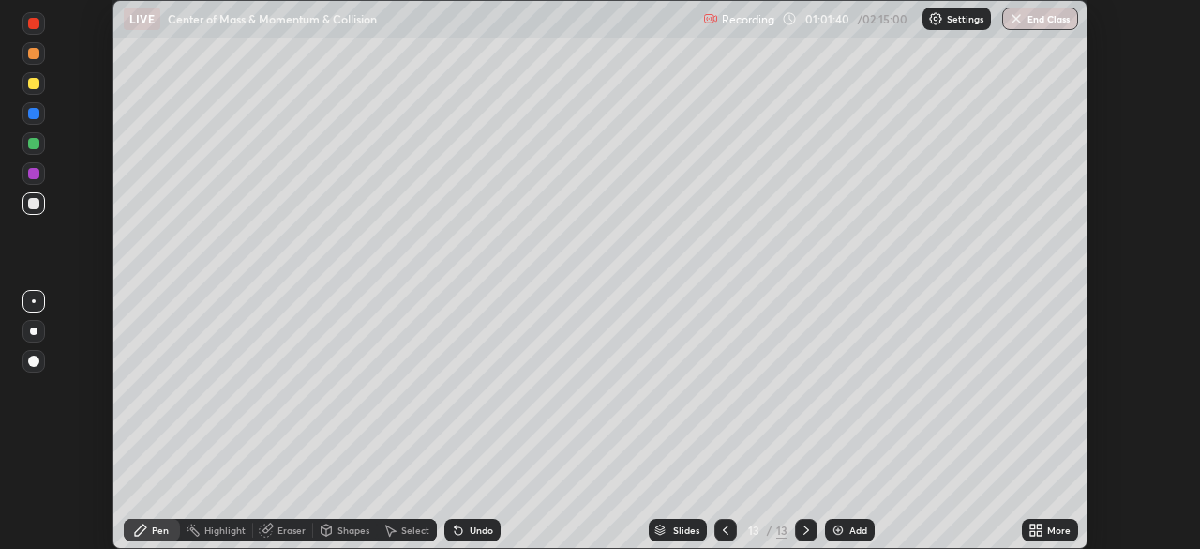
click at [397, 531] on div "Select" at bounding box center [407, 530] width 60 height 23
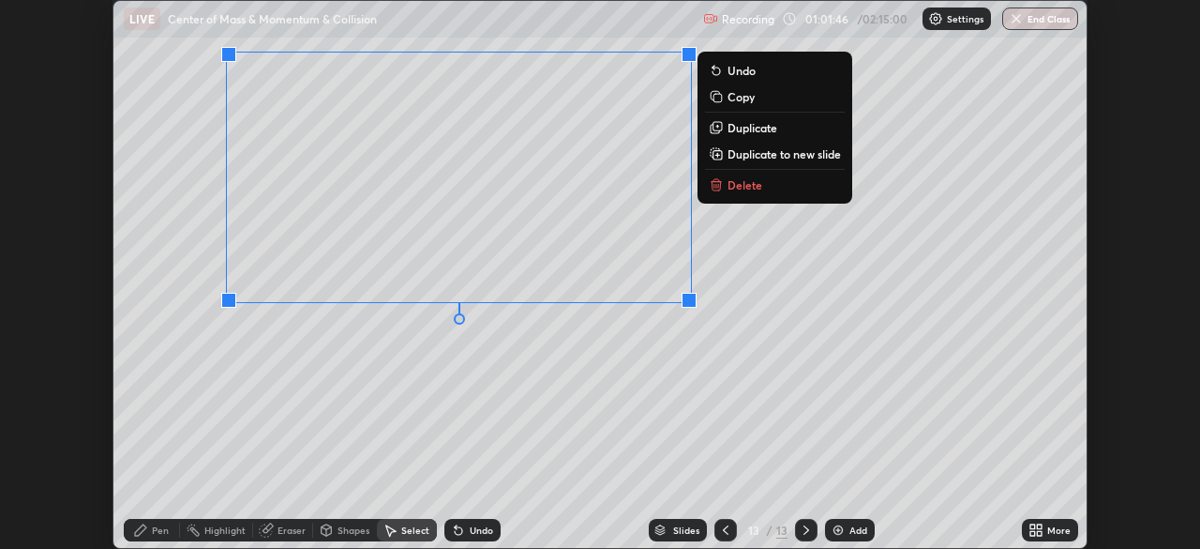
click at [736, 127] on p "Duplicate" at bounding box center [753, 127] width 50 height 15
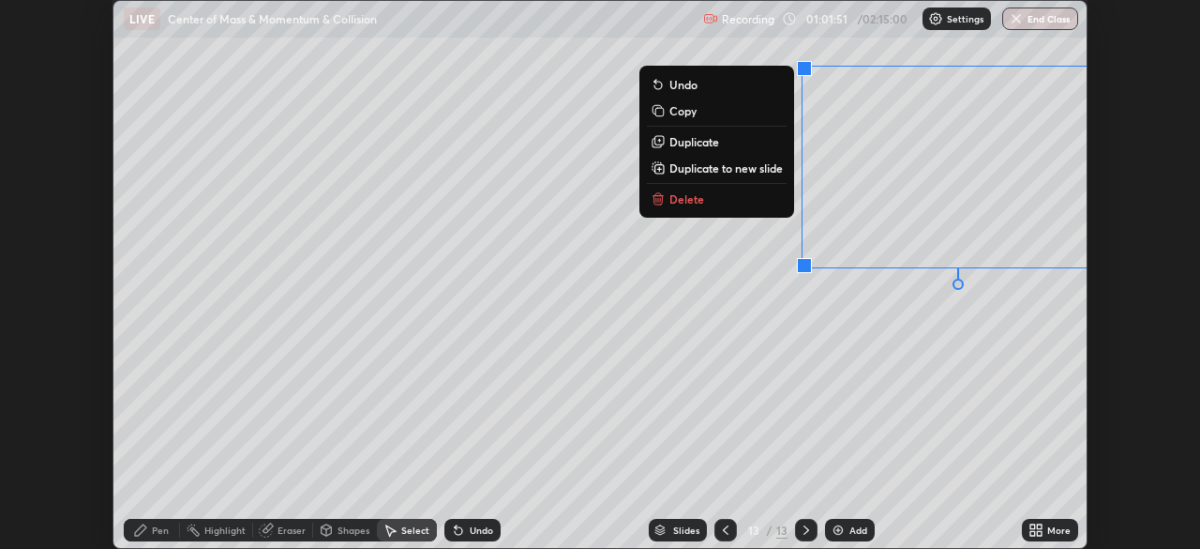
click at [678, 308] on div "0 ° Undo Copy Duplicate Duplicate to new slide Delete" at bounding box center [599, 274] width 973 height 547
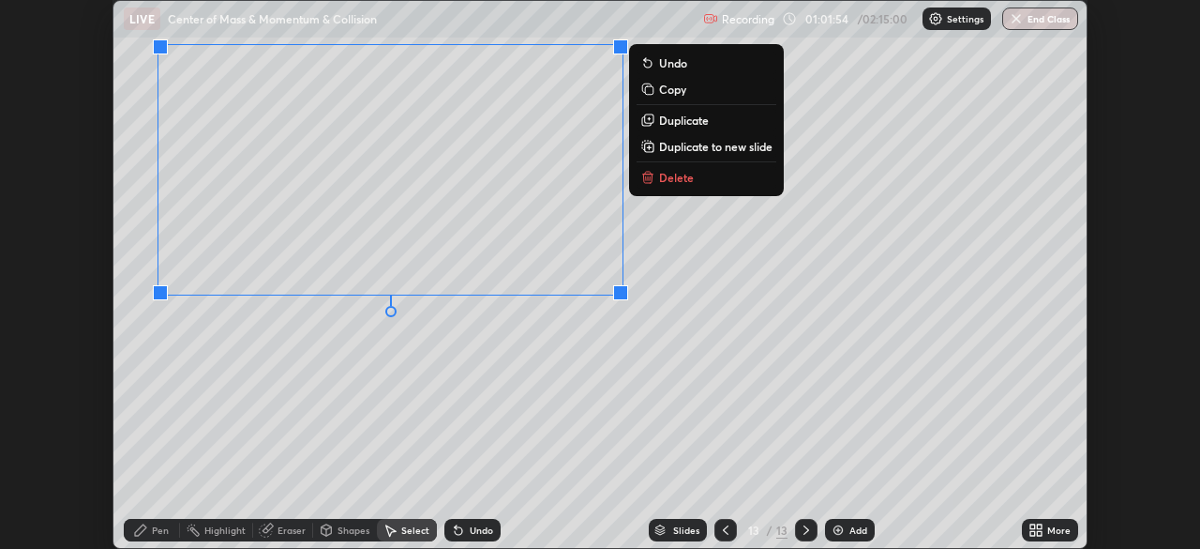
click at [849, 64] on div "0 ° Undo Copy Duplicate Duplicate to new slide Delete" at bounding box center [599, 274] width 973 height 547
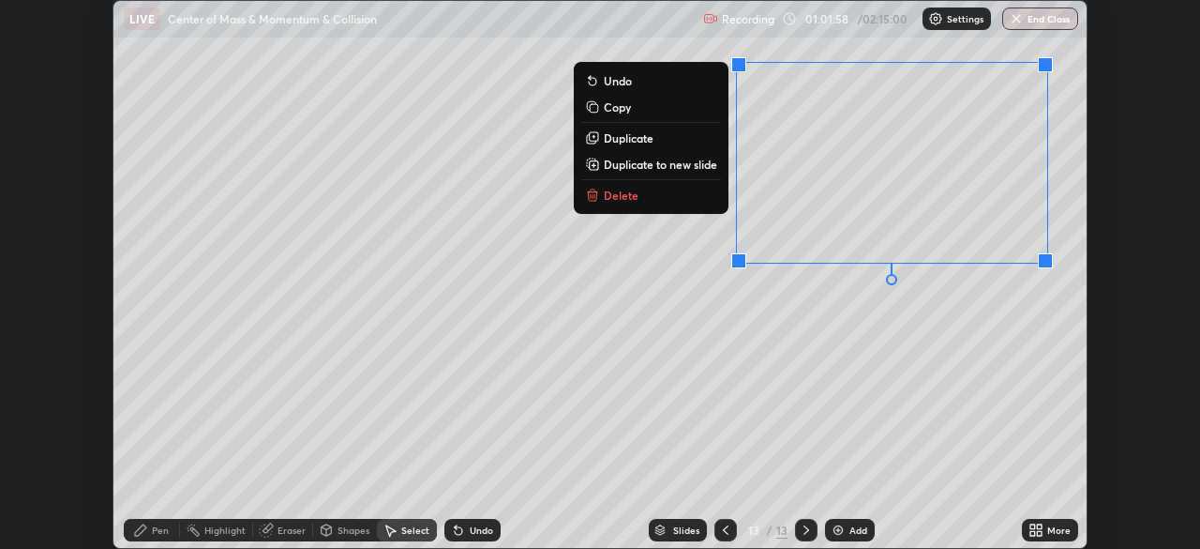
click at [158, 528] on div "Pen" at bounding box center [160, 529] width 17 height 9
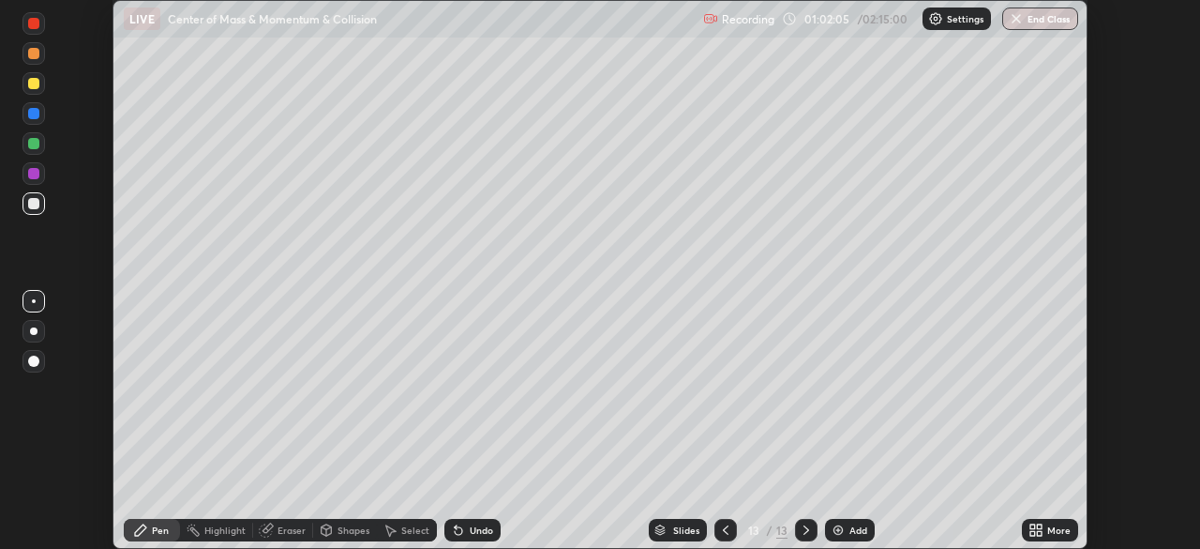
click at [33, 84] on div at bounding box center [33, 83] width 11 height 11
click at [287, 530] on div "Eraser" at bounding box center [292, 529] width 28 height 9
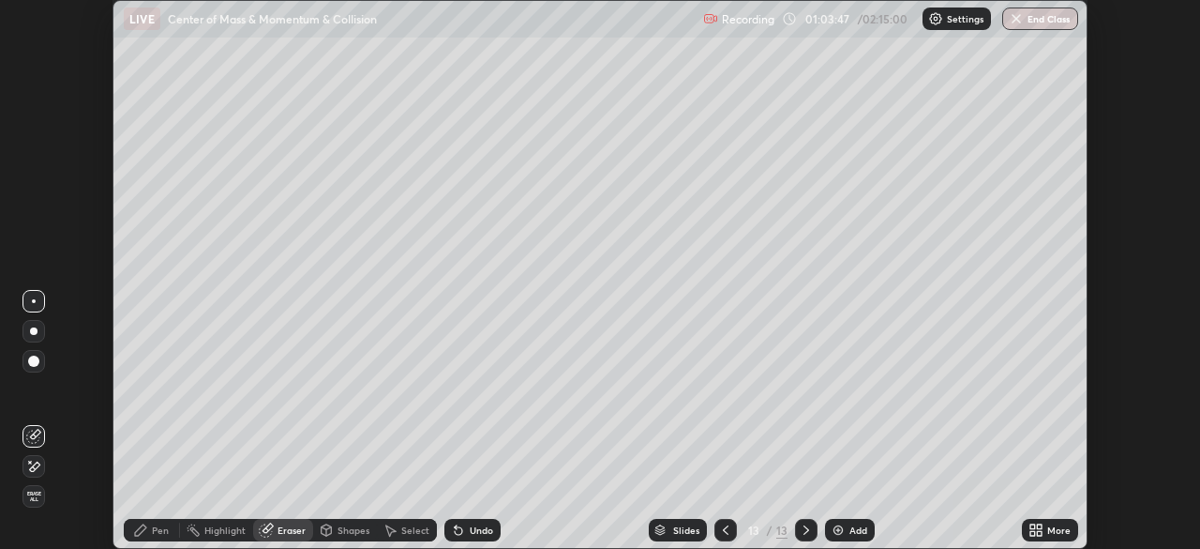
click at [158, 532] on div "Pen" at bounding box center [160, 529] width 17 height 9
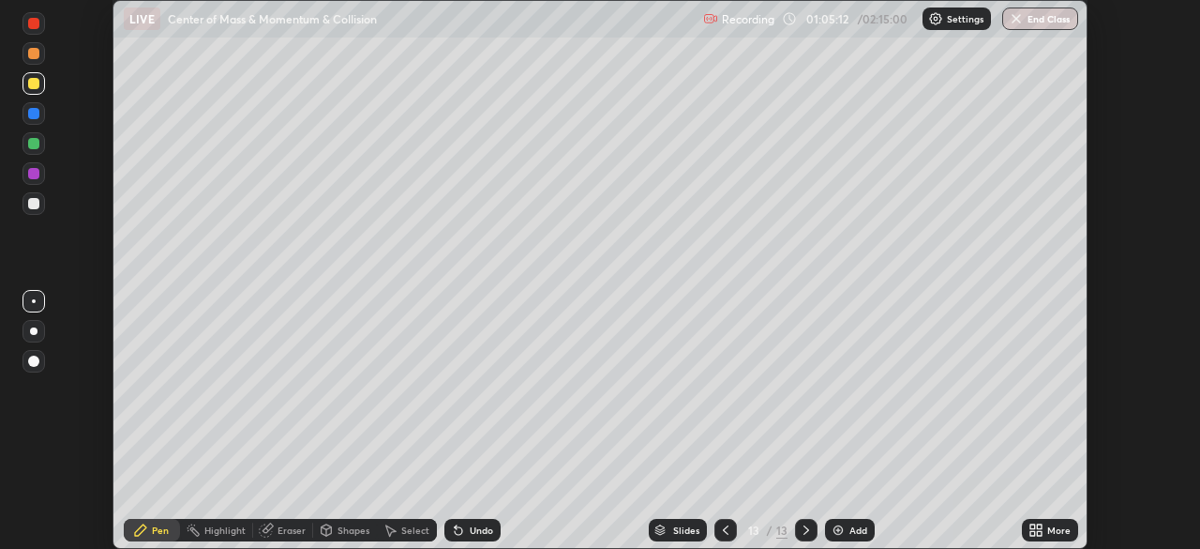
click at [277, 540] on div "Eraser" at bounding box center [283, 530] width 60 height 23
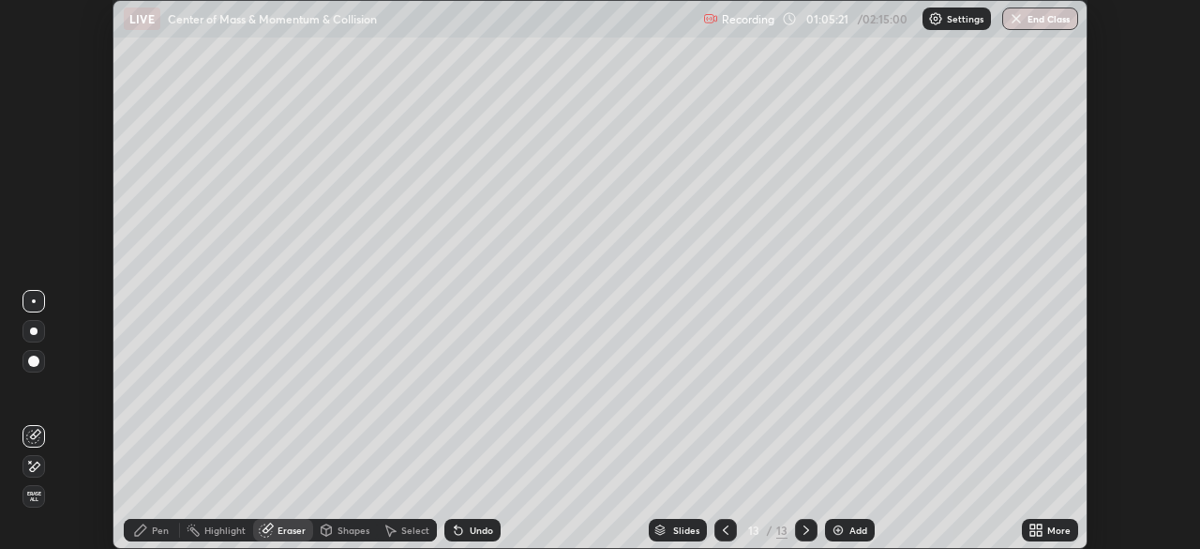
click at [150, 523] on div "Pen" at bounding box center [152, 530] width 56 height 23
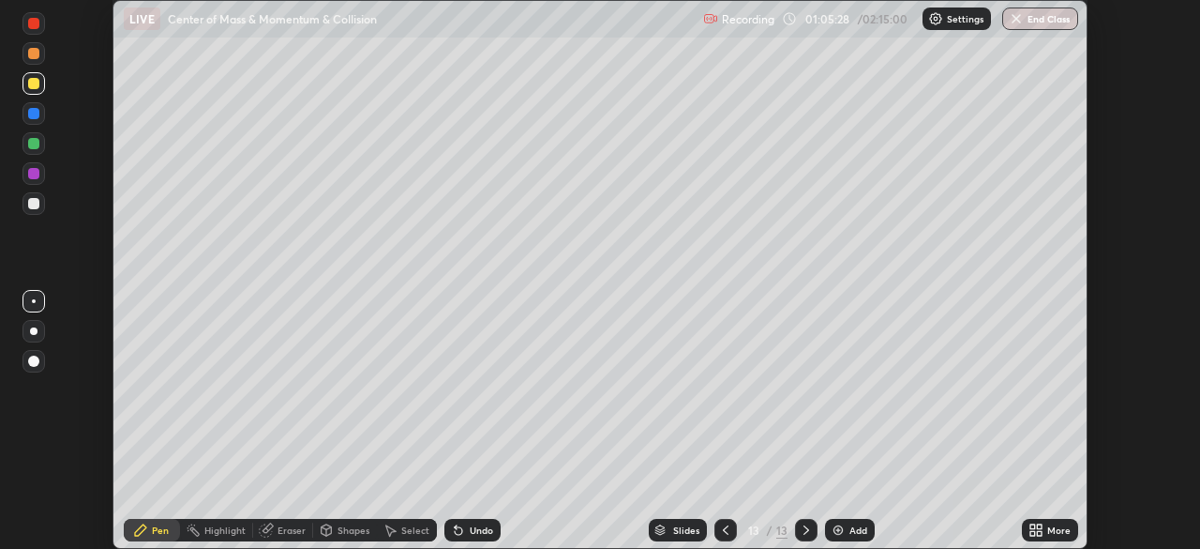
click at [470, 530] on div "Undo" at bounding box center [481, 529] width 23 height 9
click at [845, 534] on div "Add" at bounding box center [850, 530] width 50 height 23
click at [475, 536] on div "Undo" at bounding box center [473, 530] width 56 height 23
click at [480, 536] on div "Undo" at bounding box center [473, 530] width 56 height 23
click at [40, 174] on div at bounding box center [34, 173] width 23 height 23
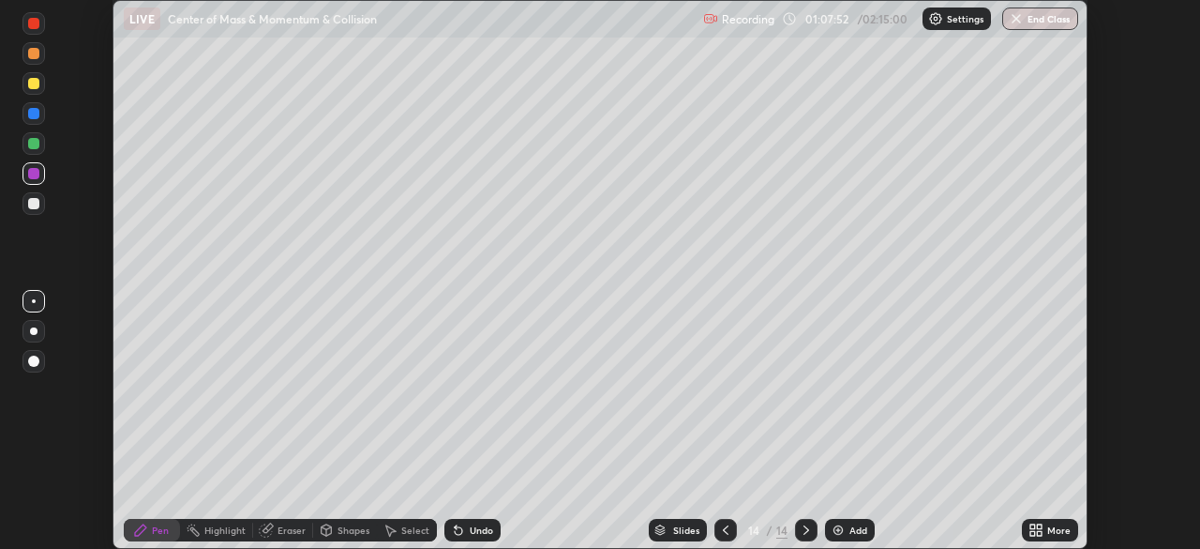
click at [471, 530] on div "Undo" at bounding box center [481, 529] width 23 height 9
click at [33, 88] on div at bounding box center [33, 83] width 11 height 11
click at [854, 533] on div "Add" at bounding box center [859, 529] width 18 height 9
click at [472, 540] on div "Undo" at bounding box center [473, 530] width 56 height 23
click at [470, 533] on div "Undo" at bounding box center [481, 529] width 23 height 9
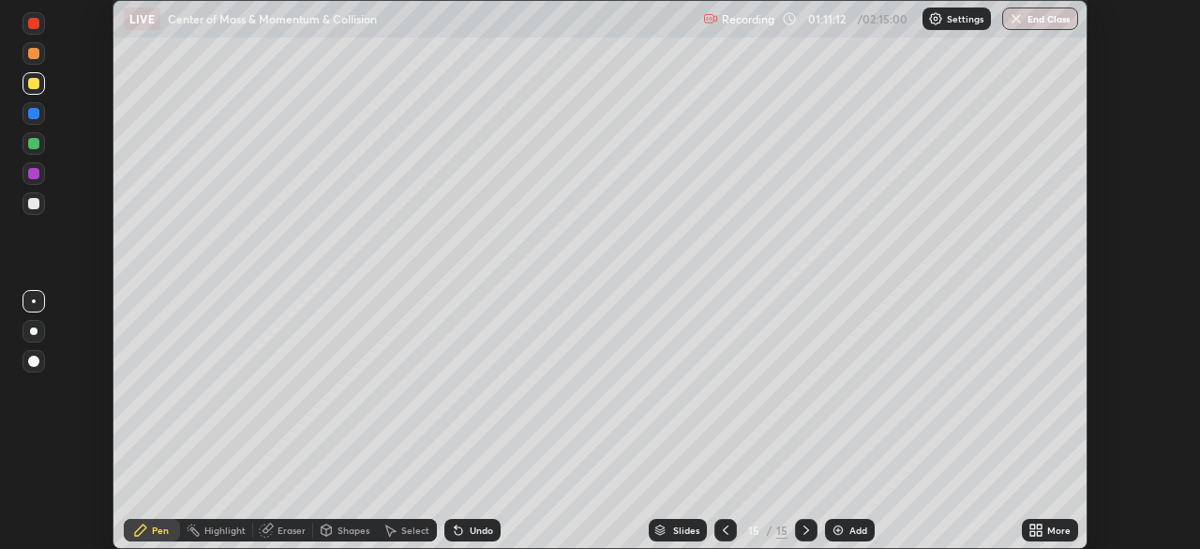
click at [472, 535] on div "Undo" at bounding box center [481, 529] width 23 height 9
click at [476, 532] on div "Undo" at bounding box center [481, 529] width 23 height 9
click at [481, 534] on div "Undo" at bounding box center [481, 529] width 23 height 9
click at [35, 146] on div at bounding box center [33, 143] width 11 height 11
click at [34, 84] on div at bounding box center [33, 83] width 11 height 11
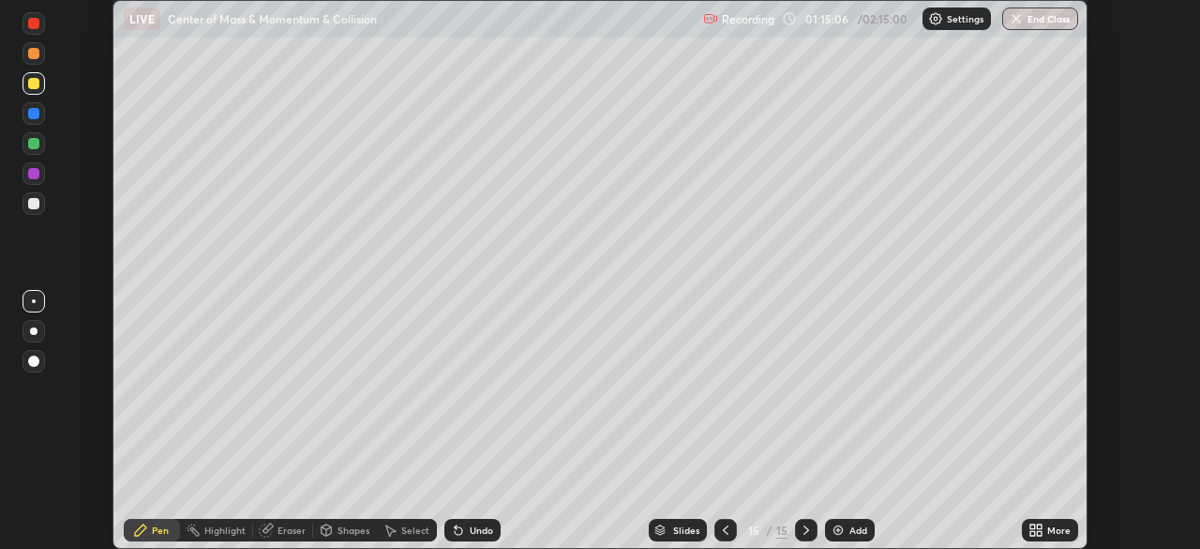
click at [276, 537] on div "Eraser" at bounding box center [283, 530] width 60 height 23
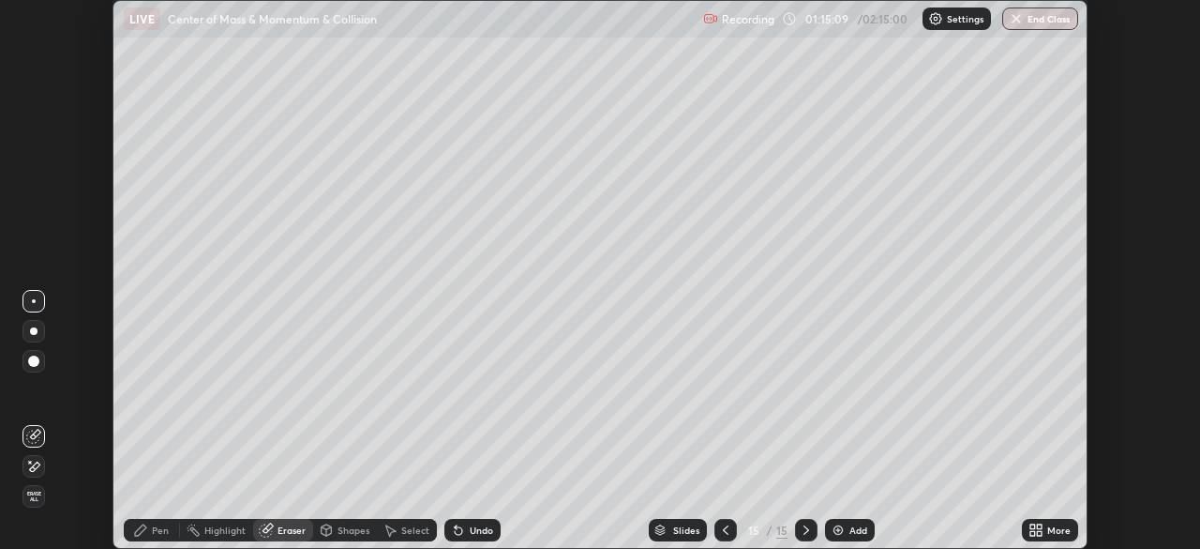
click at [153, 530] on div "Pen" at bounding box center [160, 529] width 17 height 9
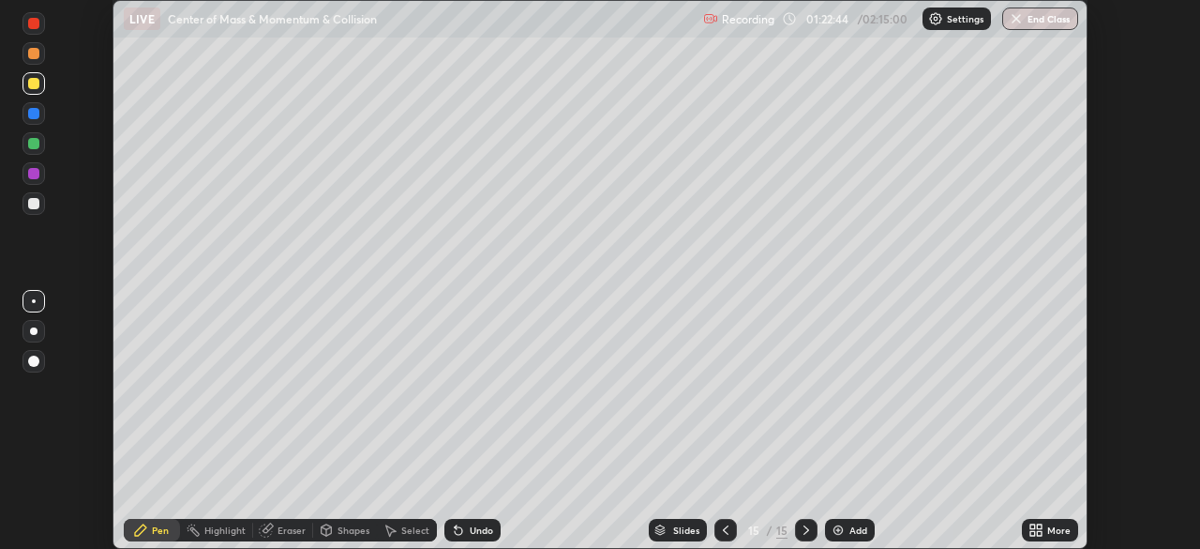
click at [850, 535] on div "Add" at bounding box center [859, 529] width 18 height 9
click at [152, 530] on div "Pen" at bounding box center [160, 529] width 17 height 9
click at [35, 210] on div at bounding box center [34, 203] width 23 height 23
click at [224, 532] on div "Highlight" at bounding box center [224, 529] width 41 height 9
click at [280, 532] on div "Eraser" at bounding box center [292, 529] width 28 height 9
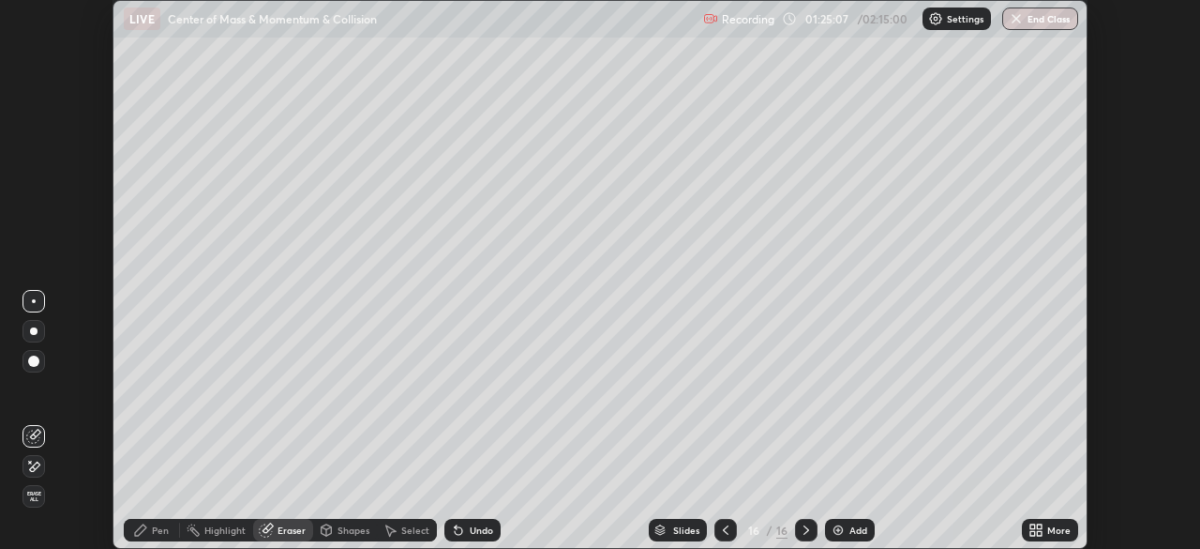
click at [157, 534] on div "Pen" at bounding box center [160, 529] width 17 height 9
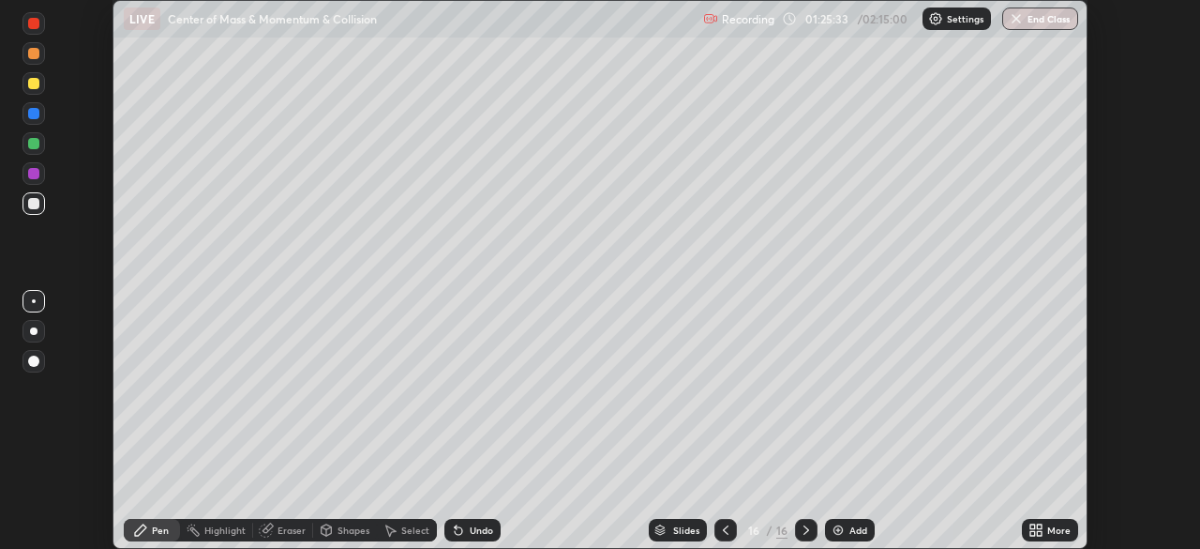
click at [858, 535] on div "Add" at bounding box center [850, 530] width 50 height 23
click at [35, 143] on div at bounding box center [33, 143] width 11 height 11
click at [480, 531] on div "Undo" at bounding box center [481, 529] width 23 height 9
click at [476, 530] on div "Undo" at bounding box center [481, 529] width 23 height 9
click at [479, 531] on div "Undo" at bounding box center [481, 529] width 23 height 9
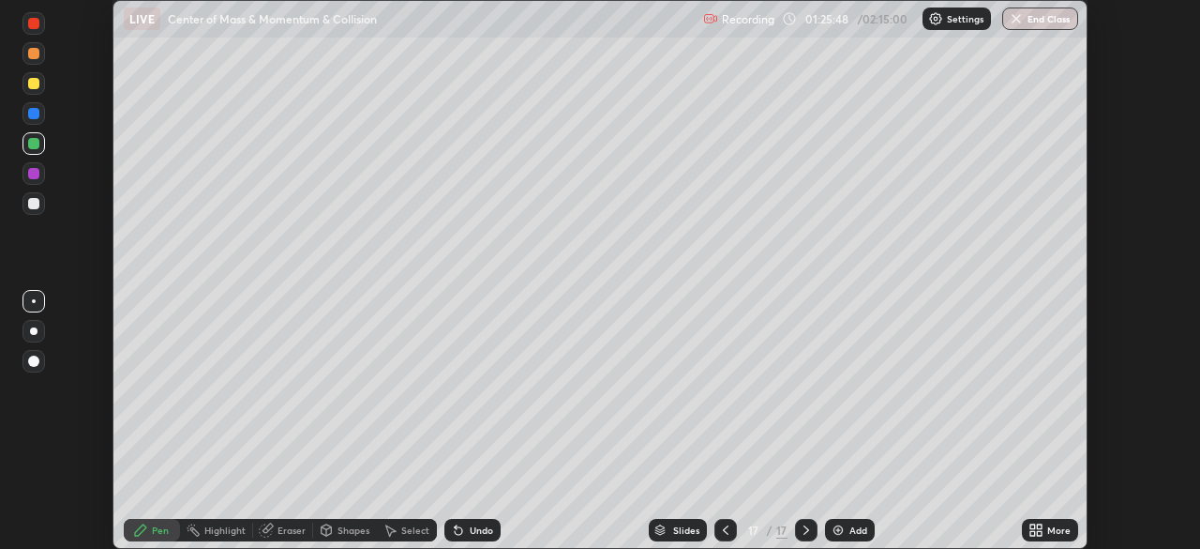
click at [476, 530] on div "Undo" at bounding box center [481, 529] width 23 height 9
click at [477, 537] on div "Undo" at bounding box center [473, 530] width 56 height 23
click at [475, 530] on div "Undo" at bounding box center [481, 529] width 23 height 9
click at [474, 533] on div "Undo" at bounding box center [481, 529] width 23 height 9
click at [475, 532] on div "Undo" at bounding box center [481, 529] width 23 height 9
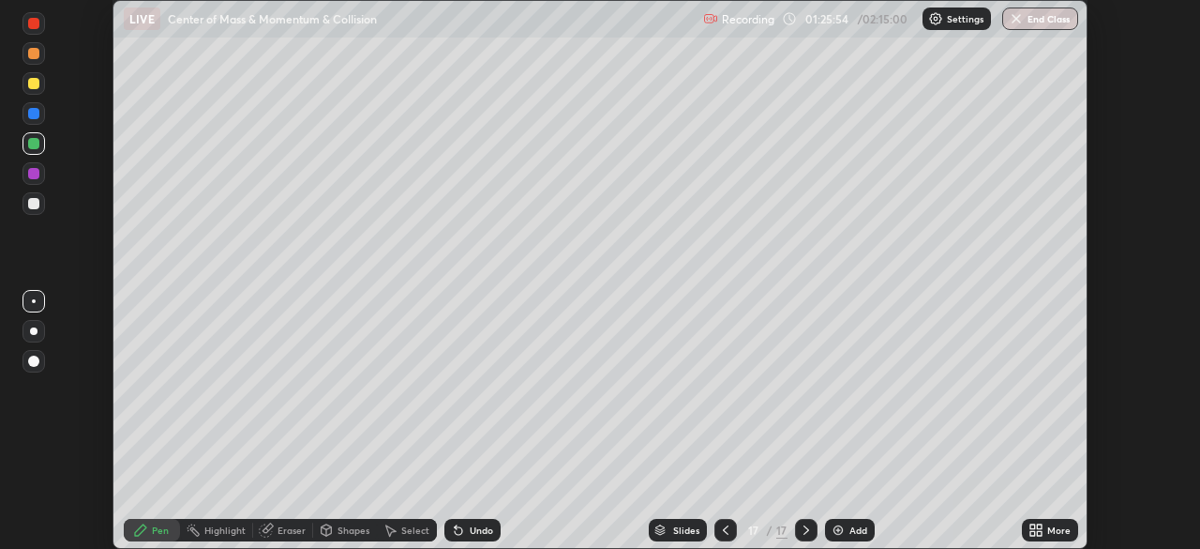
click at [472, 534] on div "Undo" at bounding box center [481, 529] width 23 height 9
click at [29, 94] on div at bounding box center [34, 83] width 23 height 23
click at [852, 535] on div "Add" at bounding box center [859, 529] width 18 height 9
click at [34, 145] on div at bounding box center [33, 143] width 11 height 11
click at [334, 533] on div "Shapes" at bounding box center [345, 530] width 64 height 23
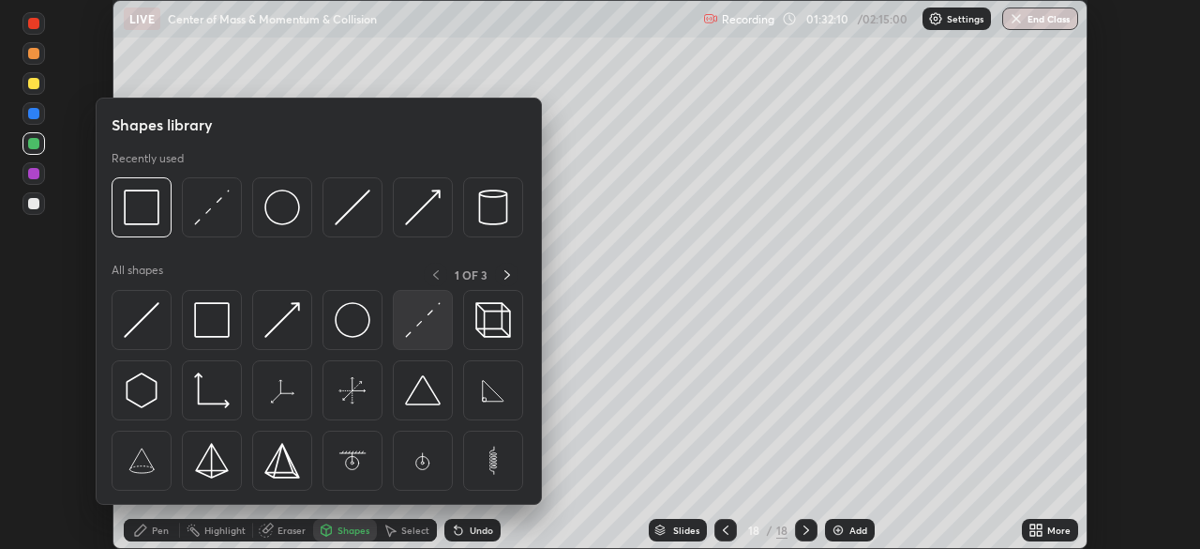
click at [416, 336] on img at bounding box center [423, 320] width 36 height 36
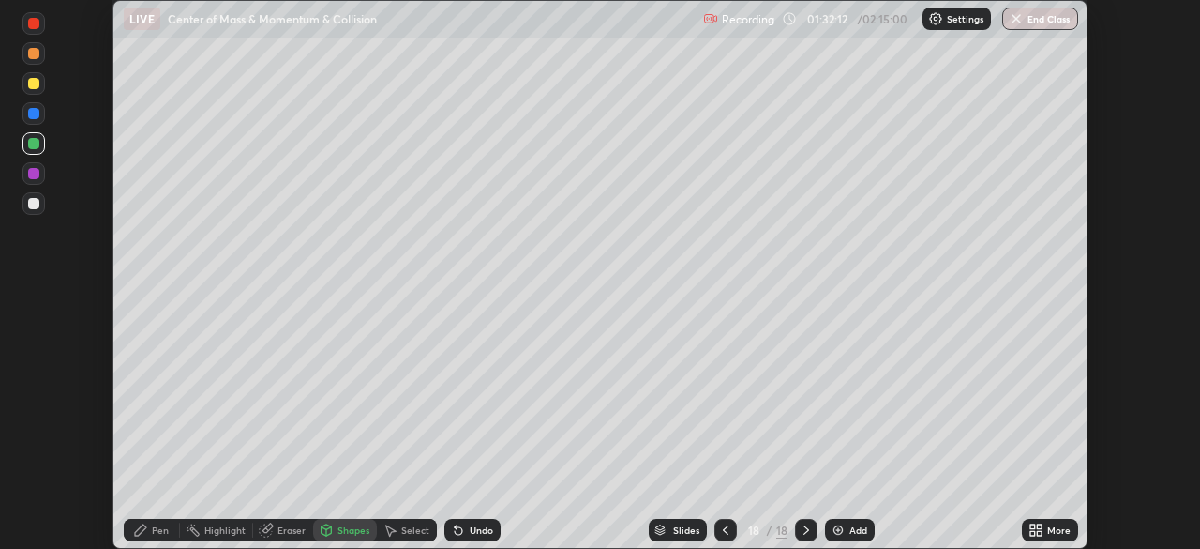
click at [160, 527] on div "Pen" at bounding box center [160, 529] width 17 height 9
click at [486, 531] on div "Undo" at bounding box center [481, 529] width 23 height 9
click at [37, 83] on div at bounding box center [33, 83] width 11 height 11
click at [478, 527] on div "Undo" at bounding box center [481, 529] width 23 height 9
click at [683, 537] on div "Slides" at bounding box center [678, 530] width 58 height 23
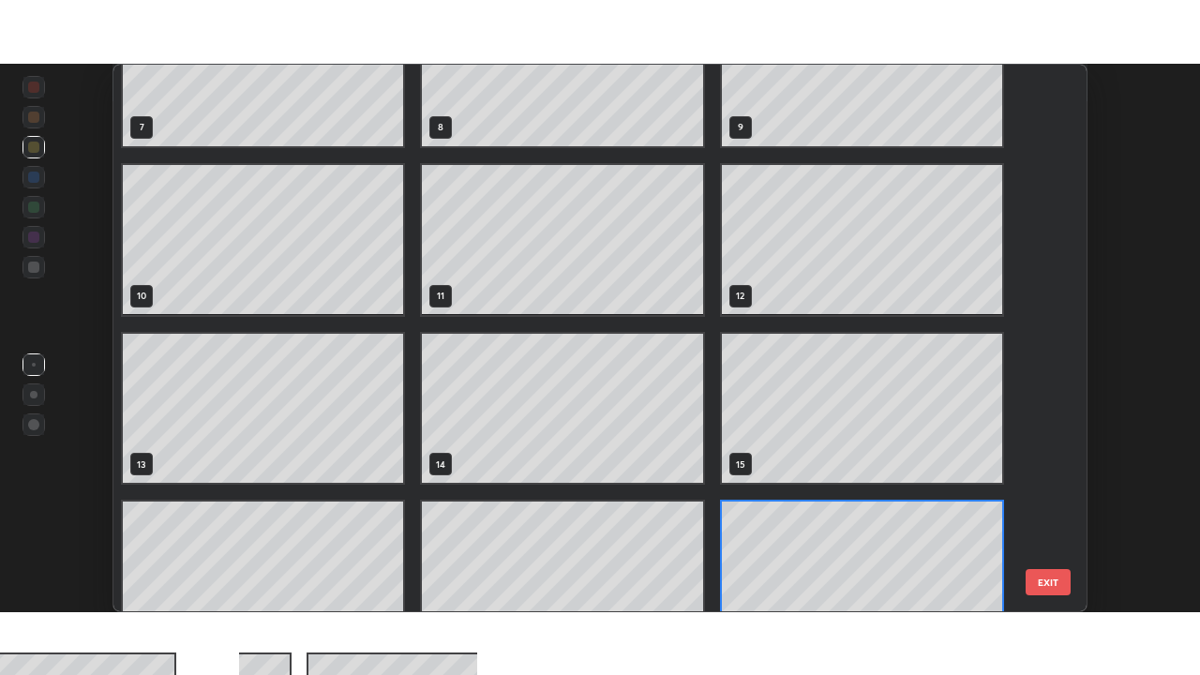
scroll to position [337, 0]
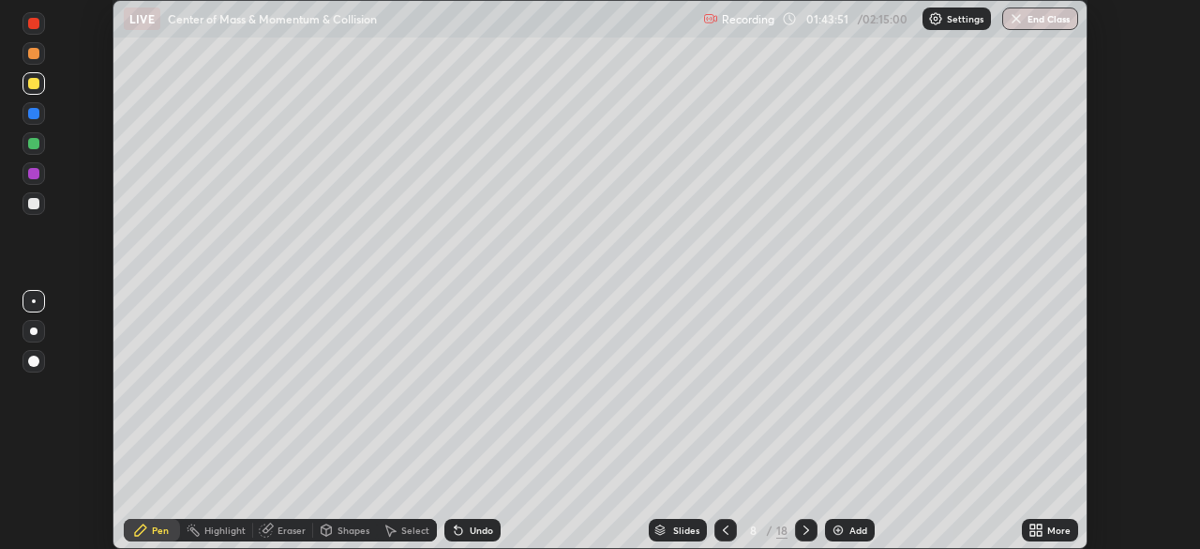
click at [852, 536] on div "Add" at bounding box center [850, 530] width 50 height 23
click at [850, 528] on div "Add" at bounding box center [859, 529] width 18 height 9
click at [35, 53] on div at bounding box center [33, 53] width 11 height 11
click at [1048, 528] on div "More" at bounding box center [1059, 529] width 23 height 9
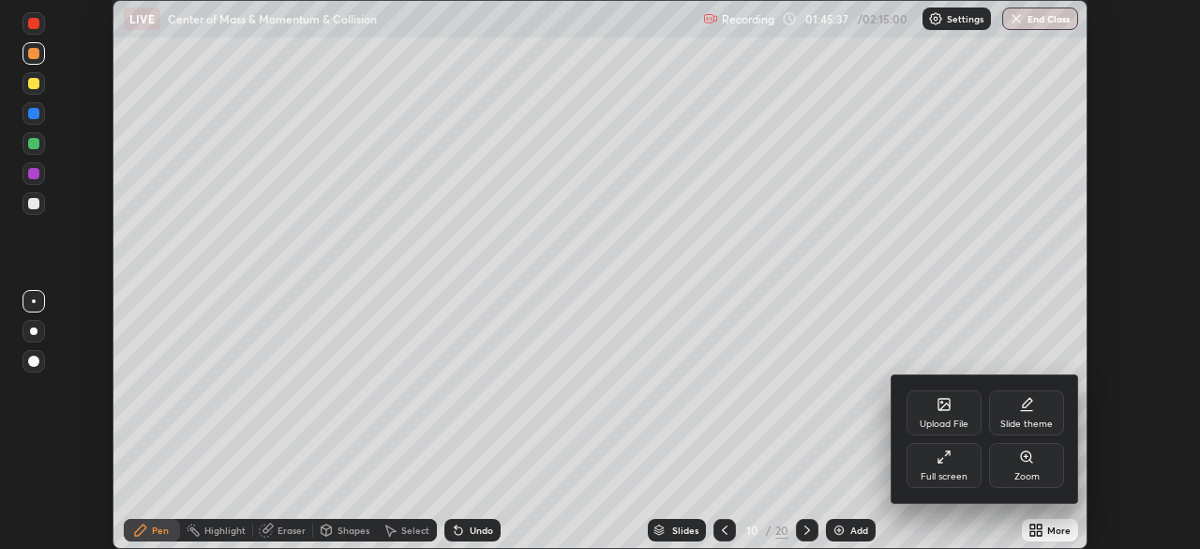
click at [958, 474] on div "Full screen" at bounding box center [944, 476] width 47 height 9
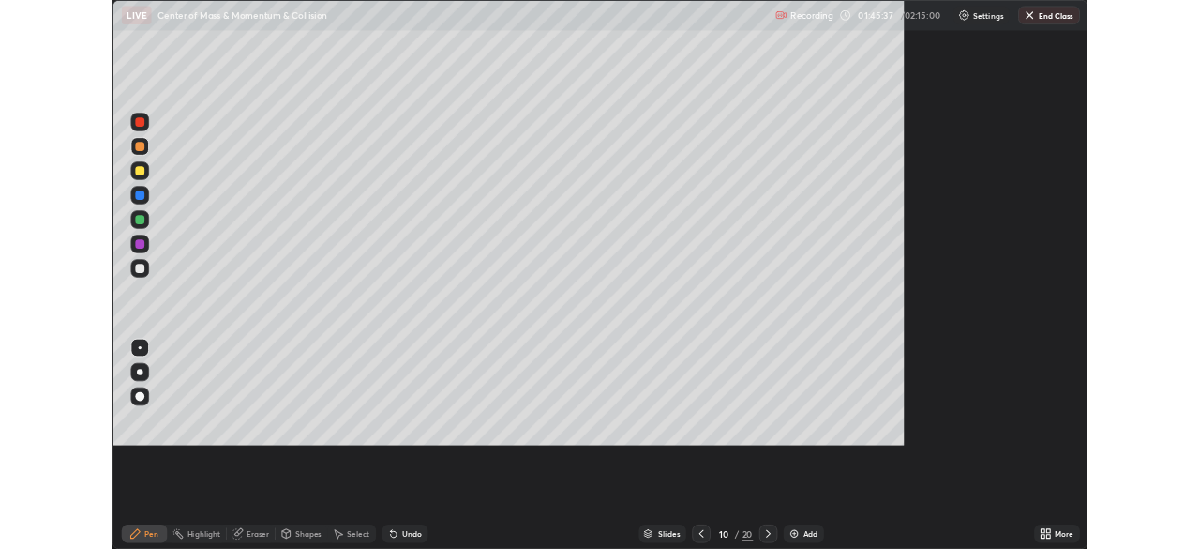
scroll to position [675, 1200]
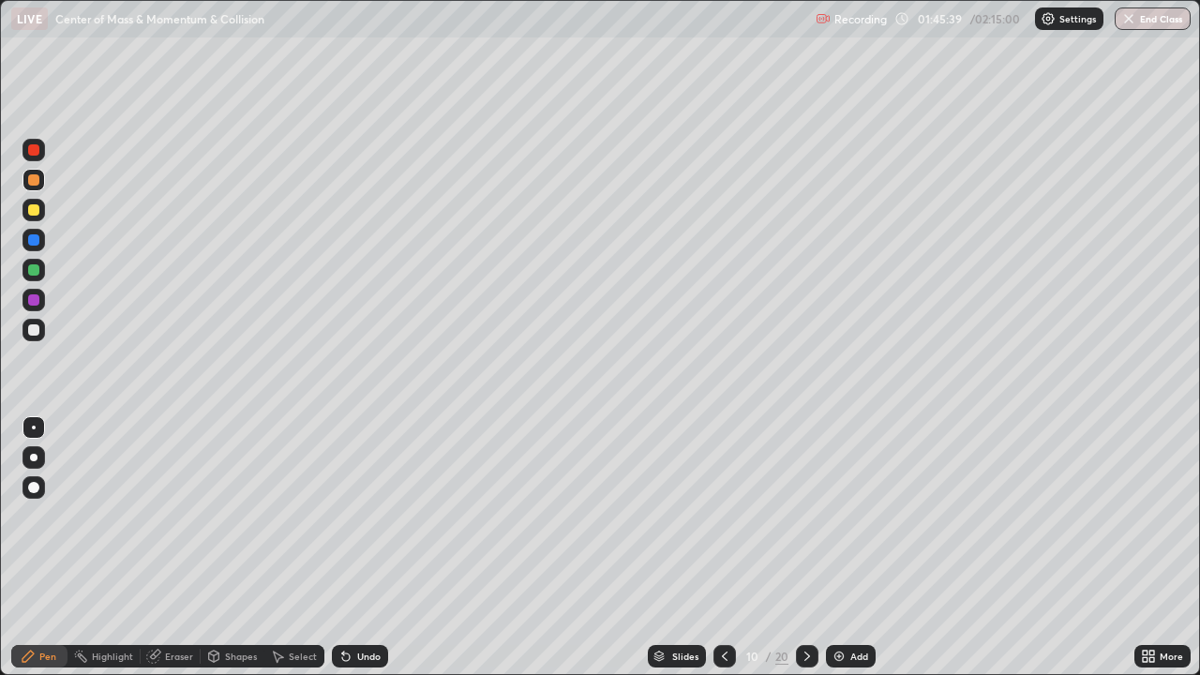
click at [354, 548] on div "Undo" at bounding box center [360, 656] width 56 height 23
click at [41, 235] on div at bounding box center [34, 240] width 23 height 23
click at [296, 548] on div "Select" at bounding box center [303, 656] width 28 height 9
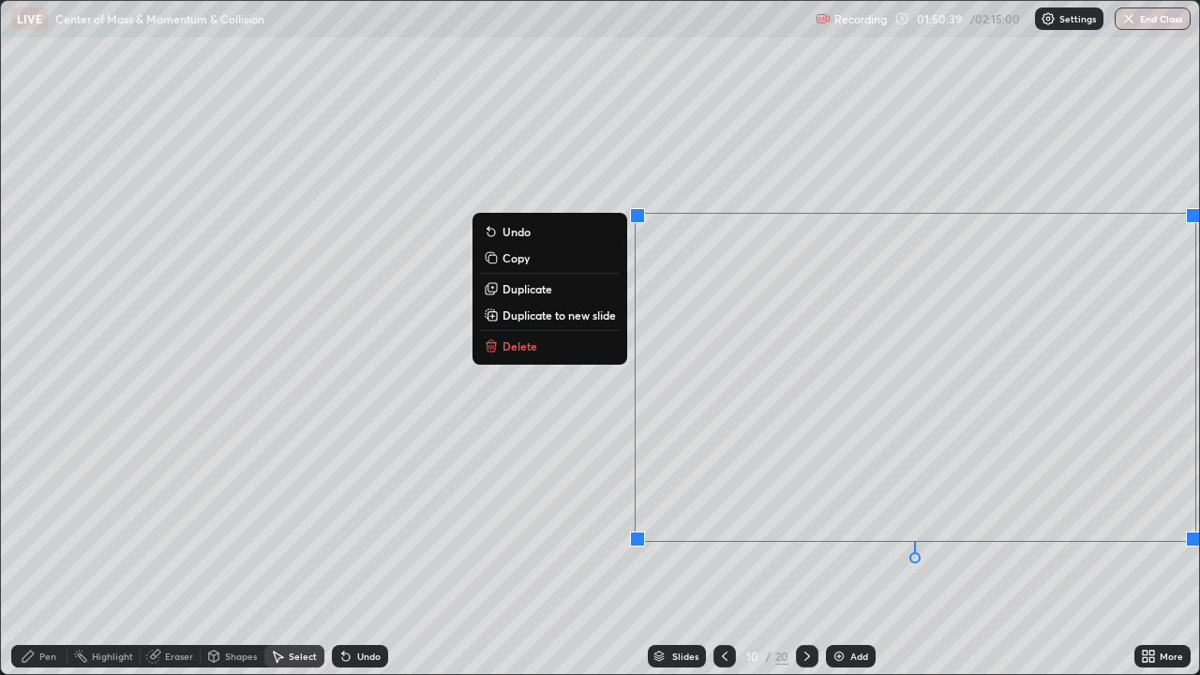
click at [575, 317] on p "Duplicate to new slide" at bounding box center [559, 315] width 113 height 15
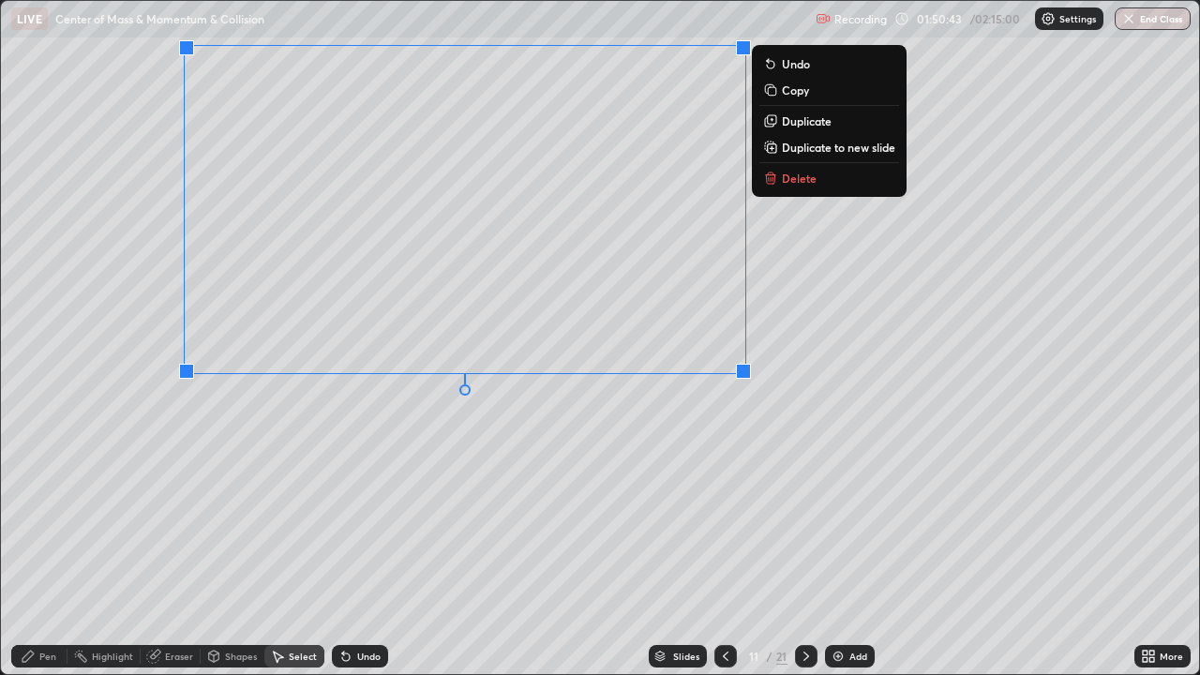
click at [55, 548] on div "Pen" at bounding box center [47, 656] width 17 height 9
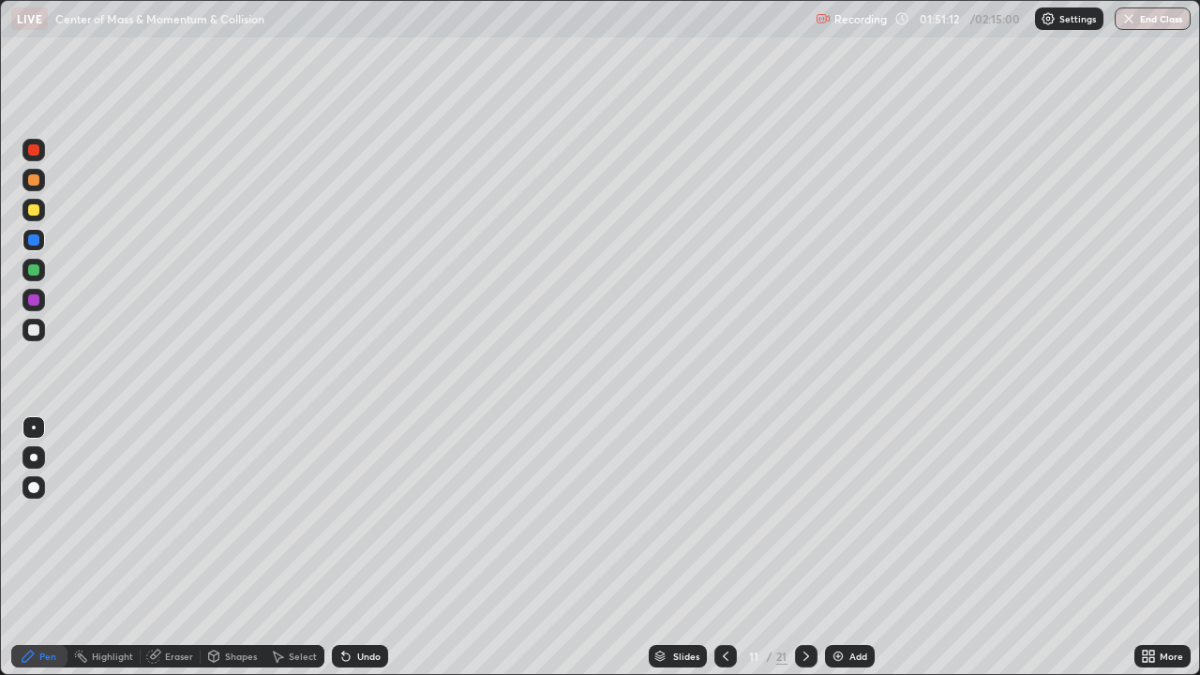
click at [0, 545] on div "Setting up your live class" at bounding box center [600, 337] width 1200 height 675
click at [34, 328] on div at bounding box center [33, 329] width 11 height 11
click at [1161, 548] on div "More" at bounding box center [1171, 656] width 23 height 9
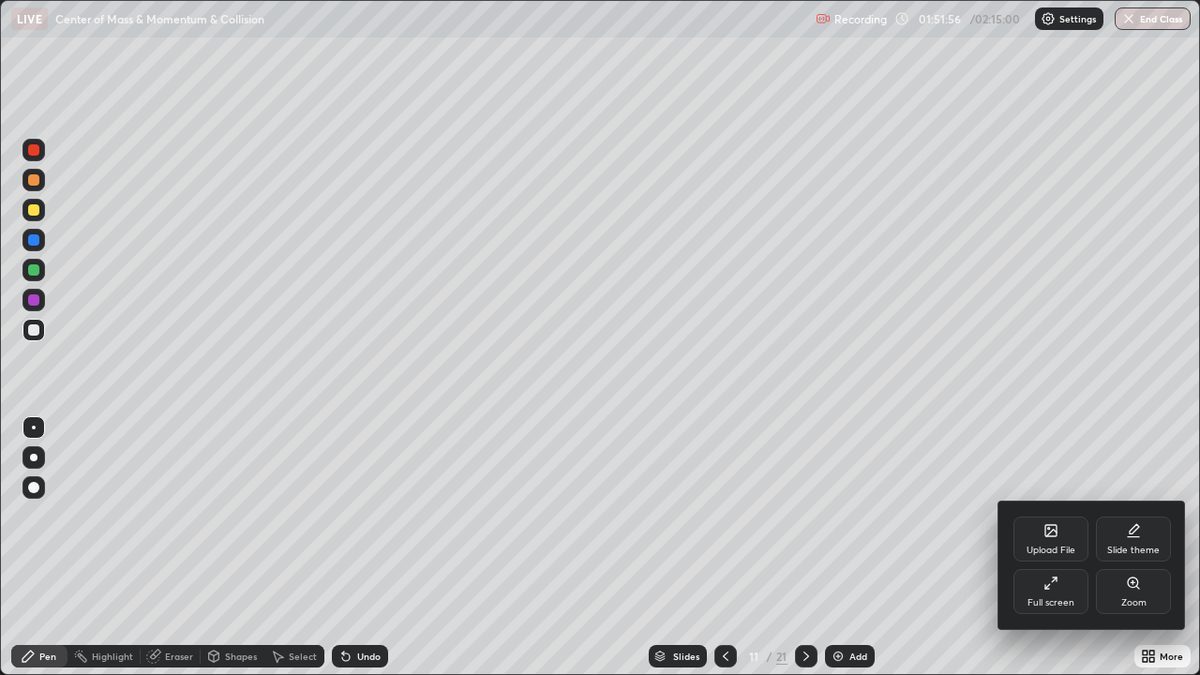
click at [1064, 548] on div "Full screen" at bounding box center [1051, 591] width 75 height 45
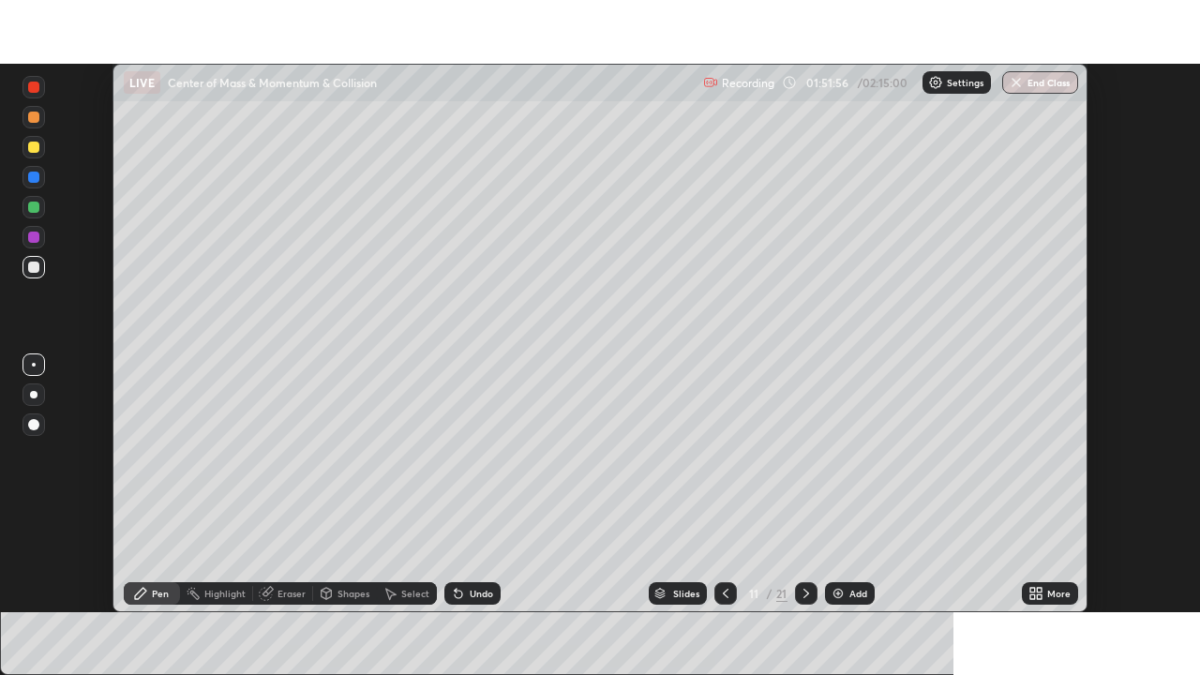
scroll to position [93230, 92579]
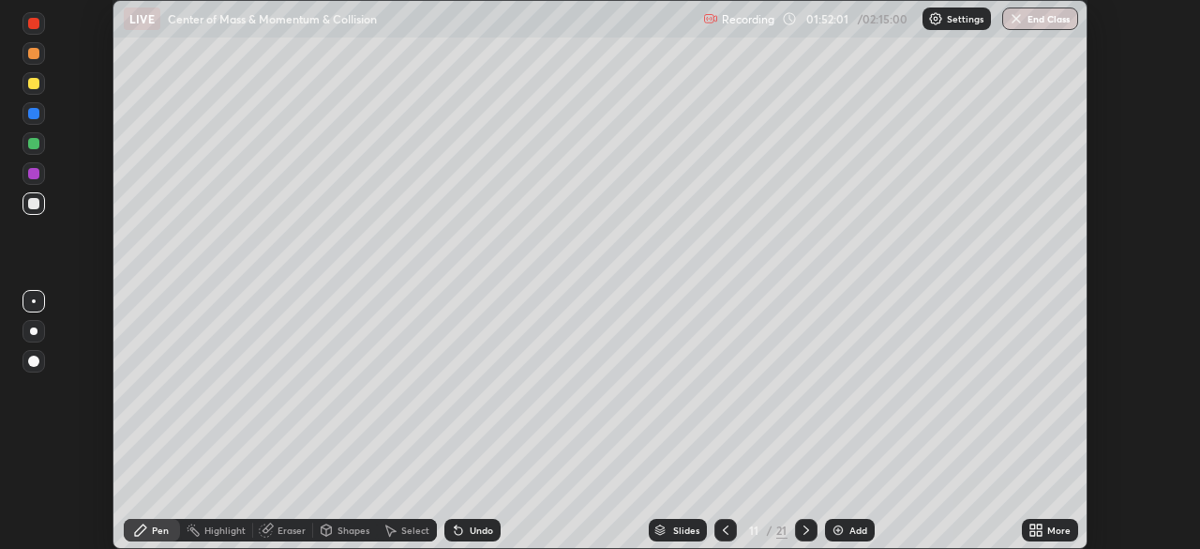
click at [1091, 268] on div "Setting up your live class" at bounding box center [600, 274] width 1200 height 549
click at [472, 525] on div "Undo" at bounding box center [481, 529] width 23 height 9
click at [470, 520] on div "Undo" at bounding box center [473, 530] width 56 height 23
click at [468, 521] on div "Undo" at bounding box center [473, 530] width 56 height 23
click at [467, 520] on div "Undo" at bounding box center [473, 530] width 56 height 23
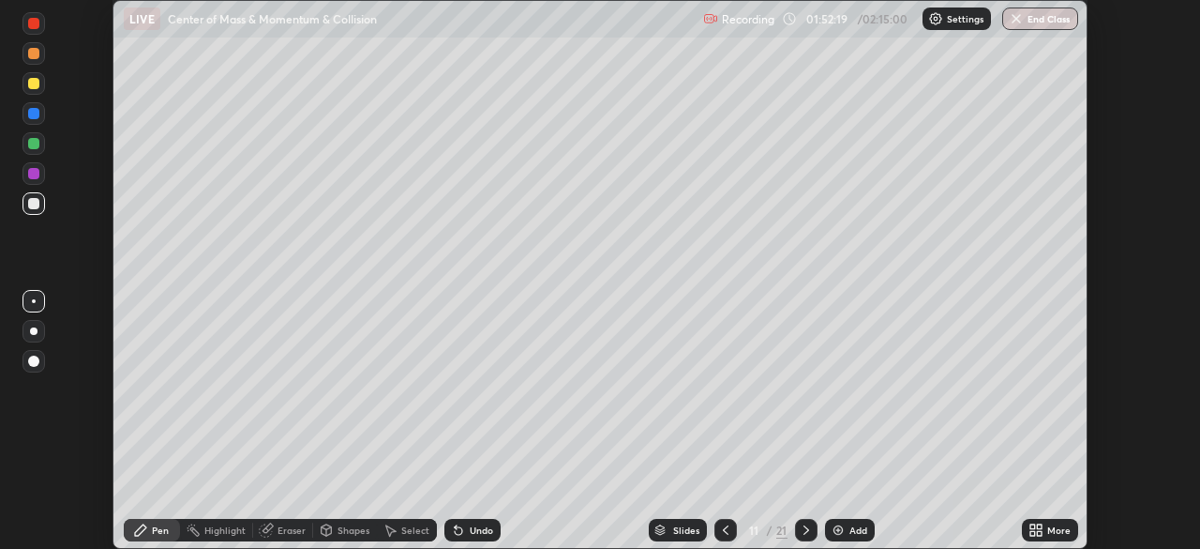
click at [476, 534] on div "Undo" at bounding box center [481, 529] width 23 height 9
click at [475, 531] on div "Undo" at bounding box center [481, 529] width 23 height 9
click at [1055, 533] on div "More" at bounding box center [1059, 529] width 23 height 9
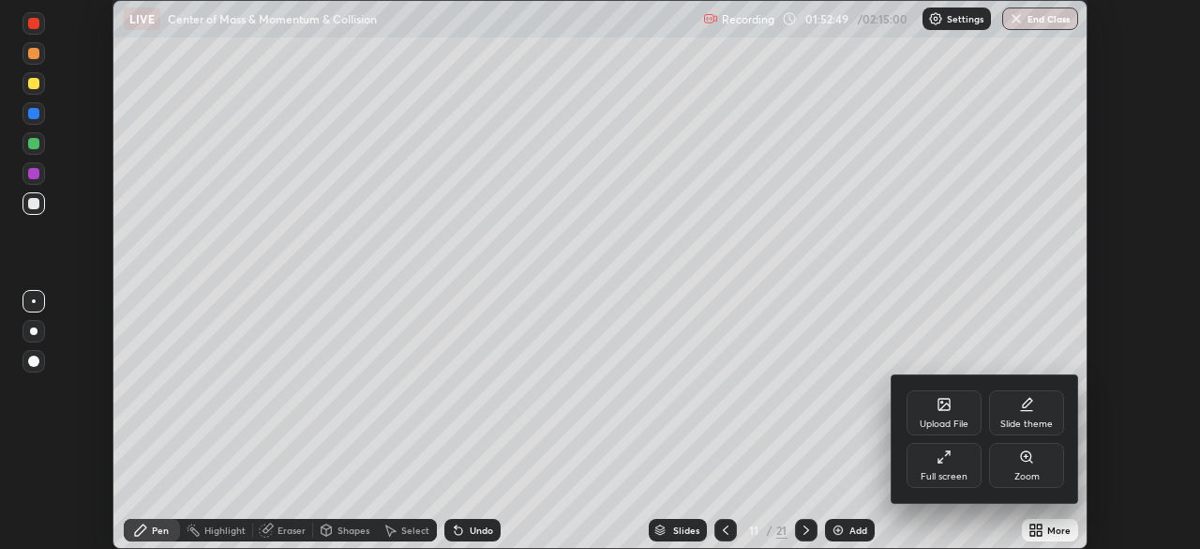
click at [972, 473] on div "Full screen" at bounding box center [944, 465] width 75 height 45
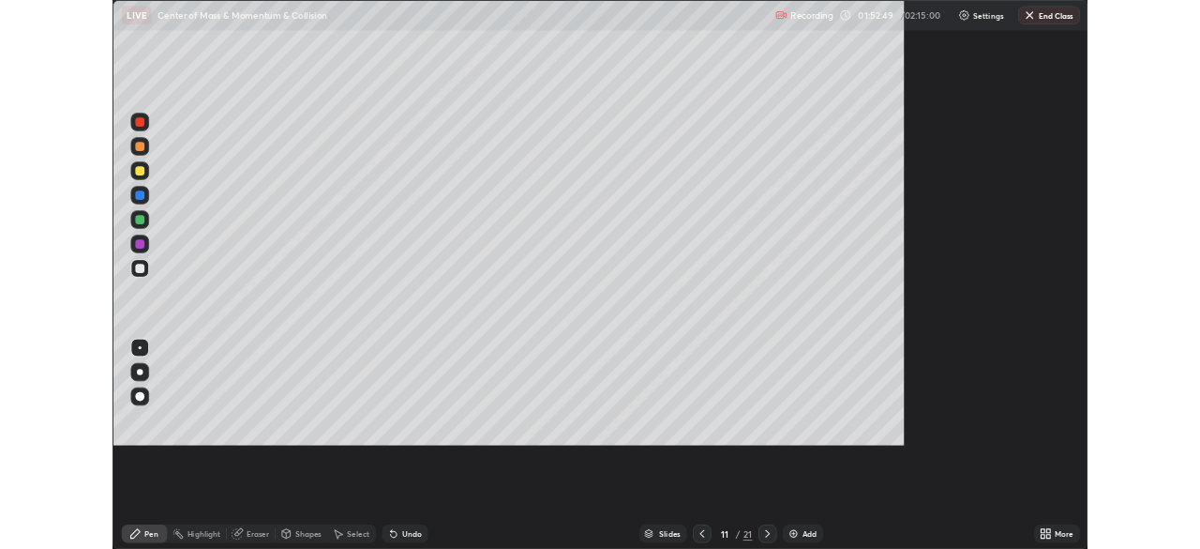
scroll to position [675, 1200]
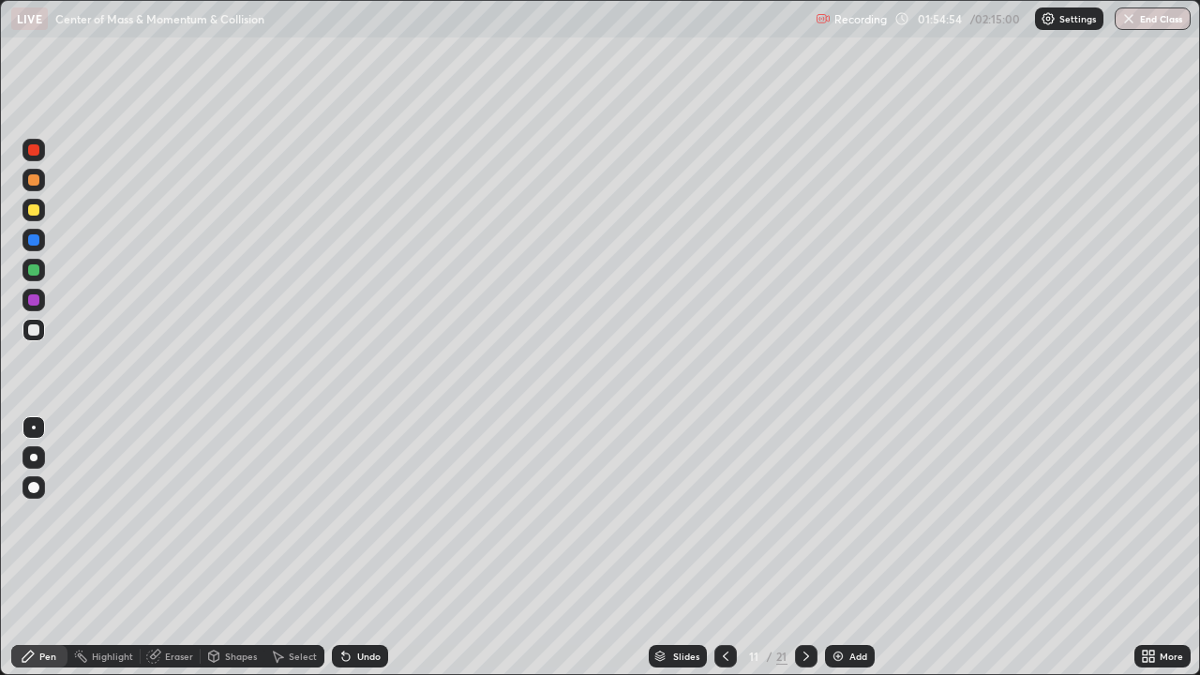
click at [859, 548] on div "Add" at bounding box center [859, 656] width 18 height 9
click at [36, 180] on div at bounding box center [33, 179] width 11 height 11
click at [32, 187] on div at bounding box center [34, 180] width 23 height 23
click at [294, 548] on div "Select" at bounding box center [303, 656] width 28 height 9
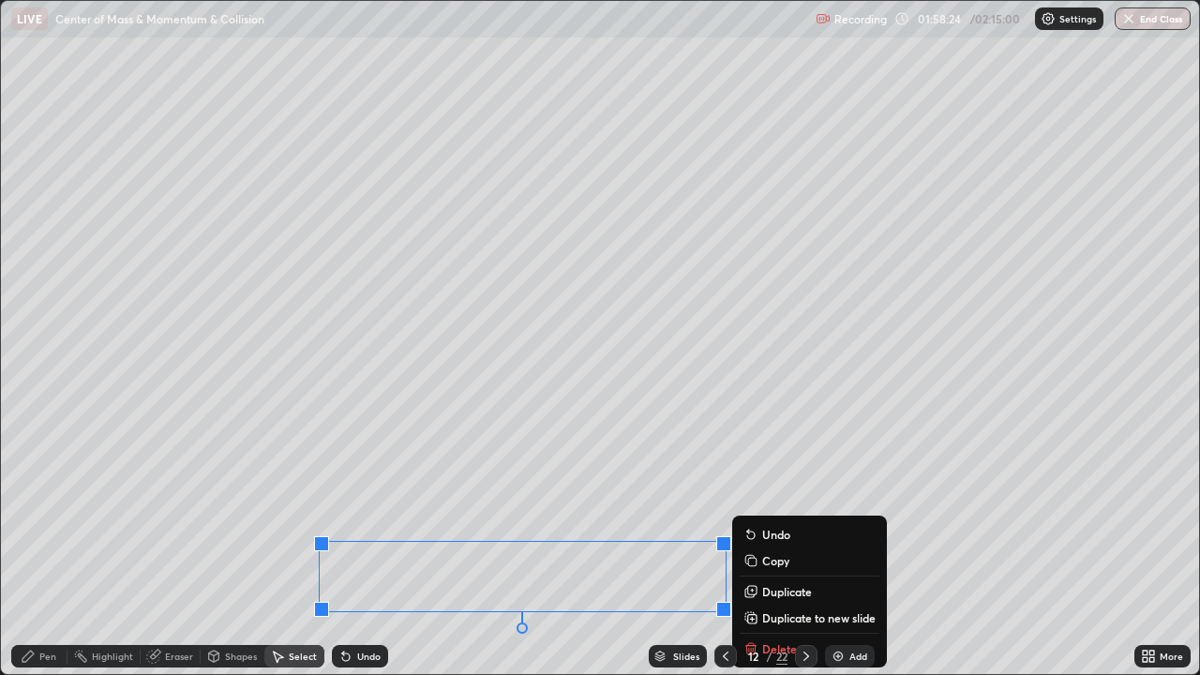
click at [801, 548] on p "Duplicate to new slide" at bounding box center [818, 618] width 113 height 15
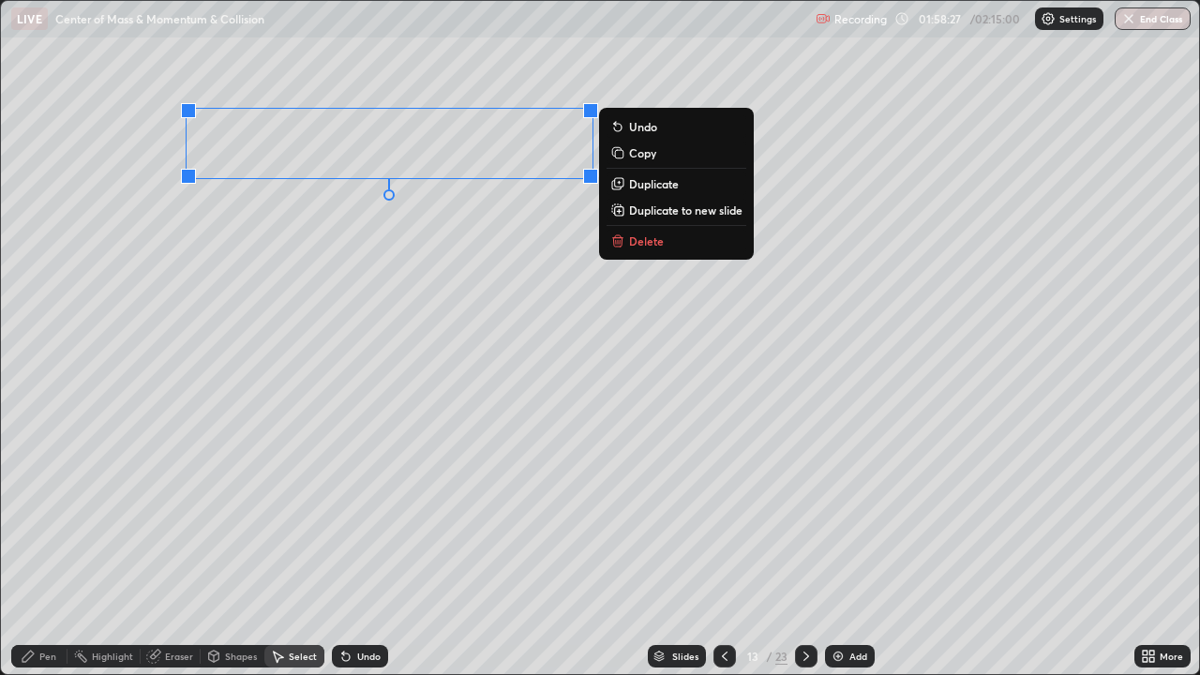
click at [58, 548] on div "Pen" at bounding box center [39, 656] width 56 height 23
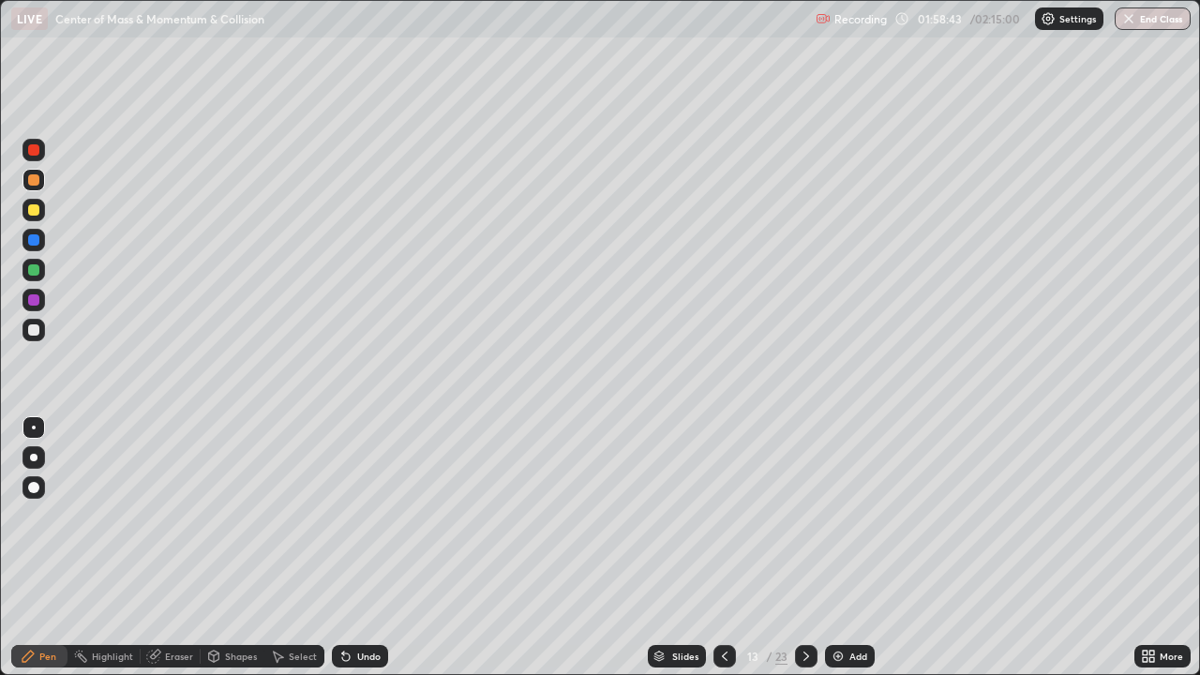
click at [29, 242] on div at bounding box center [33, 239] width 11 height 11
click at [31, 212] on div at bounding box center [33, 209] width 11 height 11
click at [0, 548] on div "Setting up your live class" at bounding box center [600, 337] width 1200 height 675
click at [1162, 19] on button "End Class" at bounding box center [1153, 19] width 76 height 23
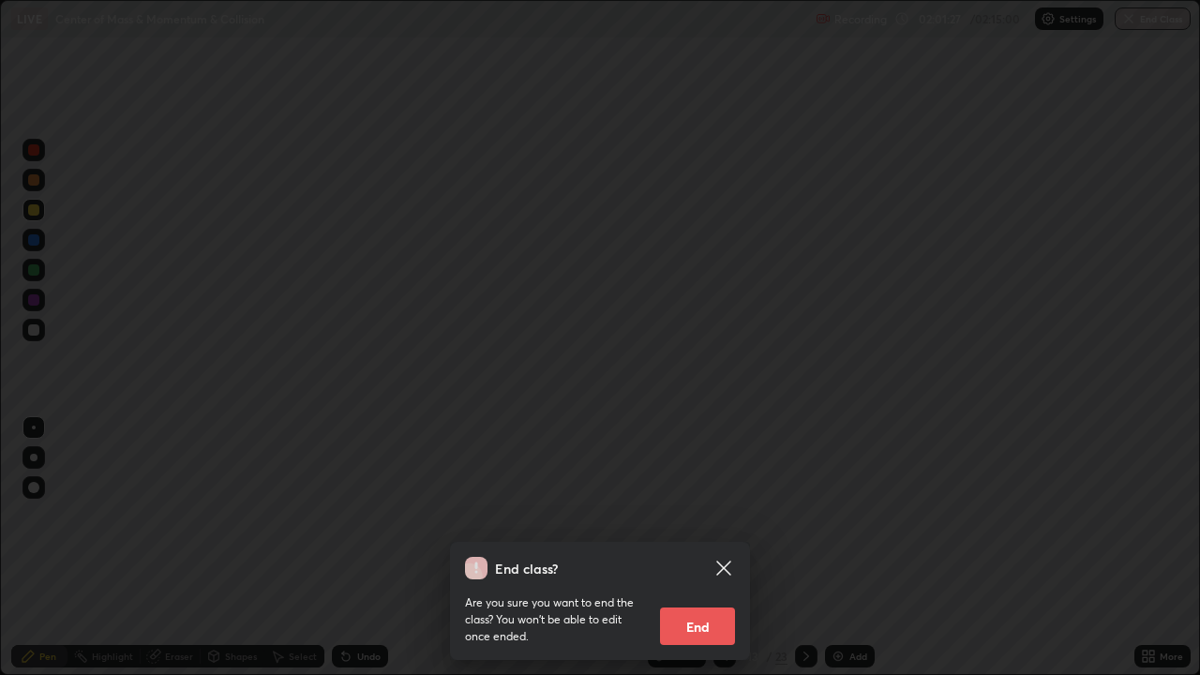
click at [705, 548] on button "End" at bounding box center [697, 627] width 75 height 38
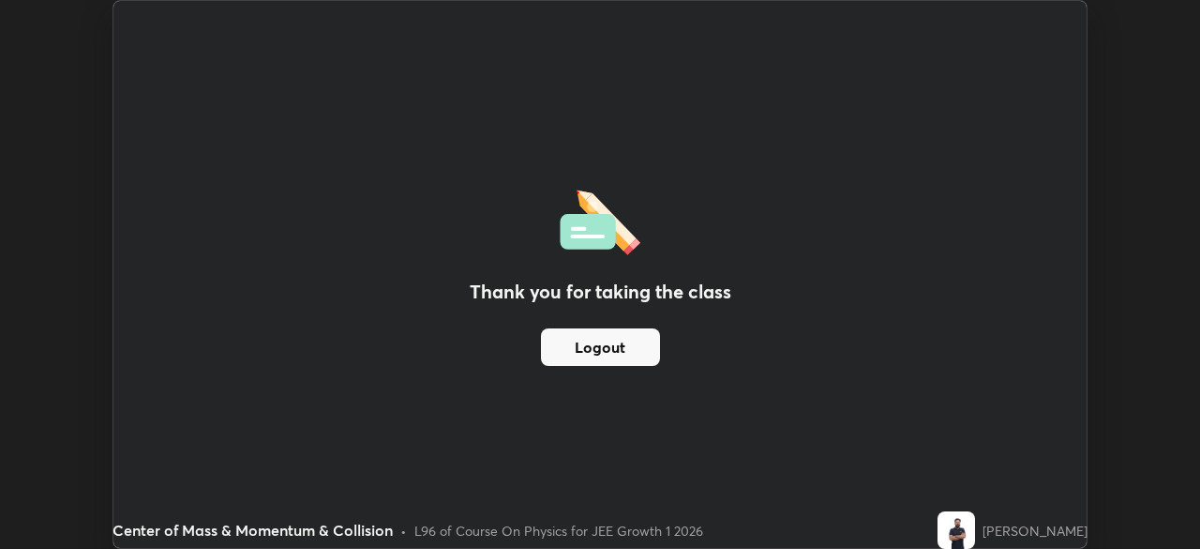
scroll to position [93230, 92579]
